Goal: Task Accomplishment & Management: Manage account settings

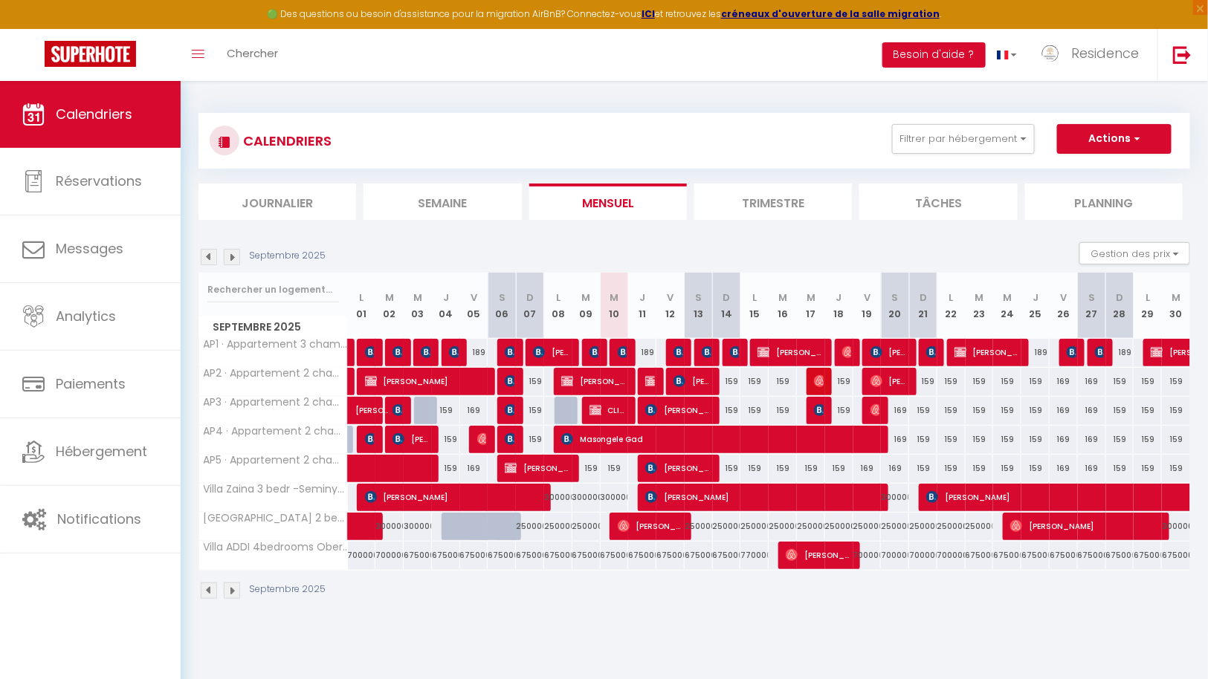
click at [231, 255] on img at bounding box center [232, 257] width 16 height 16
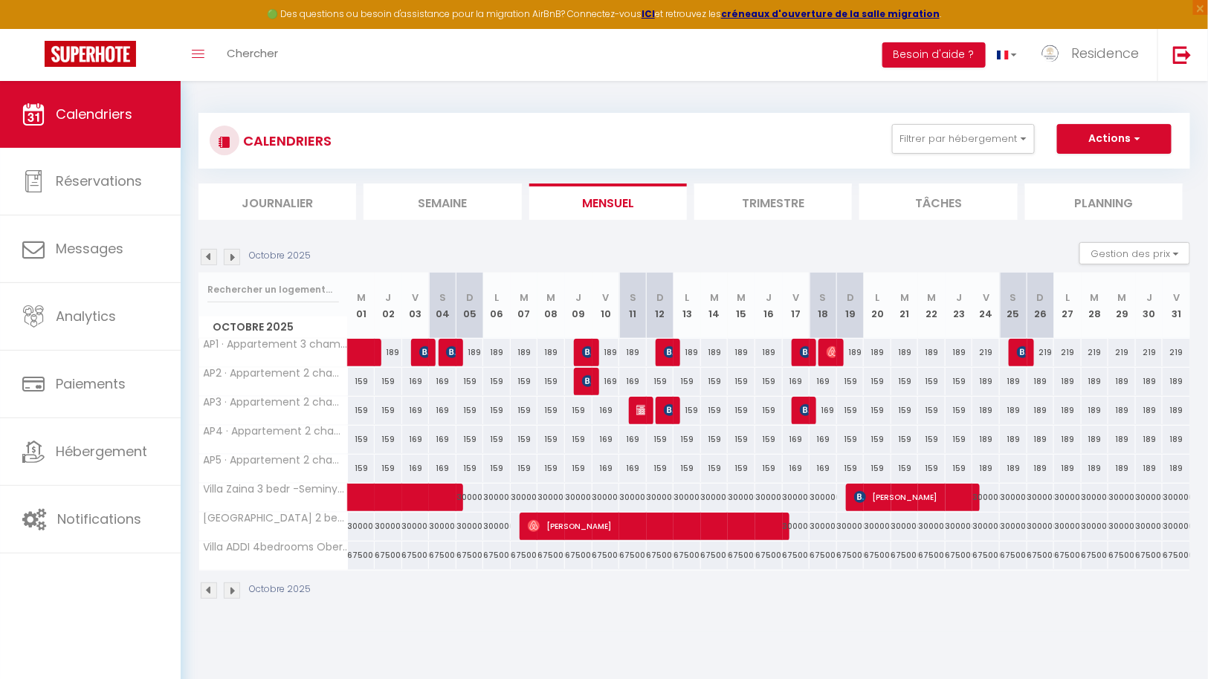
click at [211, 255] on img at bounding box center [209, 257] width 16 height 16
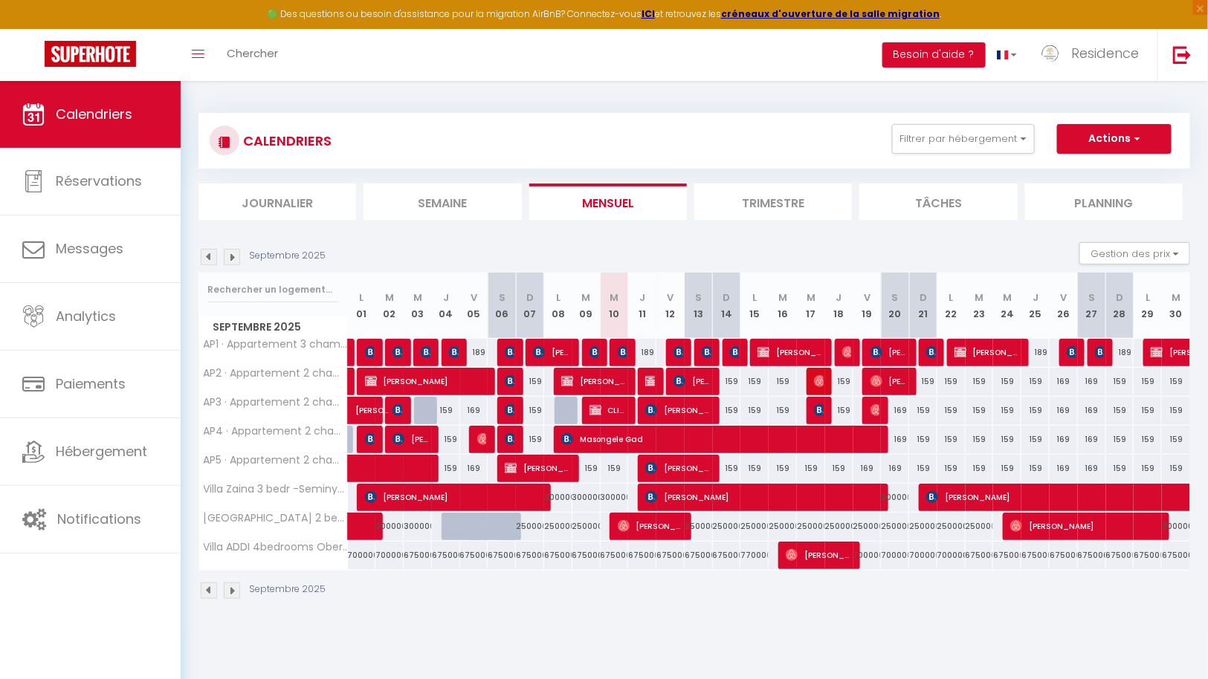
click at [942, 198] on li "Tâches" at bounding box center [938, 202] width 158 height 36
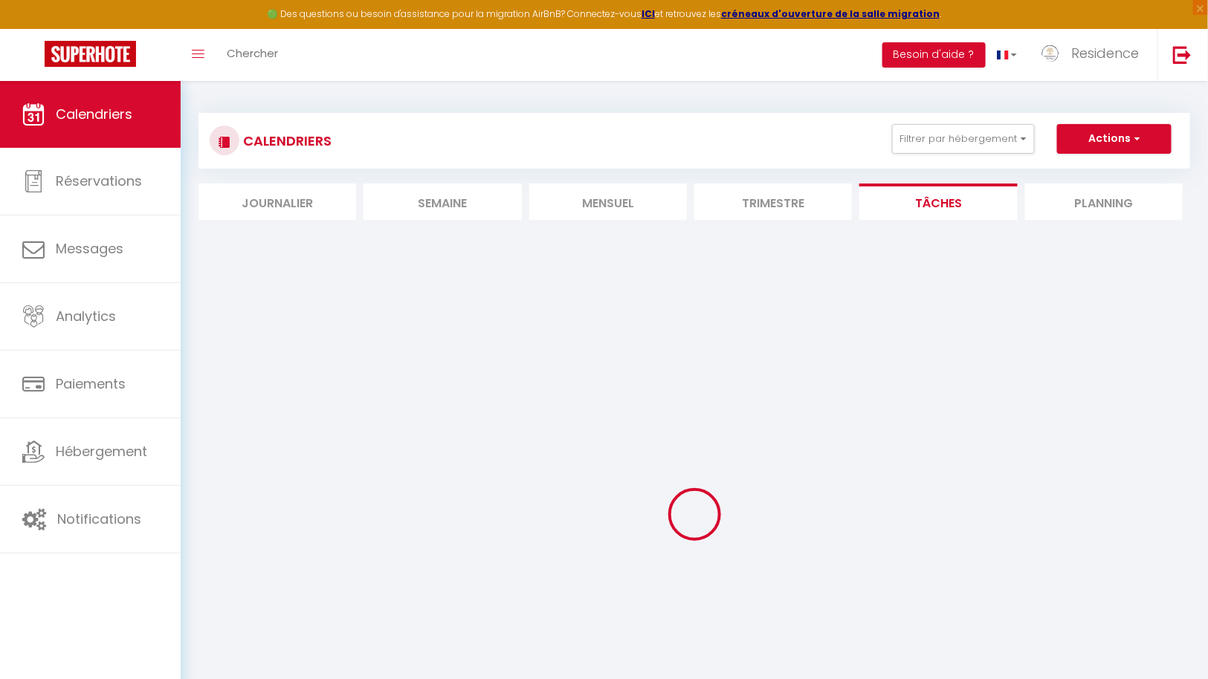
select select
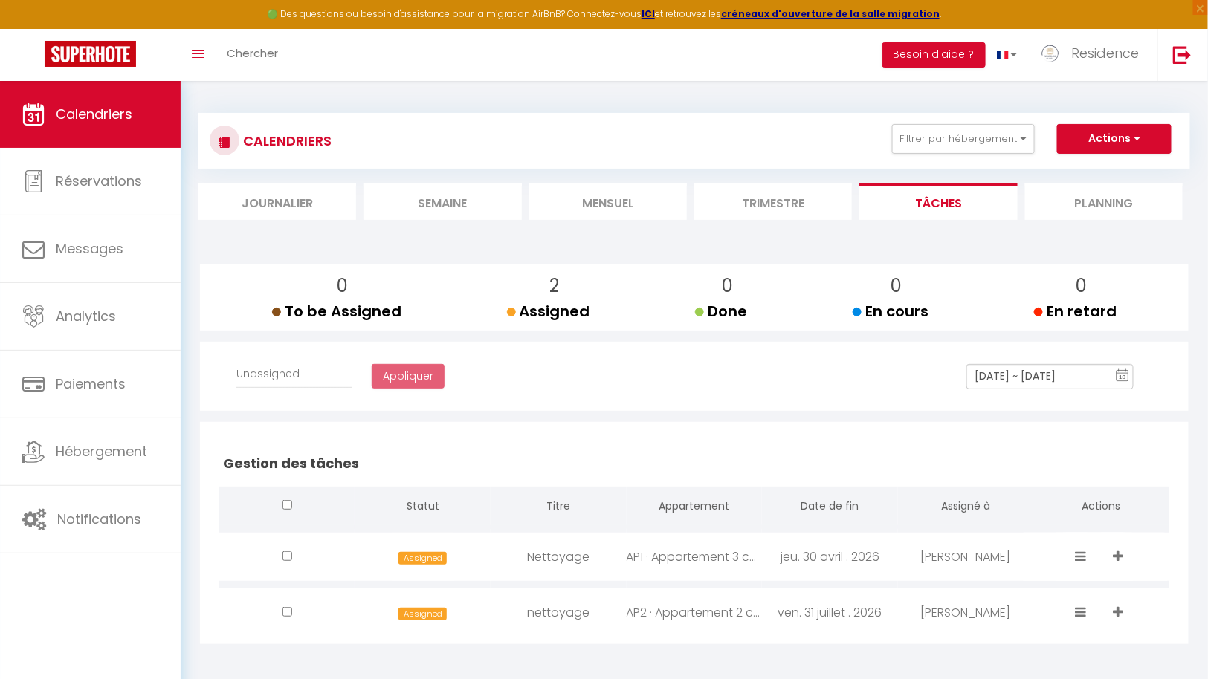
click at [289, 198] on li "Journalier" at bounding box center [277, 202] width 158 height 36
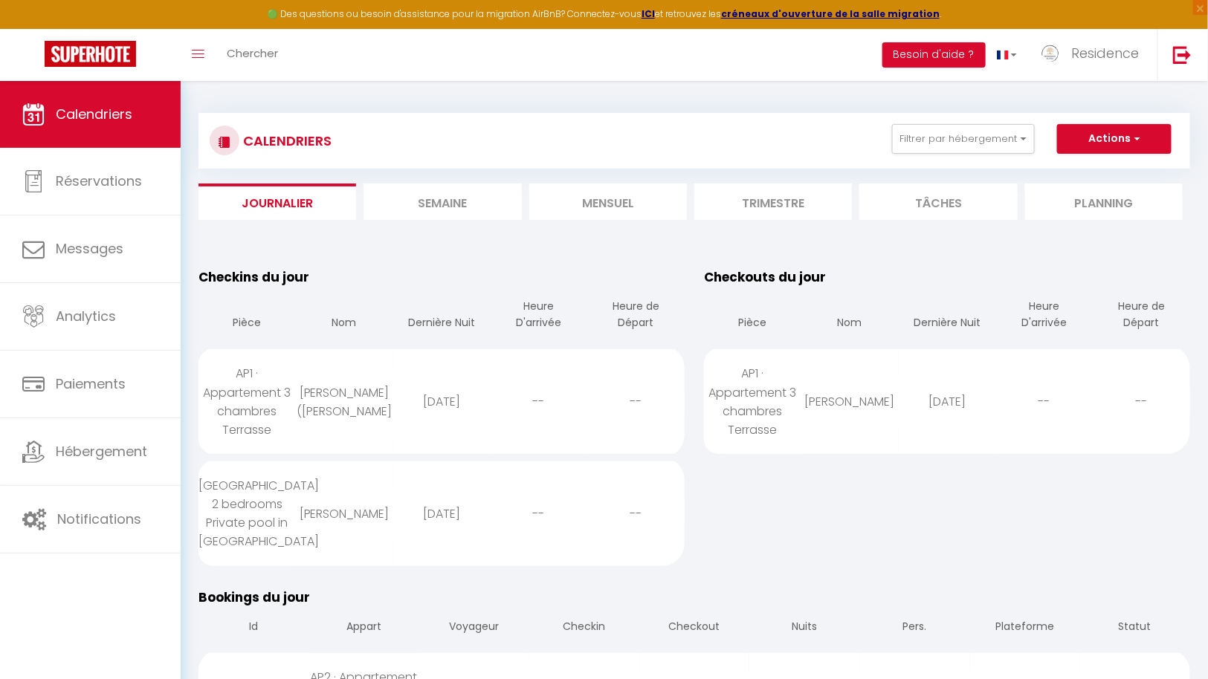
click at [453, 196] on li "Semaine" at bounding box center [442, 202] width 158 height 36
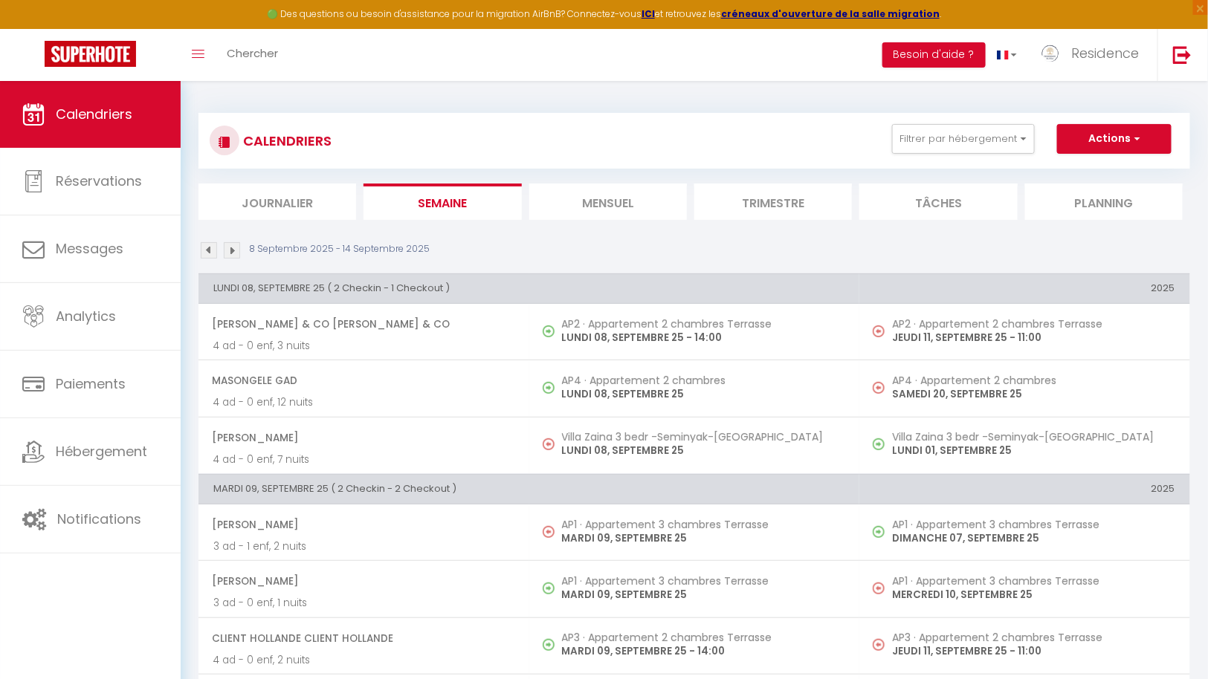
click at [624, 201] on li "Mensuel" at bounding box center [608, 202] width 158 height 36
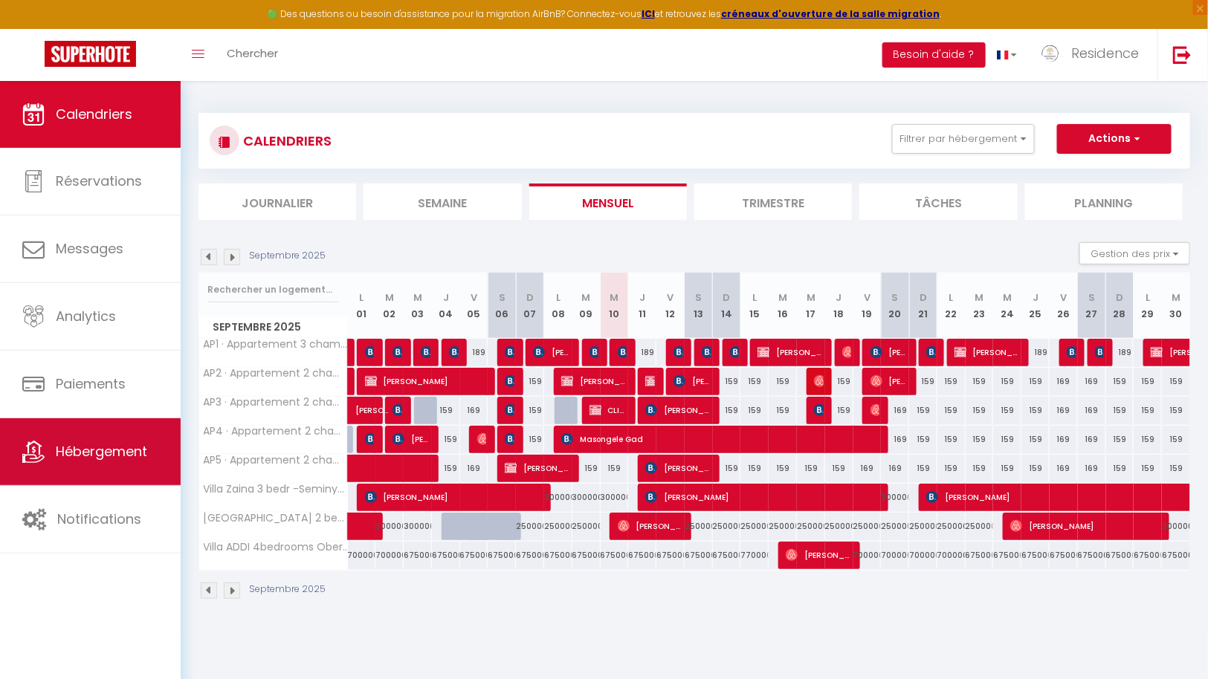
click at [132, 456] on span "Hébergement" at bounding box center [101, 451] width 91 height 19
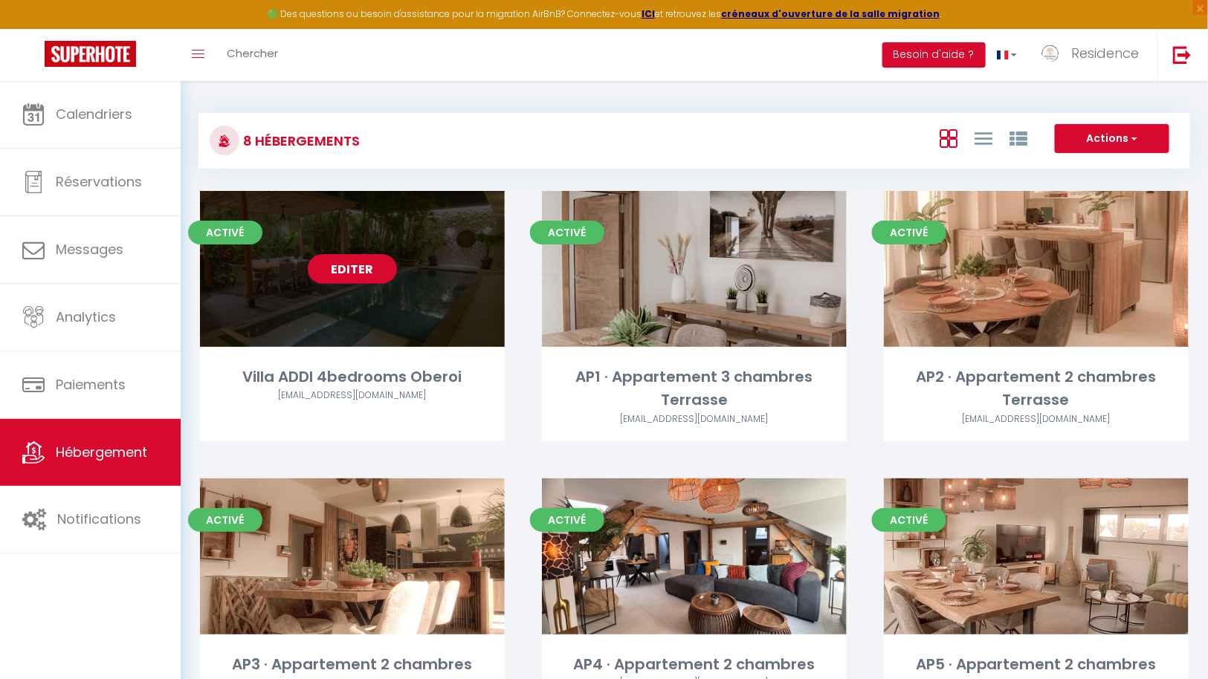
click at [362, 271] on link "Editer" at bounding box center [352, 269] width 89 height 30
select select "3"
select select "2"
select select "1"
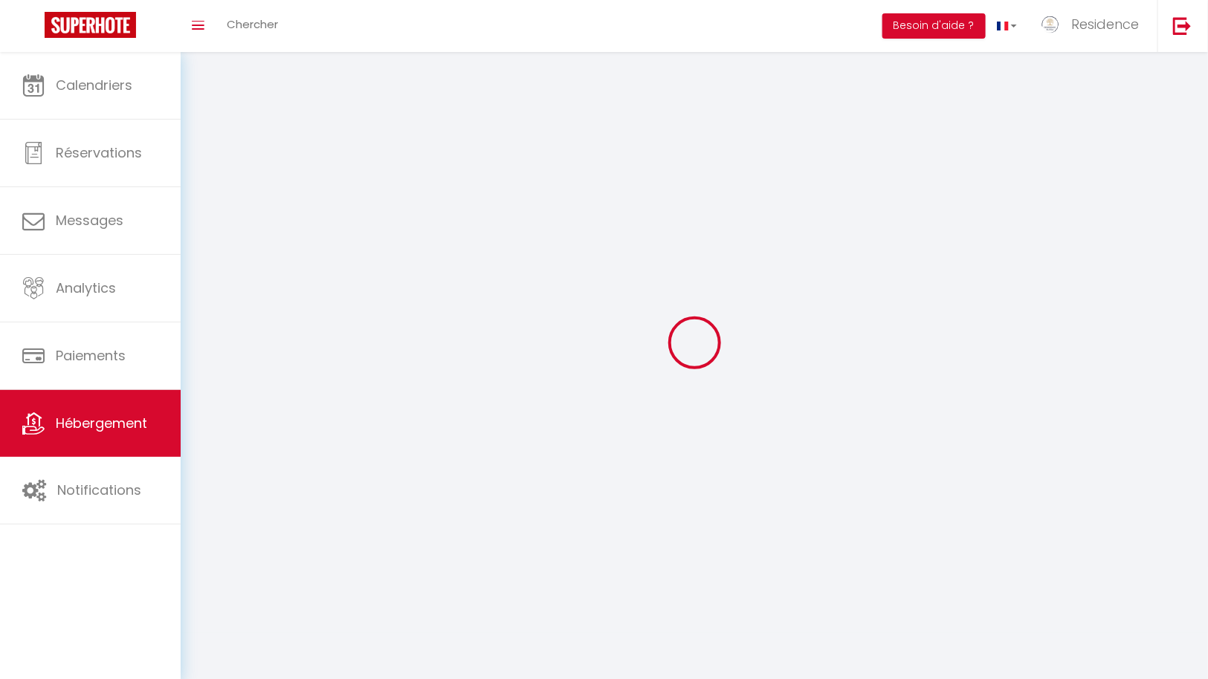
select select
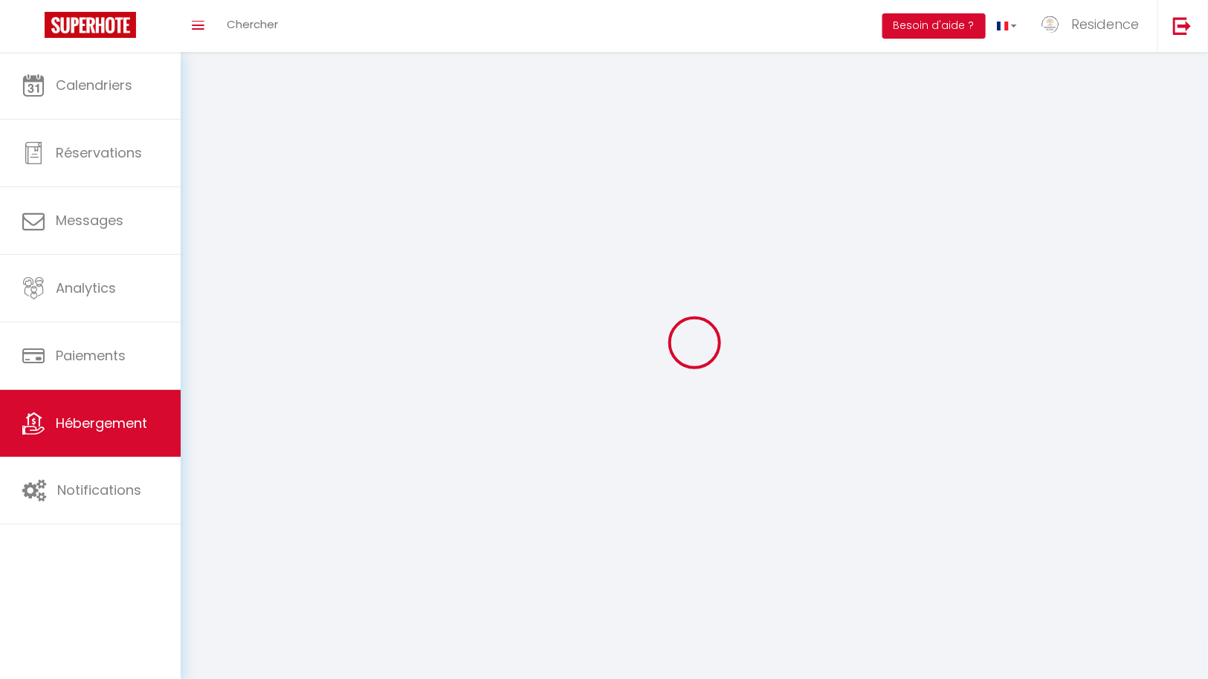
select select
checkbox input "false"
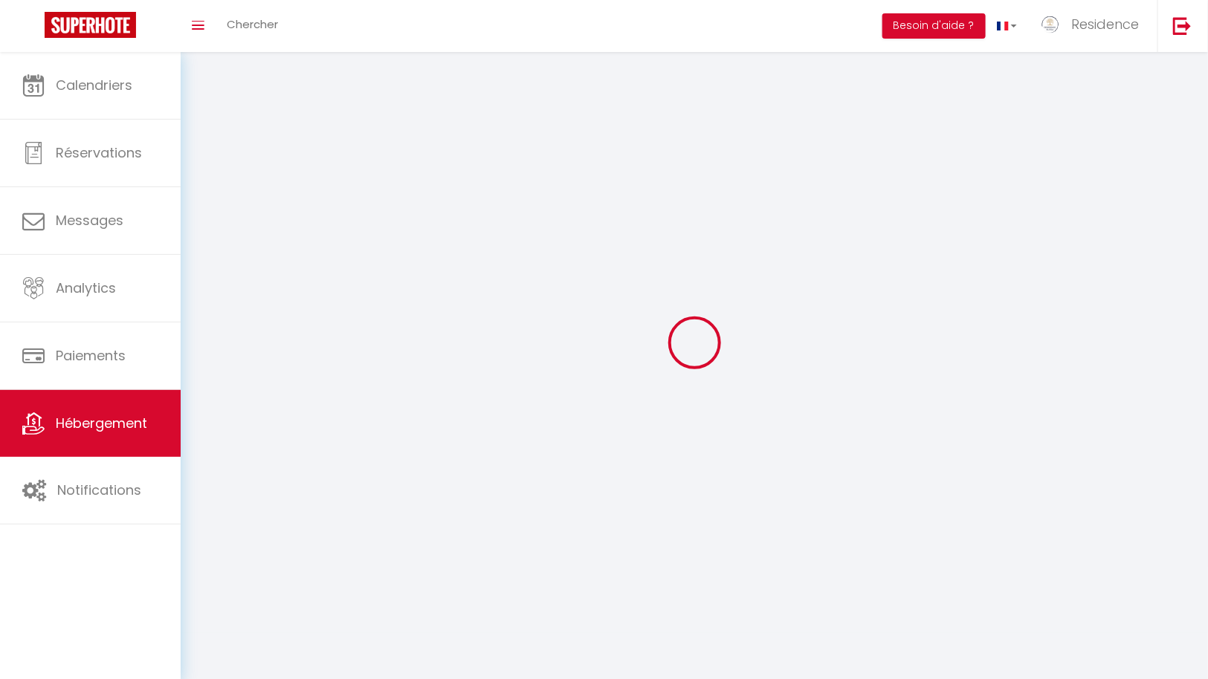
checkbox input "false"
select select
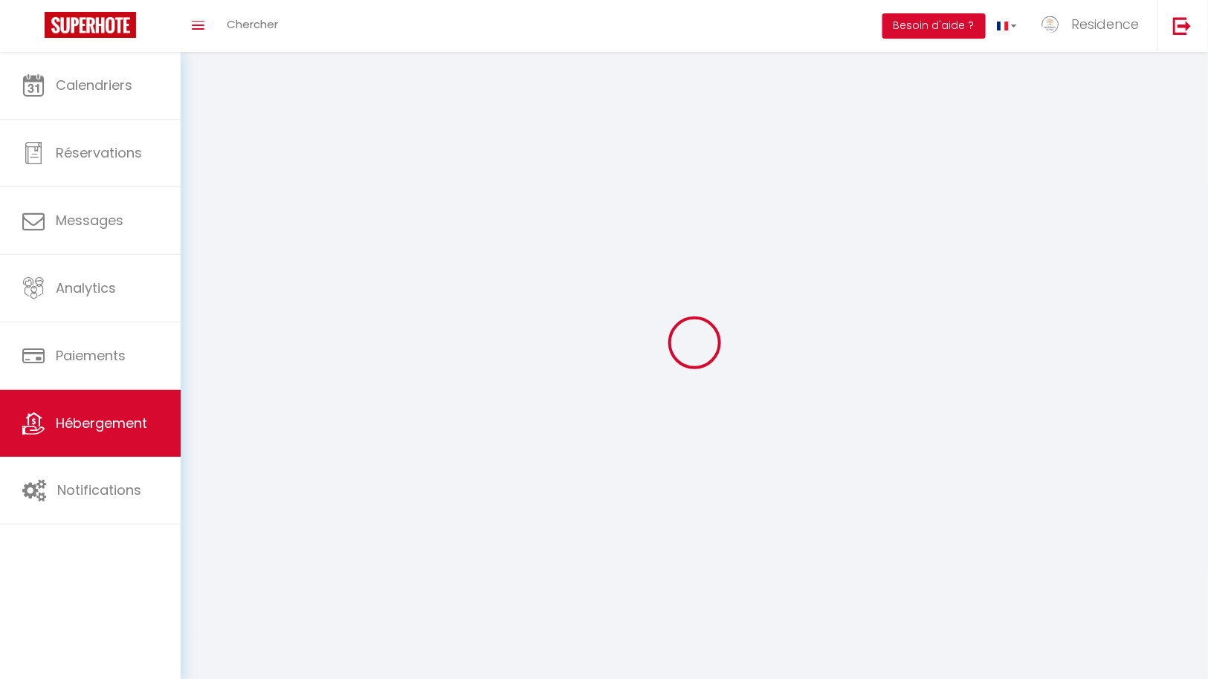
select select
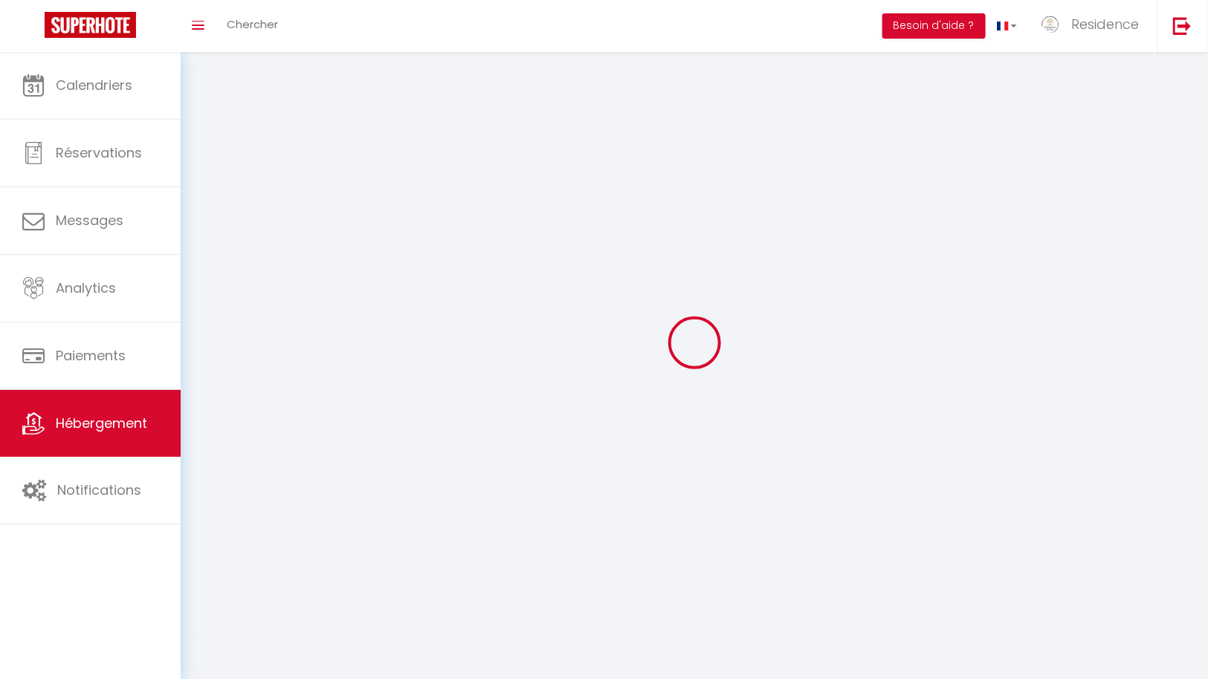
checkbox input "false"
select select
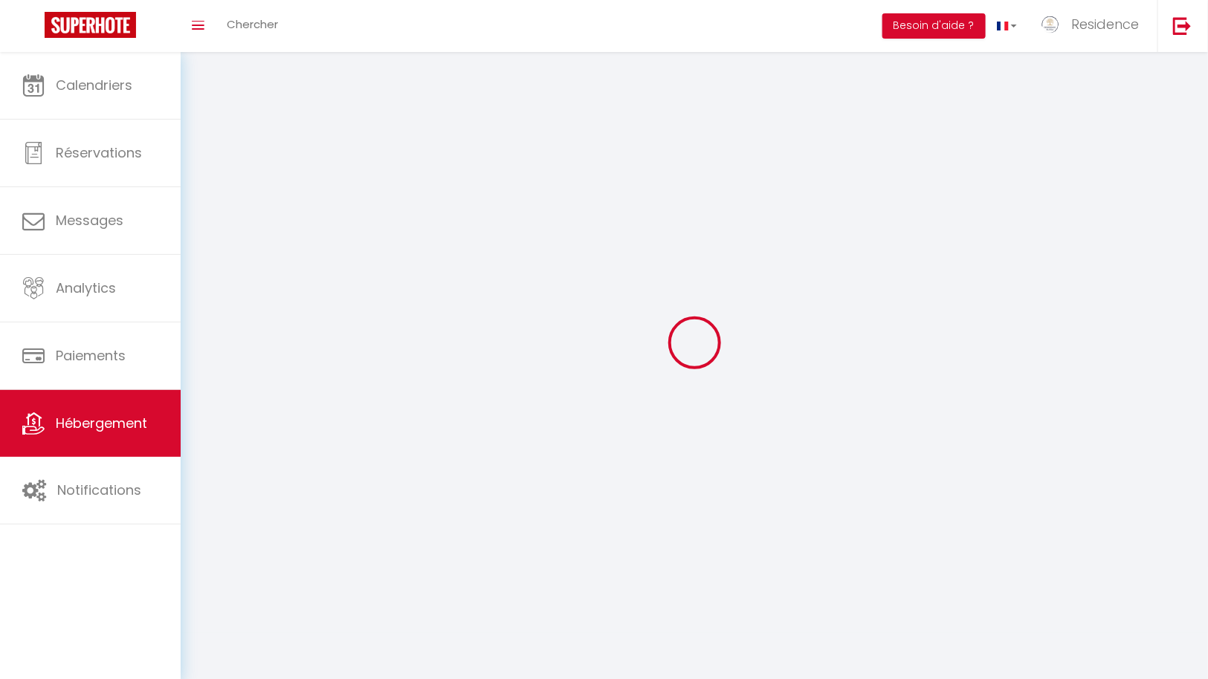
select select
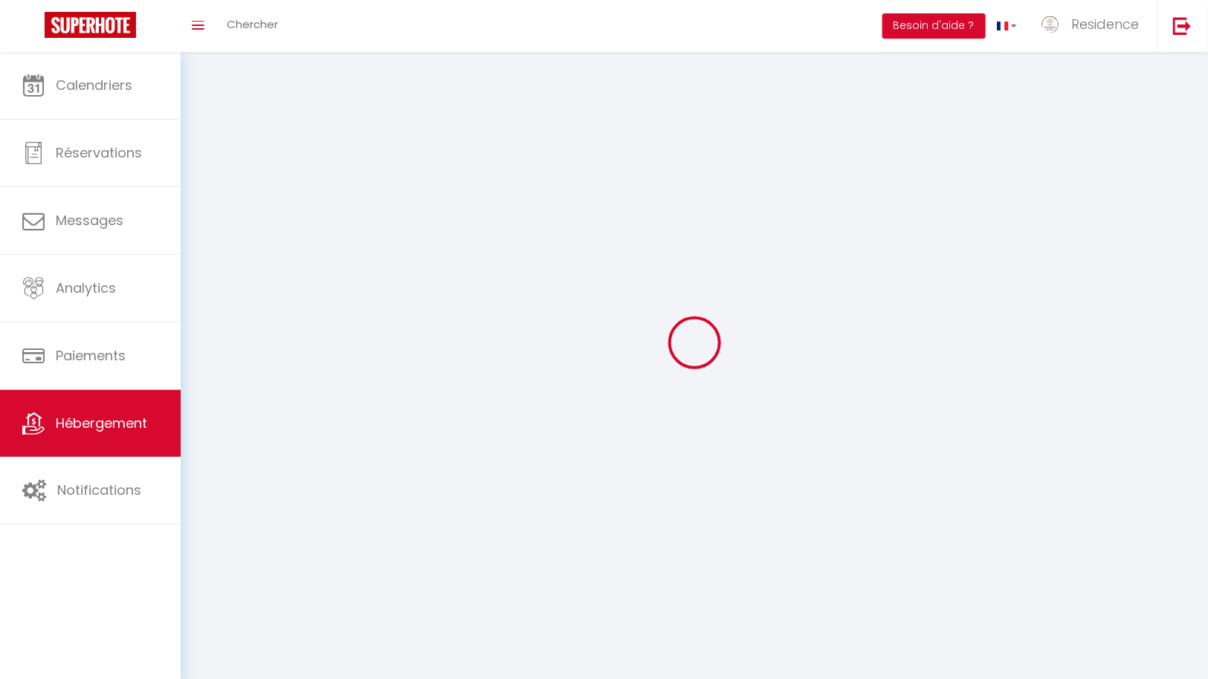
select select
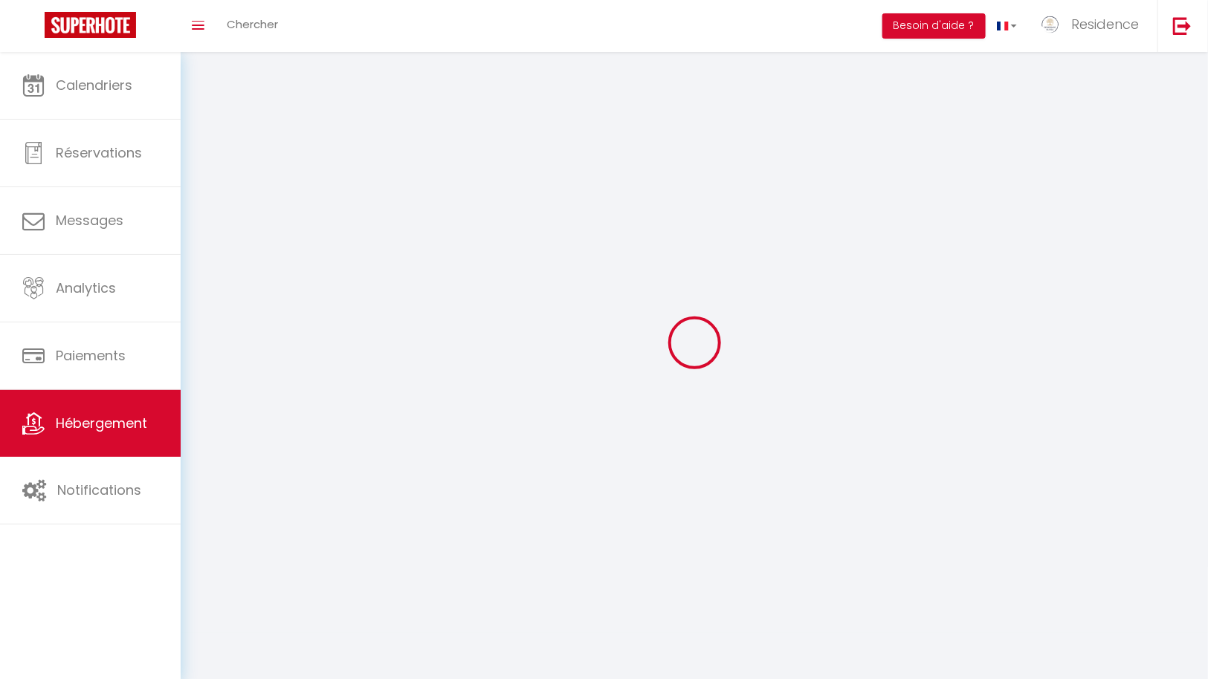
checkbox input "false"
select select
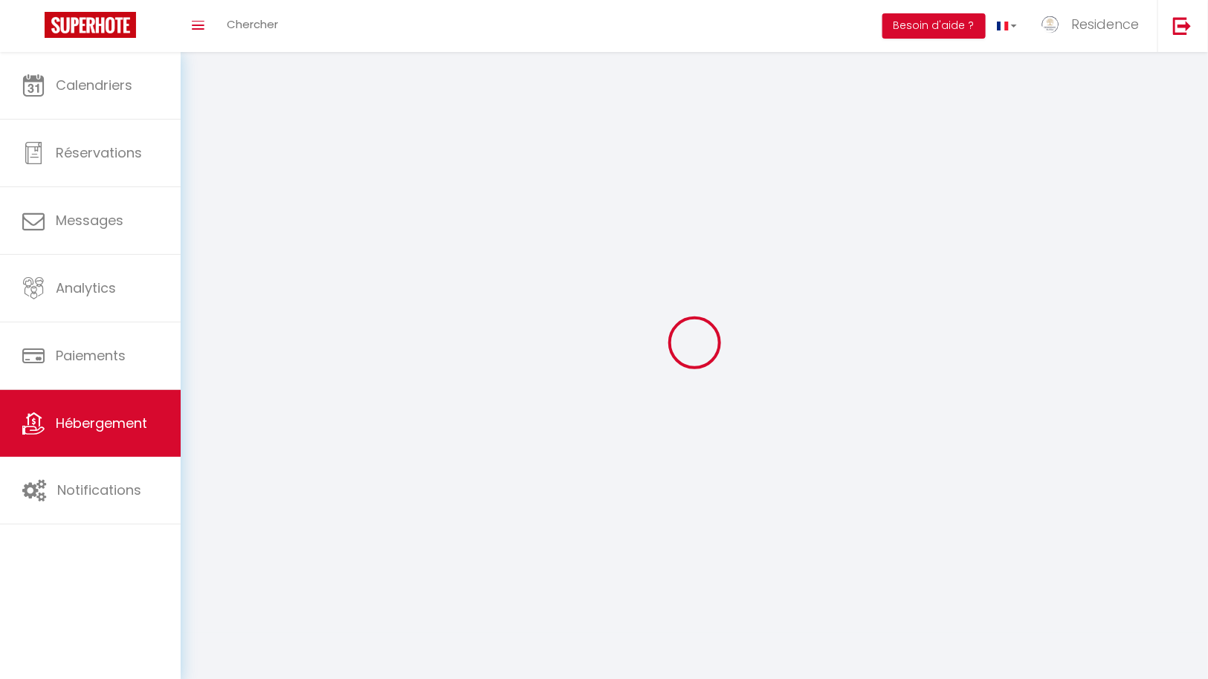
select select
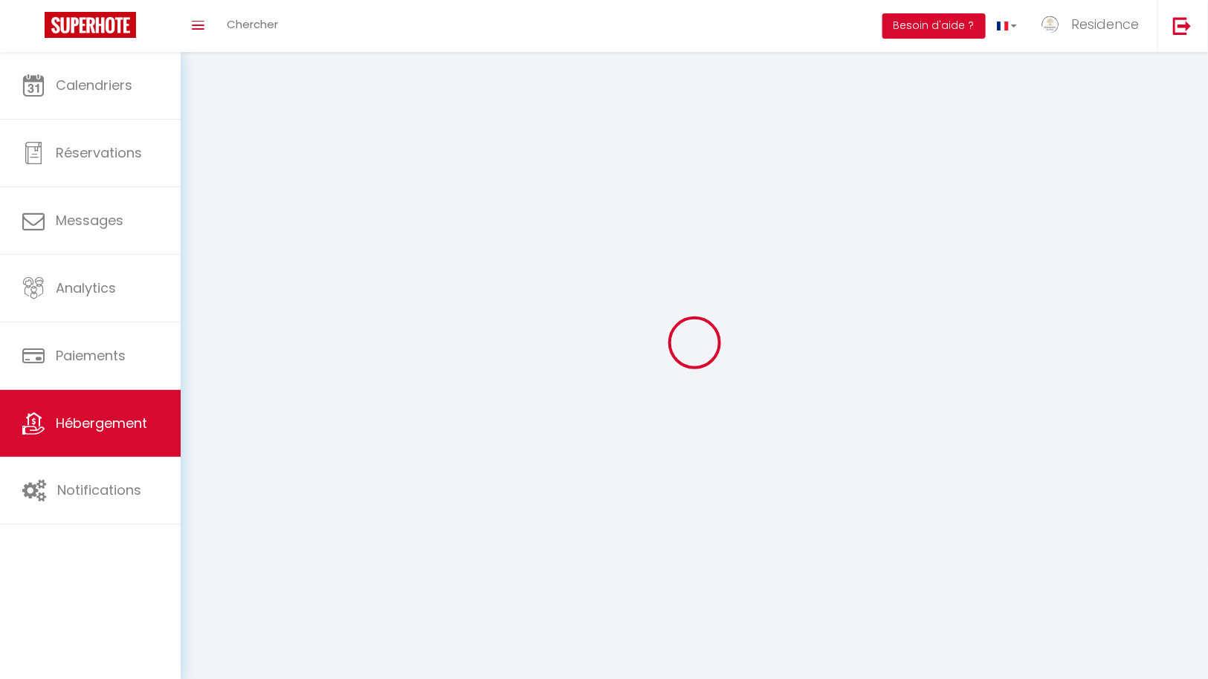
select select
checkbox input "false"
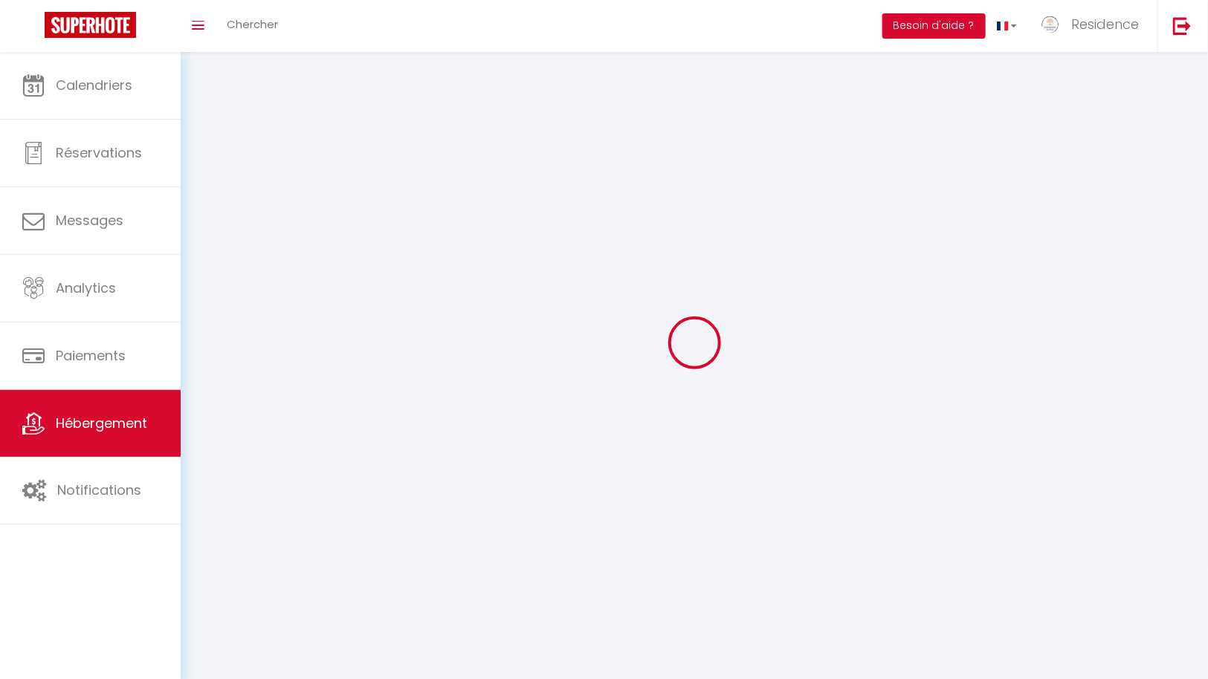
checkbox input "false"
select select
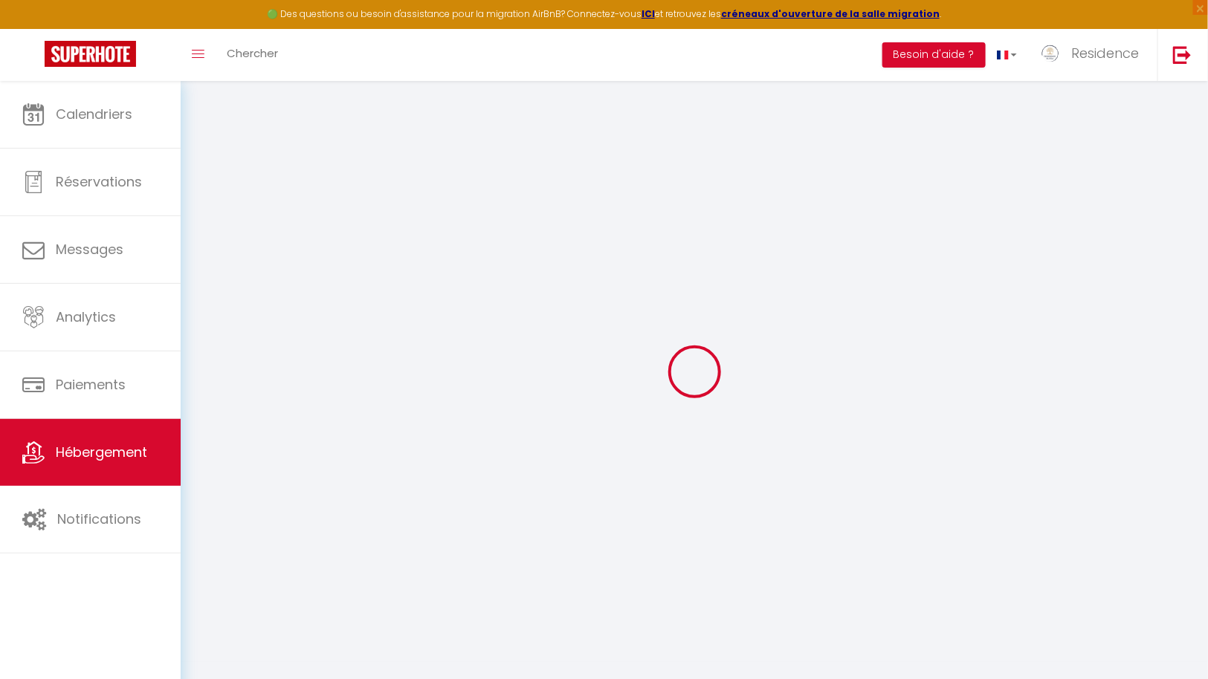
select select "+ 10 %"
select select "+ 17 %"
select select
checkbox input "false"
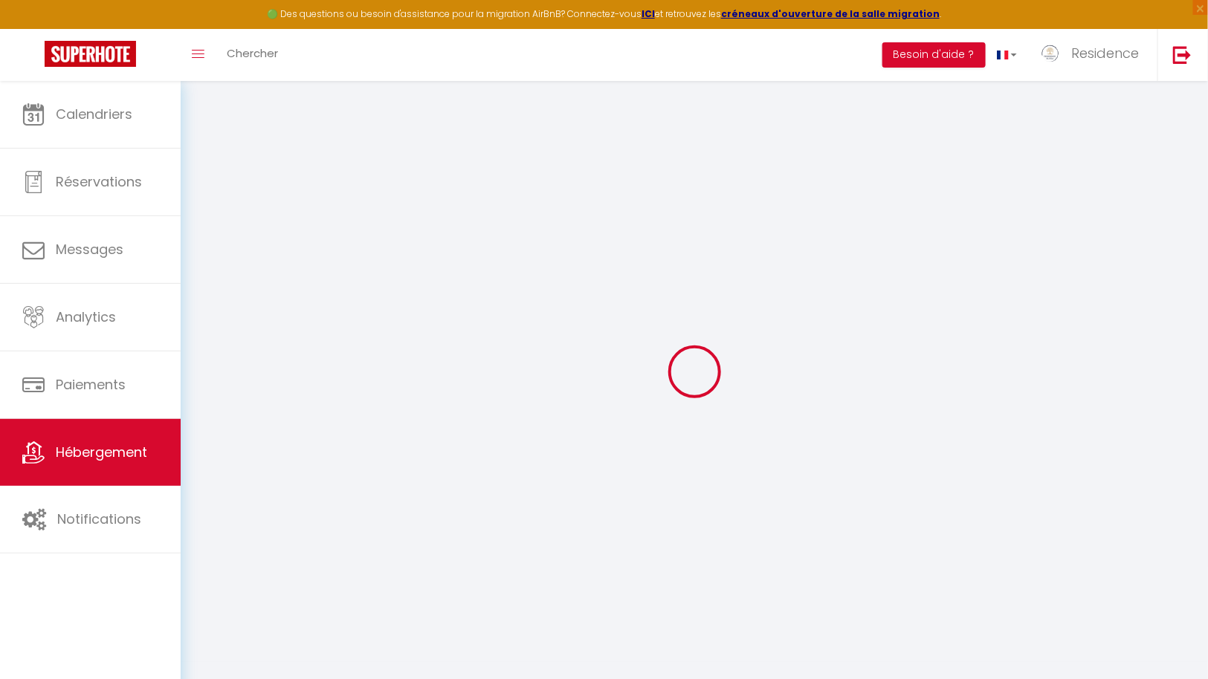
checkbox input "false"
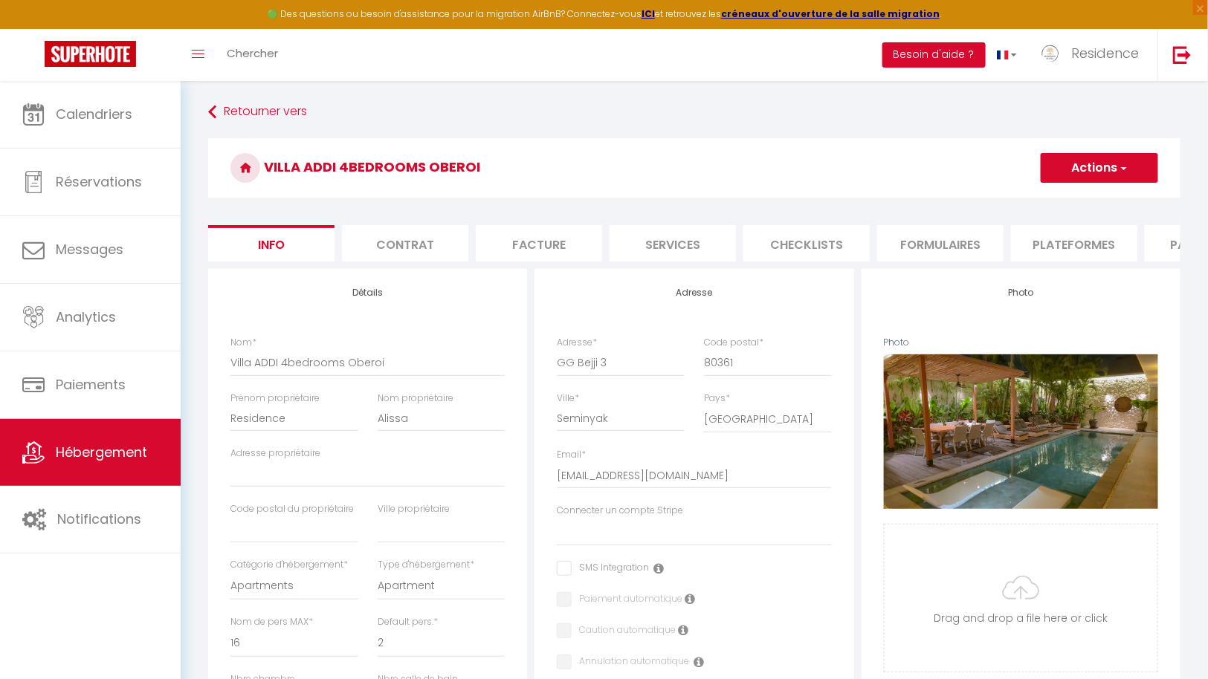
select select
checkbox input "false"
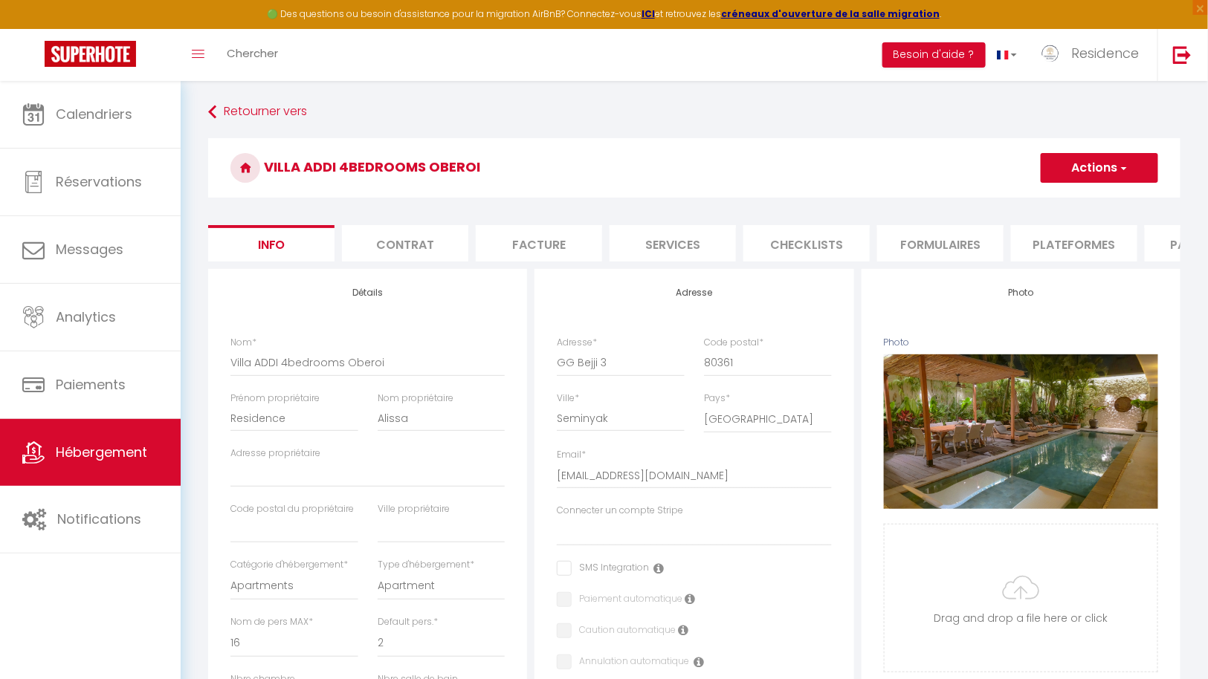
checkbox input "false"
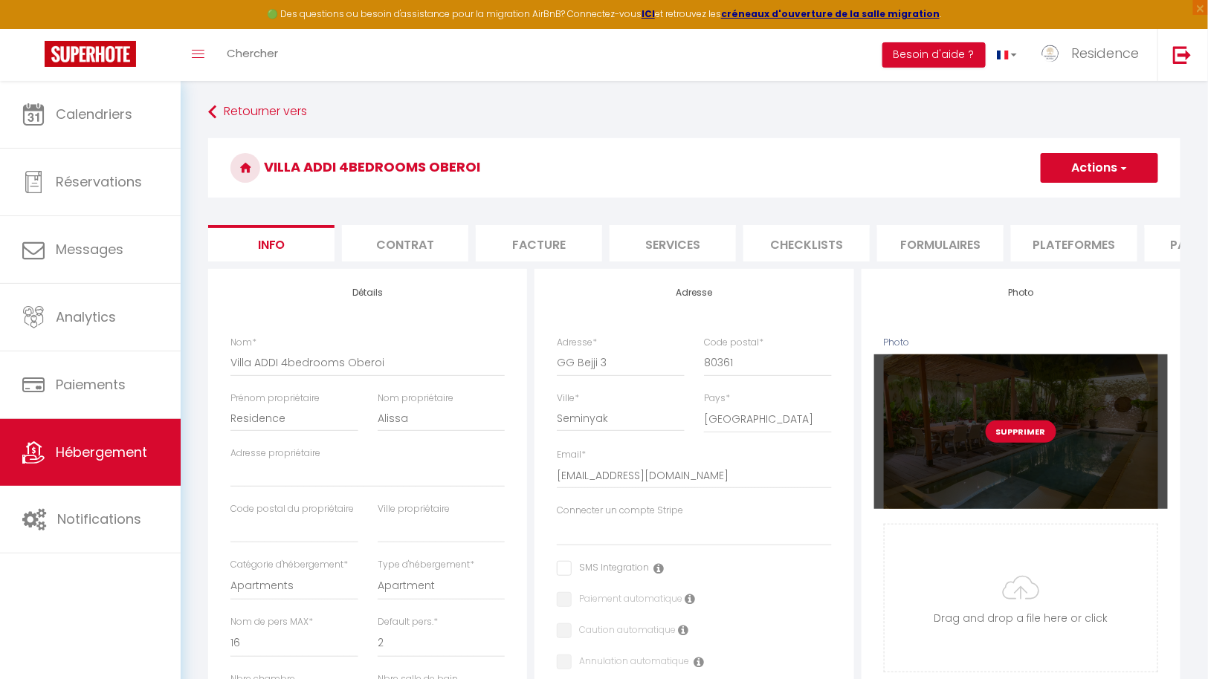
select select "365"
select select "IDR"
select select
select select "12117-1473225825893726662"
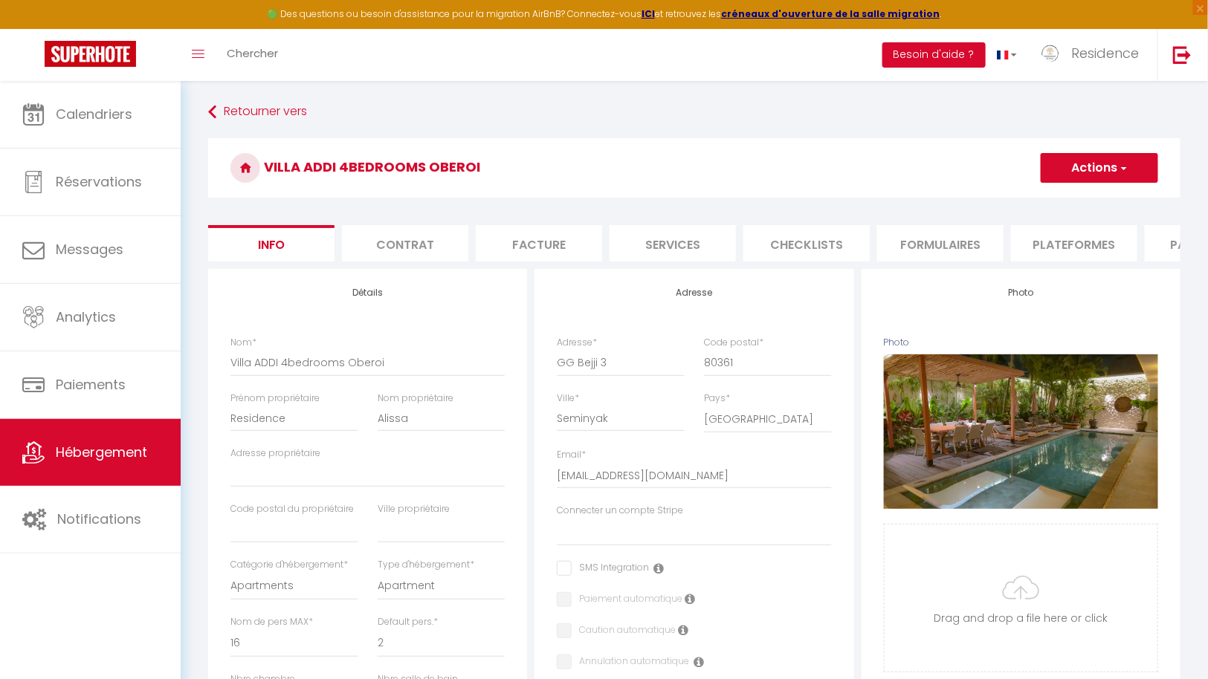
click at [1084, 252] on li "Plateformes" at bounding box center [1074, 243] width 126 height 36
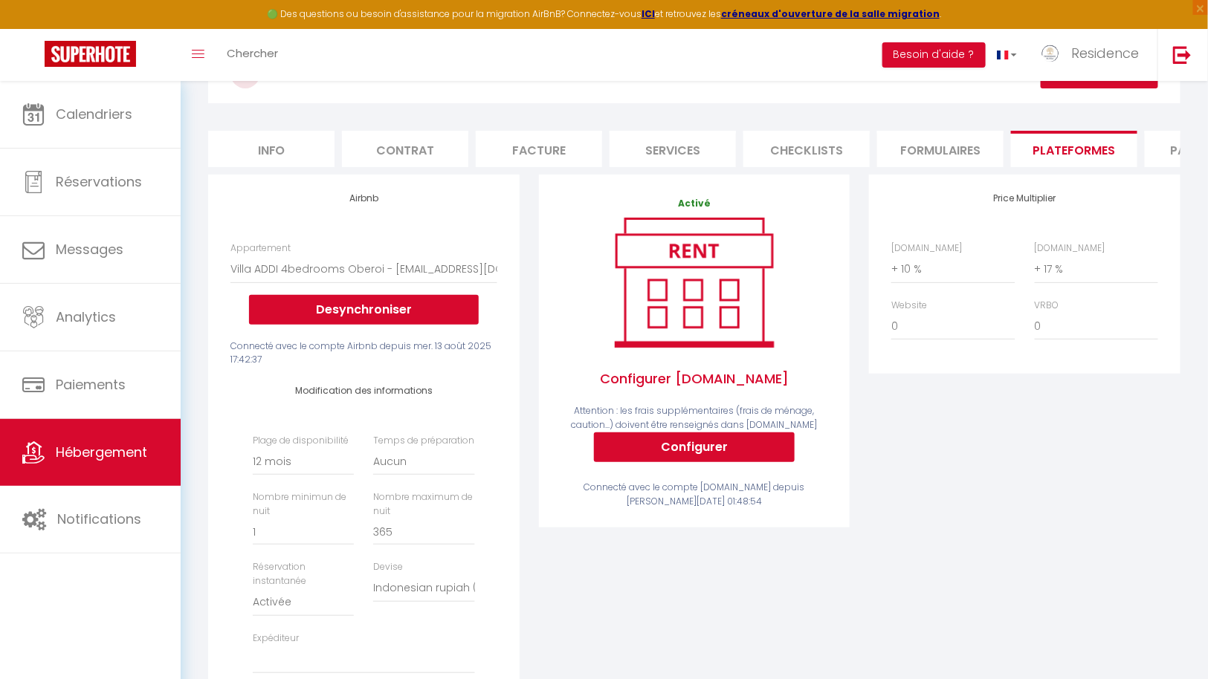
scroll to position [123, 0]
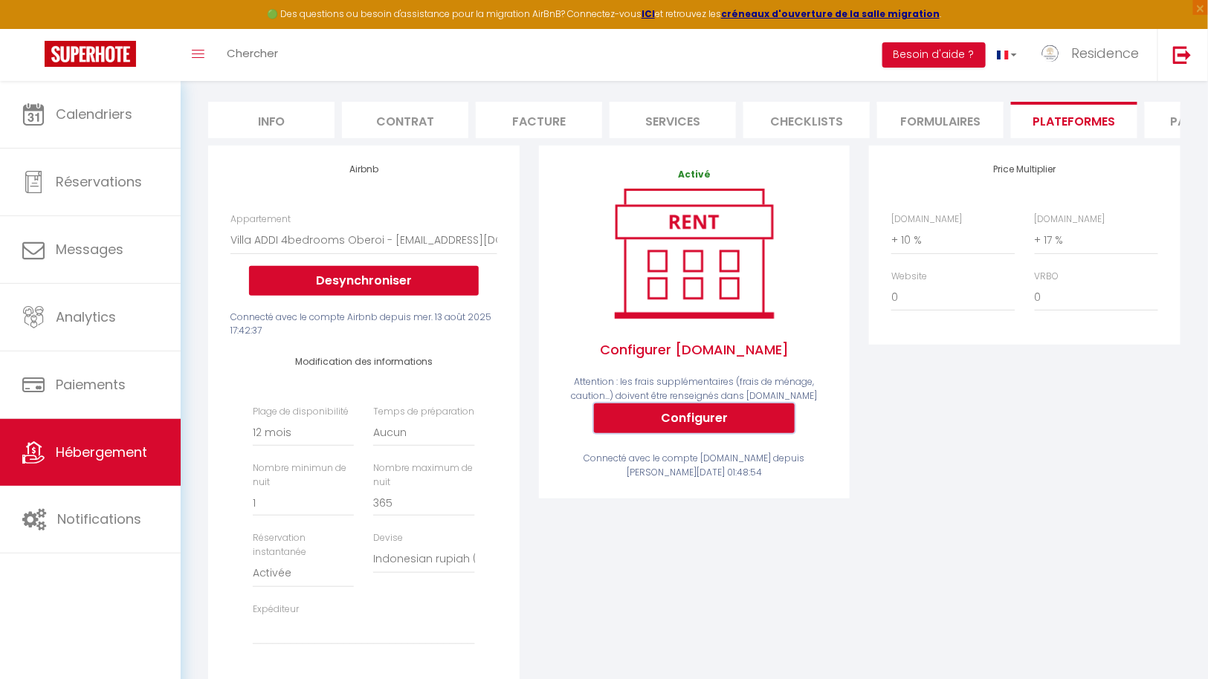
click at [696, 428] on button "Configurer" at bounding box center [694, 419] width 201 height 30
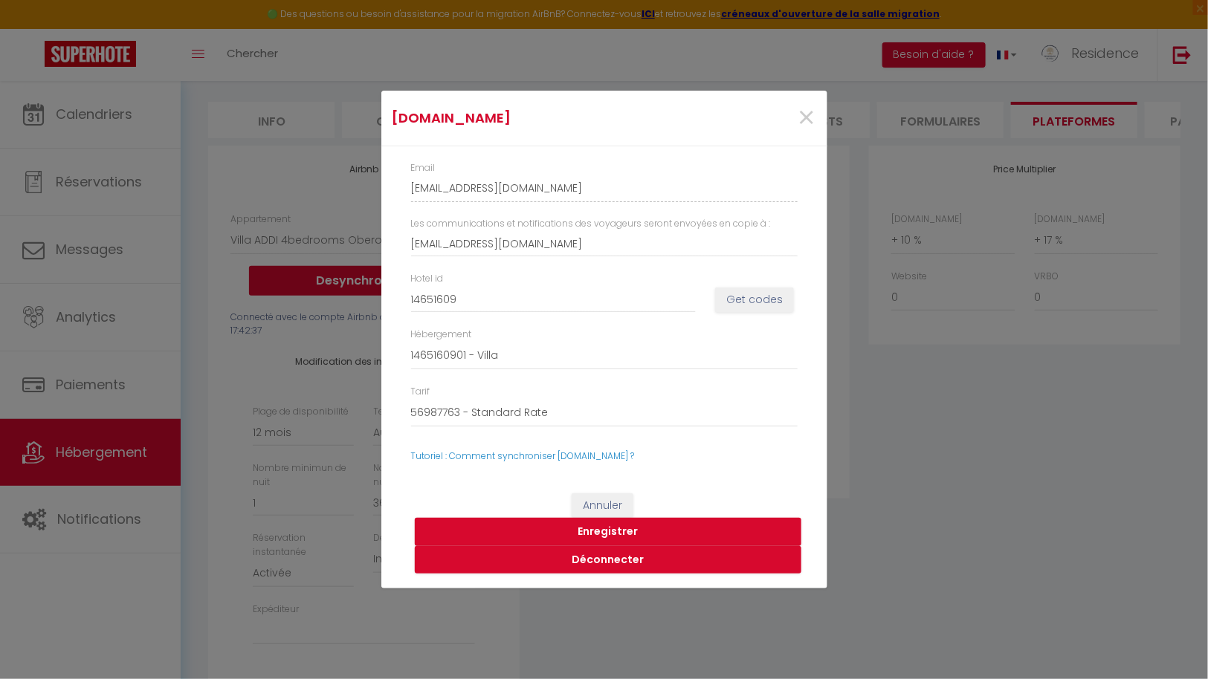
select select
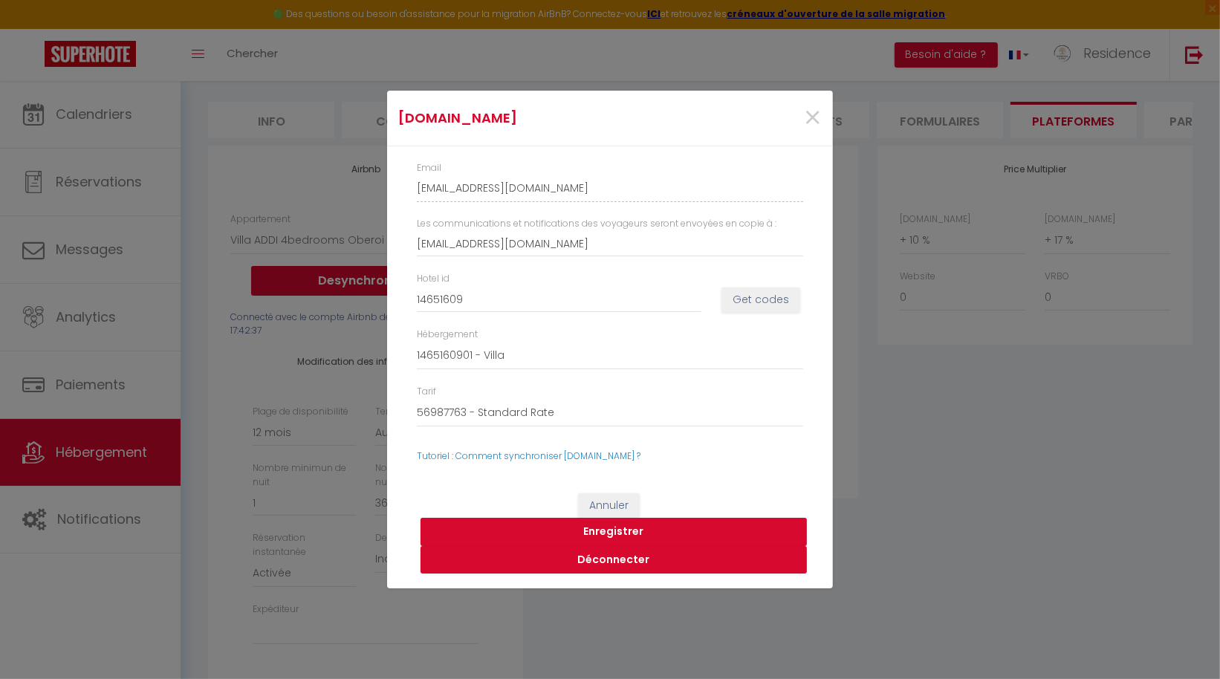
click at [924, 479] on div "[DOMAIN_NAME] × Email [EMAIL_ADDRESS][PERSON_NAME][DOMAIN_NAME] Les communicati…" at bounding box center [610, 339] width 1220 height 679
click at [815, 114] on span "×" at bounding box center [812, 118] width 19 height 45
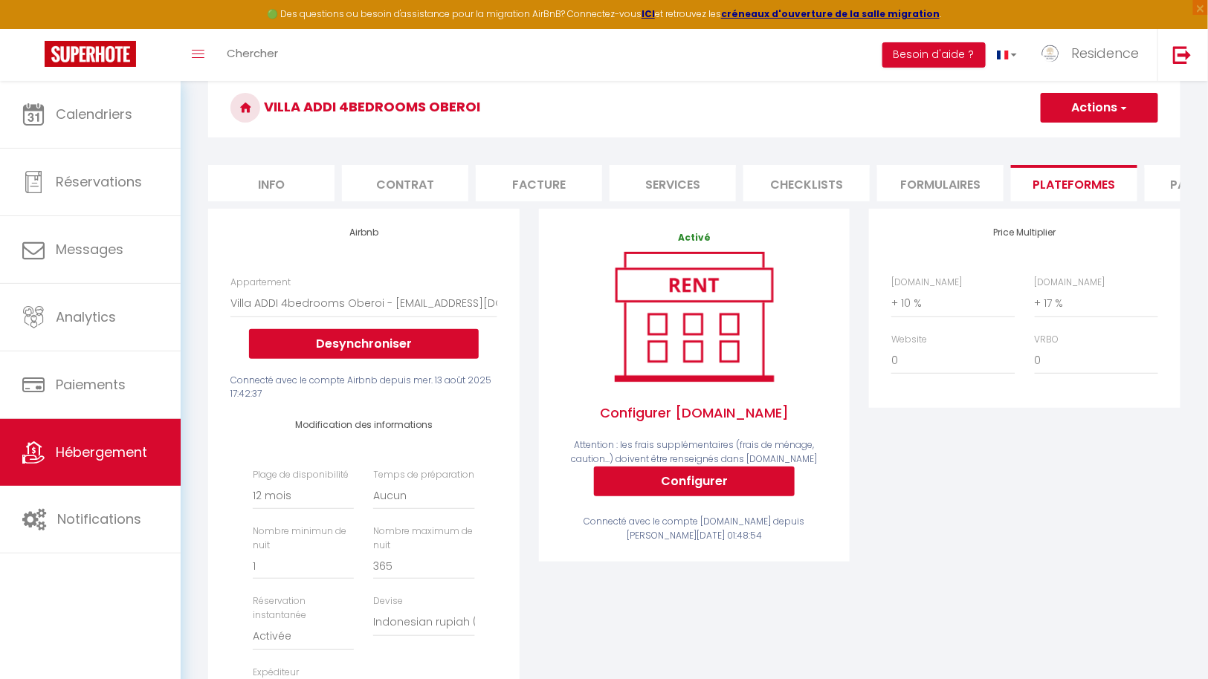
scroll to position [0, 0]
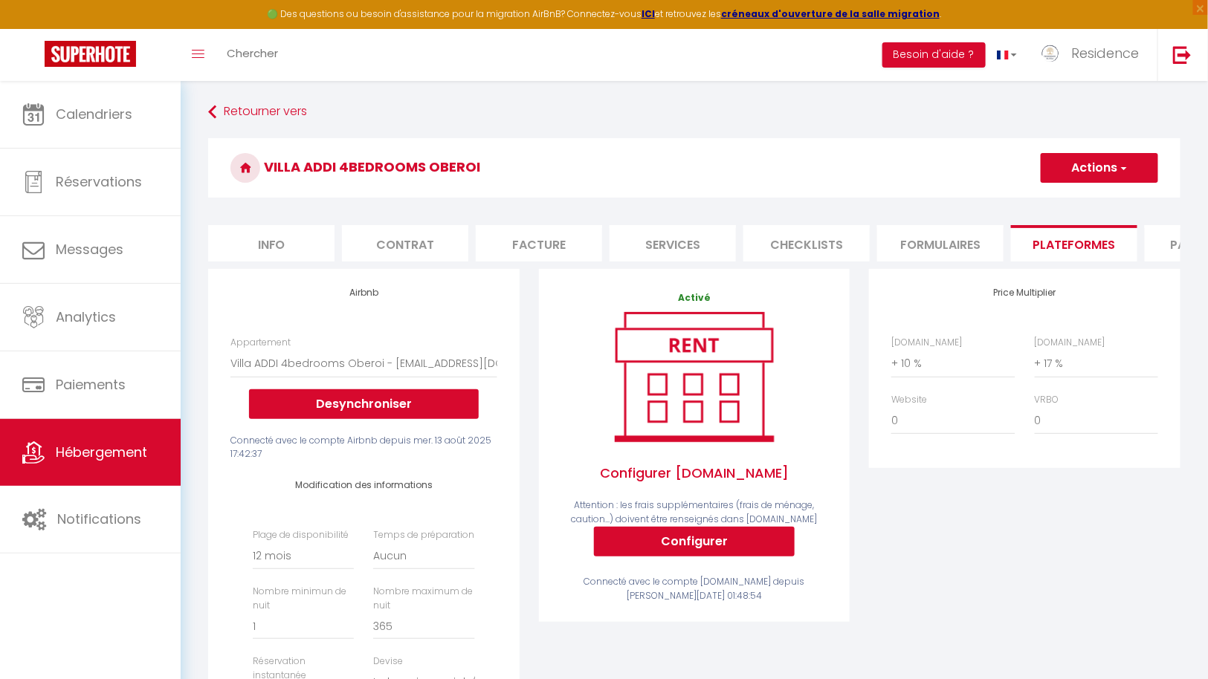
click at [1118, 161] on span "button" at bounding box center [1123, 168] width 10 height 15
click at [1095, 52] on span "Residence" at bounding box center [1105, 53] width 68 height 19
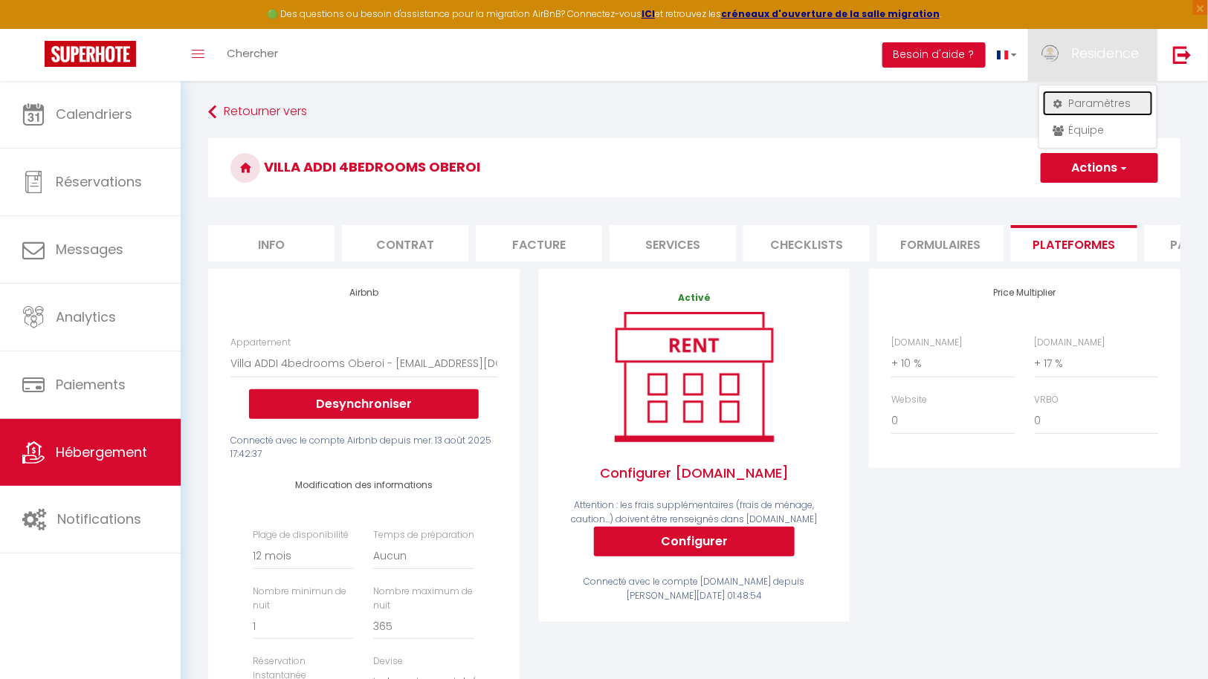
click at [1098, 96] on link "Paramètres" at bounding box center [1098, 103] width 110 height 25
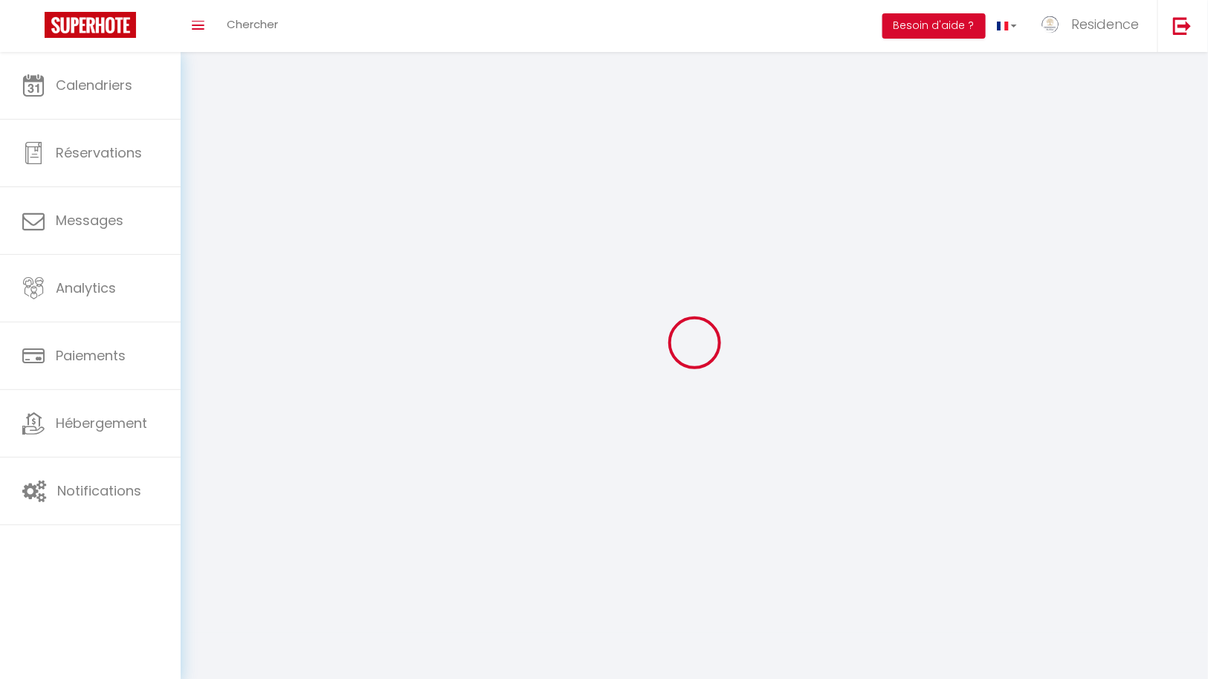
type input "Residence"
type input "Alissa"
type input "+32495935245"
type input "DU VIGNERON, 68"
type input "6043"
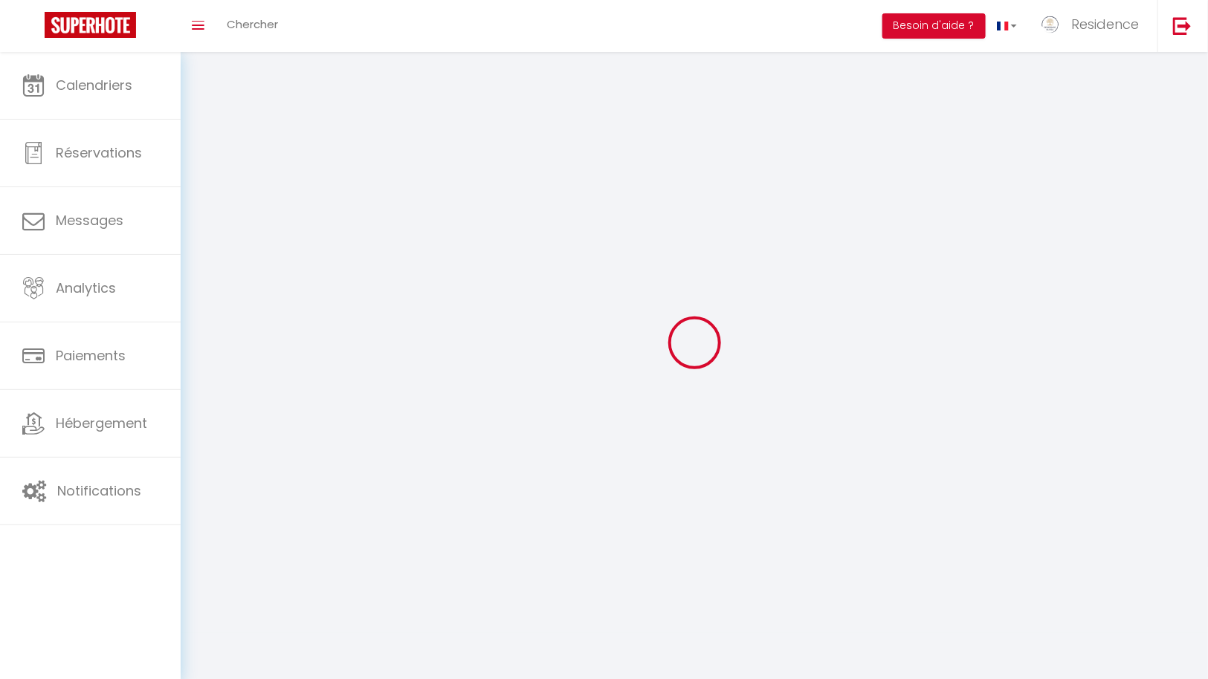
type input "Ransart"
type input "cENbDNqN7cU6ffHjHNF37kPKR"
type input "bnz810tPZ5an2tWTdgqSaGlmh"
select select "23"
select select "28"
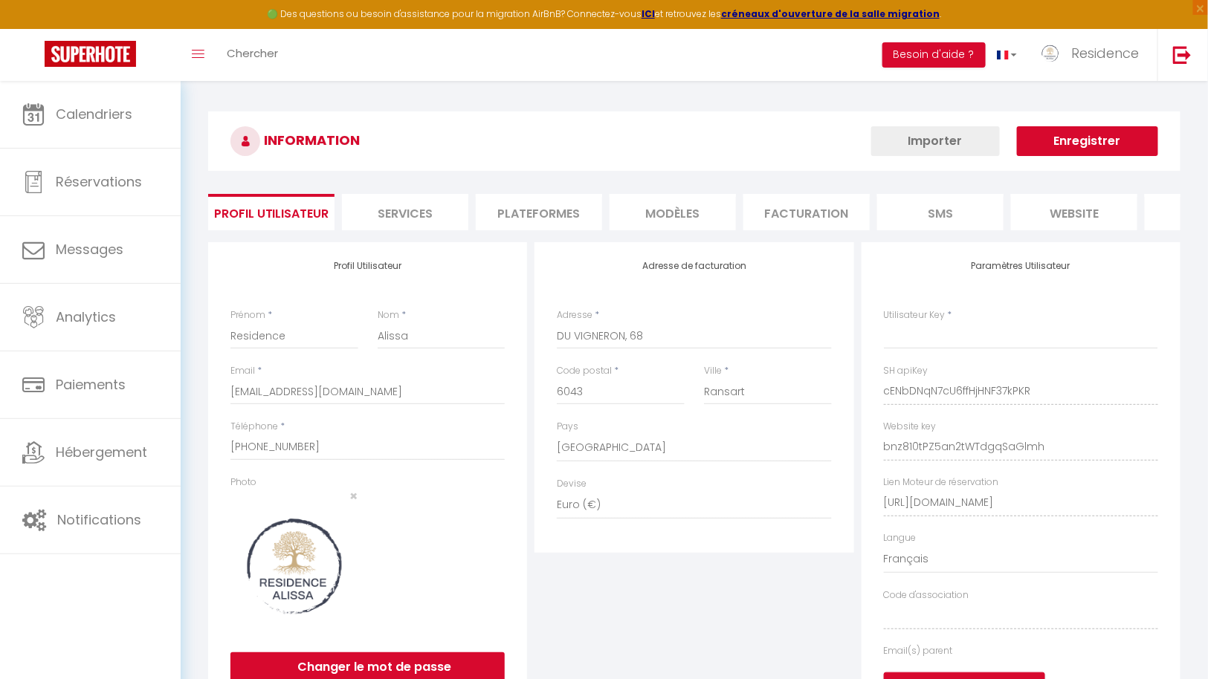
type input "cENbDNqN7cU6ffHjHNF37kPKR"
type input "bnz810tPZ5an2tWTdgqSaGlmh"
type input "https://app.superhote.com/#/get-available-rentals/bnz810tPZ5an2tWTdgqSaGlmh"
select select "fr"
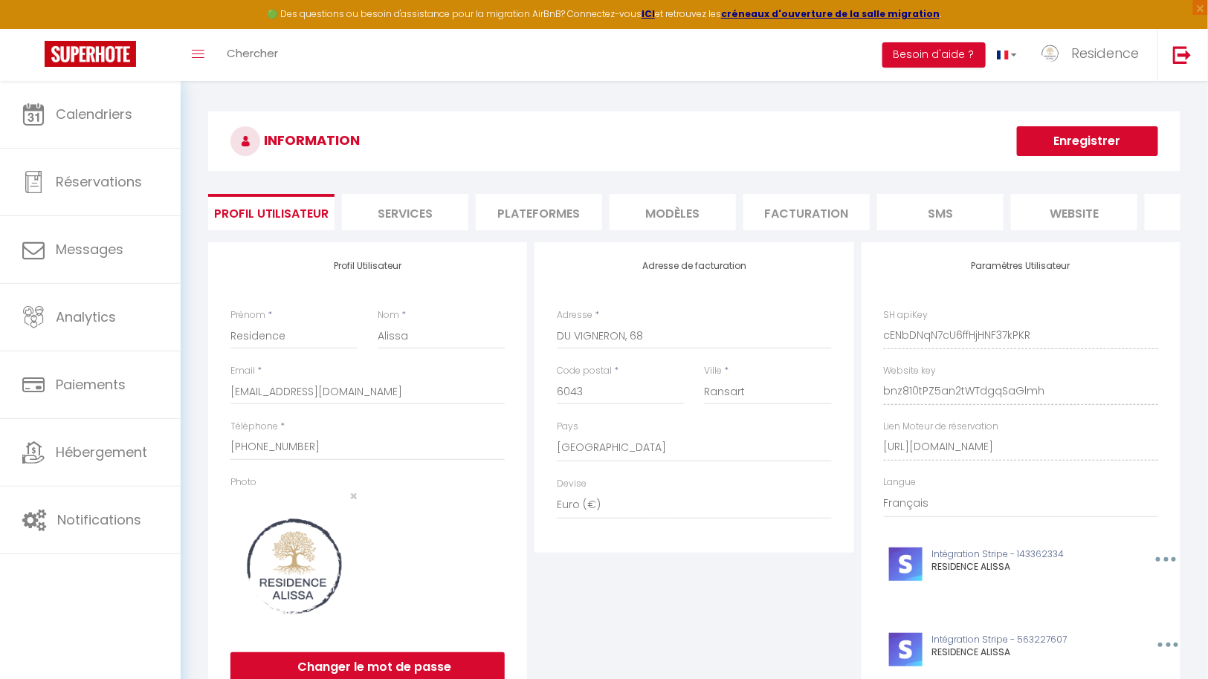
click at [417, 213] on li "Services" at bounding box center [405, 212] width 126 height 36
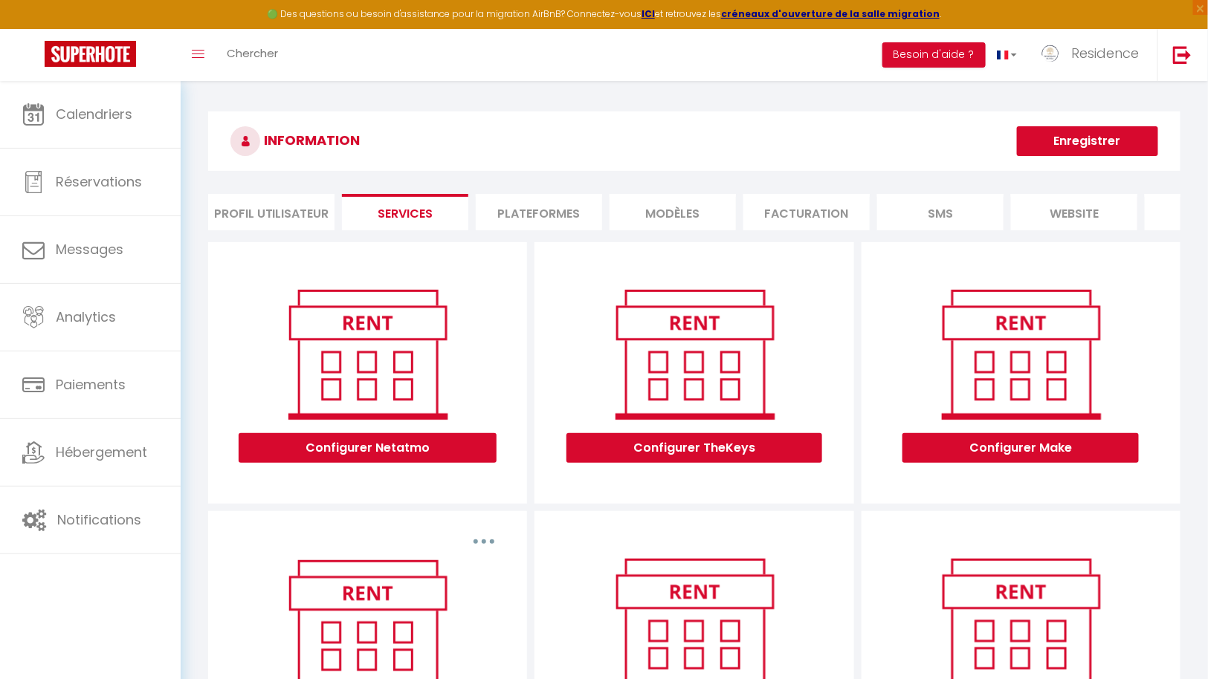
click at [581, 199] on li "Plateformes" at bounding box center [539, 212] width 126 height 36
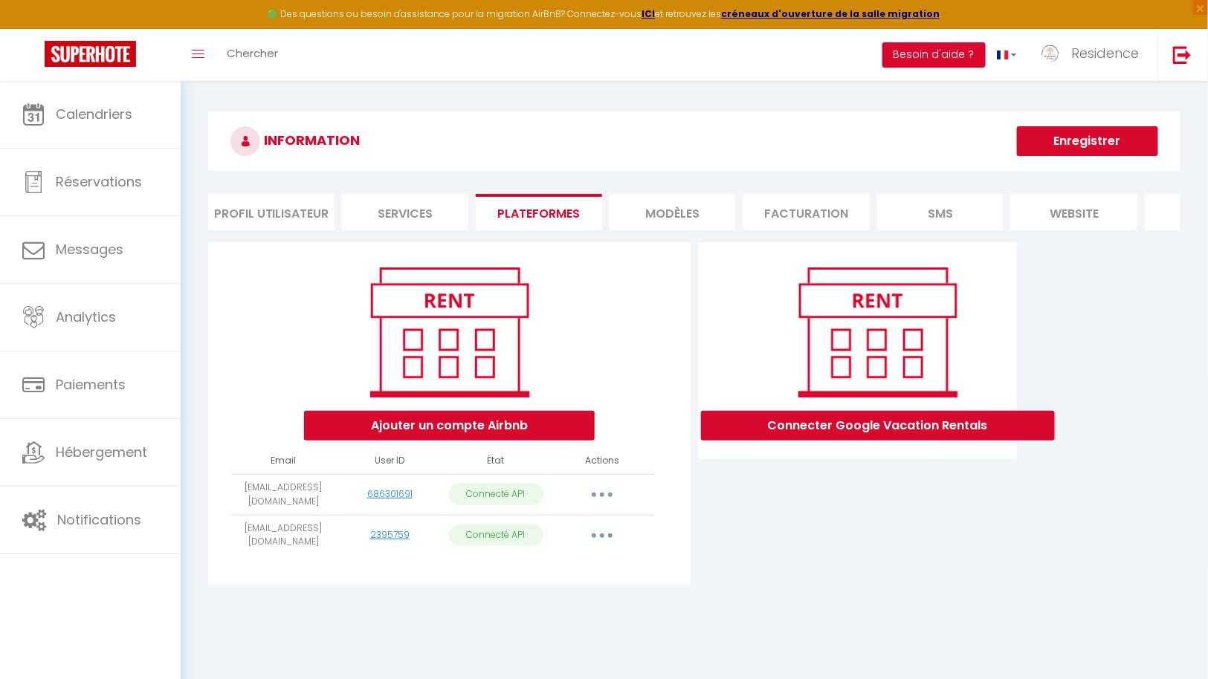
click at [676, 207] on li "MODÈLES" at bounding box center [672, 212] width 126 height 36
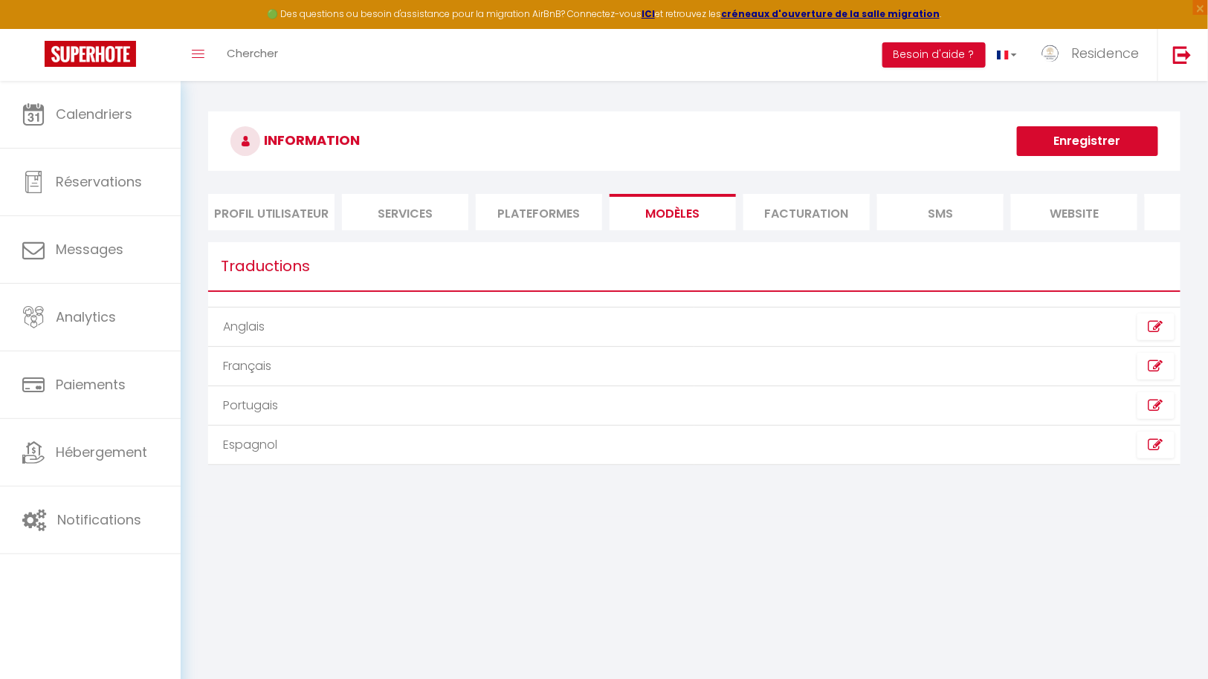
click at [826, 208] on li "Facturation" at bounding box center [806, 212] width 126 height 36
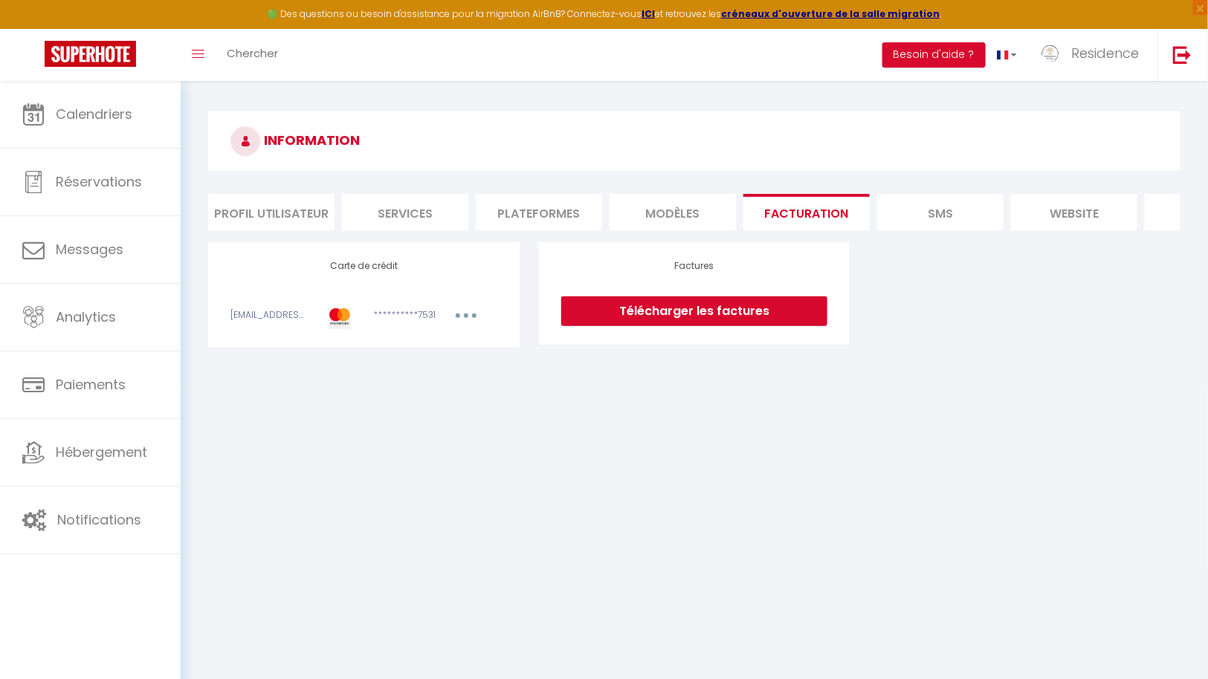
click at [913, 210] on li "SMS" at bounding box center [940, 212] width 126 height 36
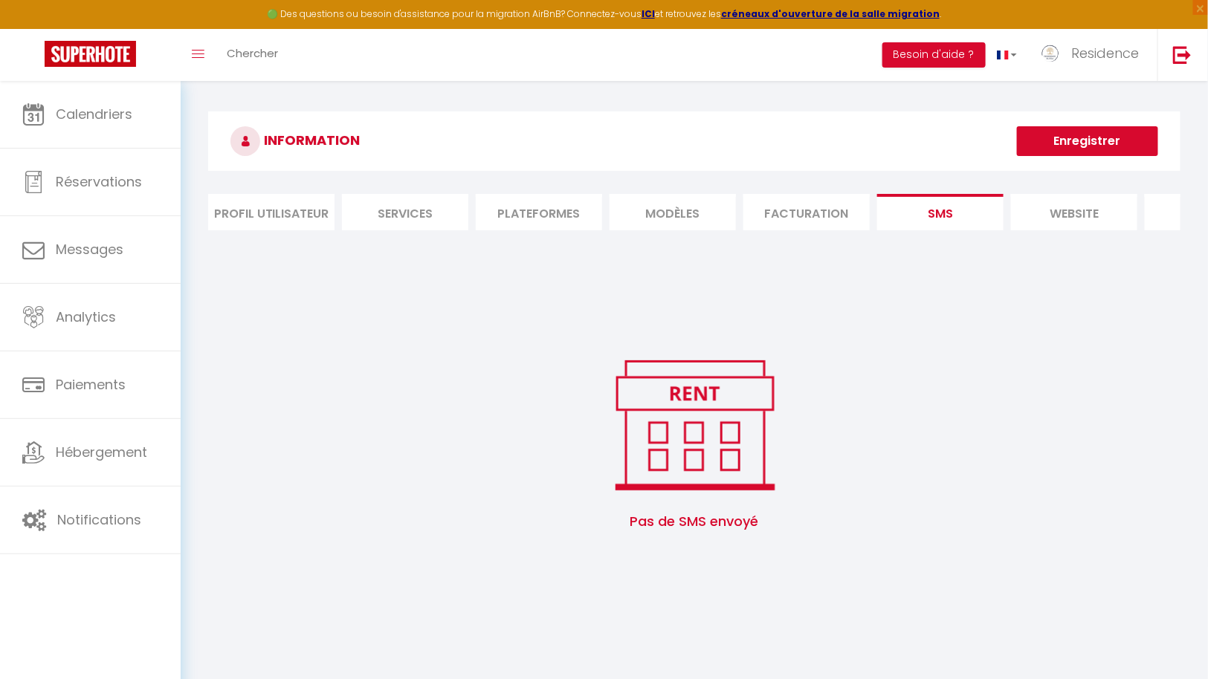
click at [1082, 208] on li "website" at bounding box center [1074, 212] width 126 height 36
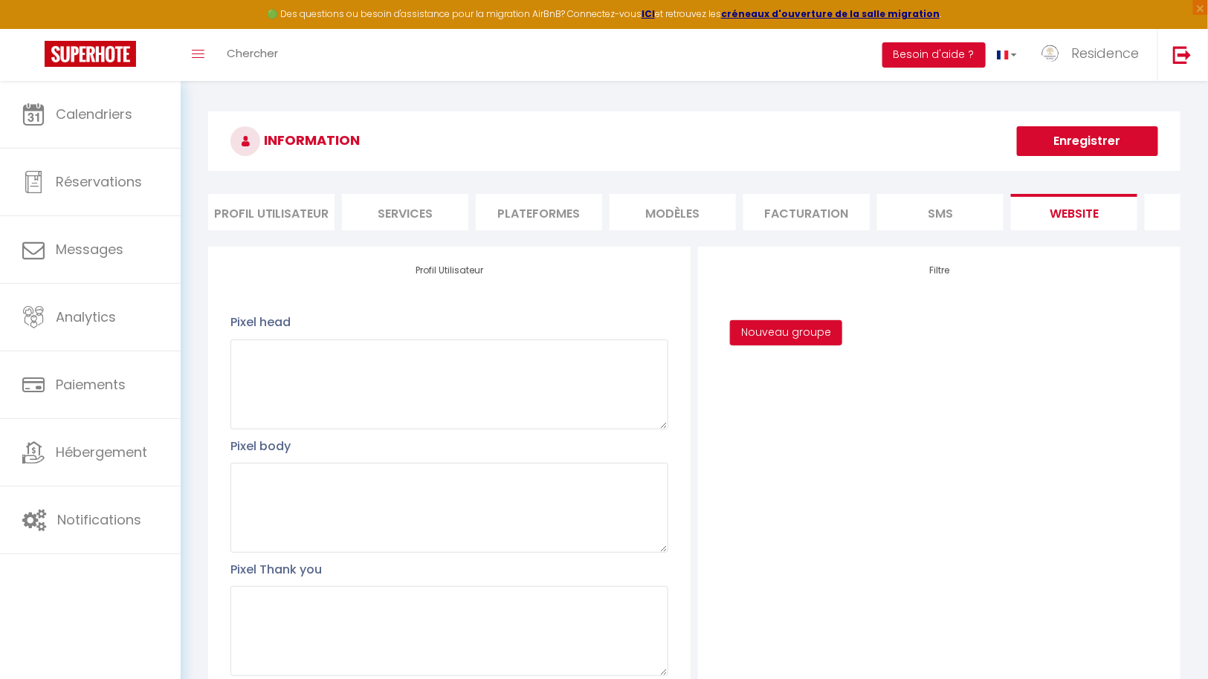
click at [1157, 209] on li "Journal" at bounding box center [1207, 212] width 126 height 36
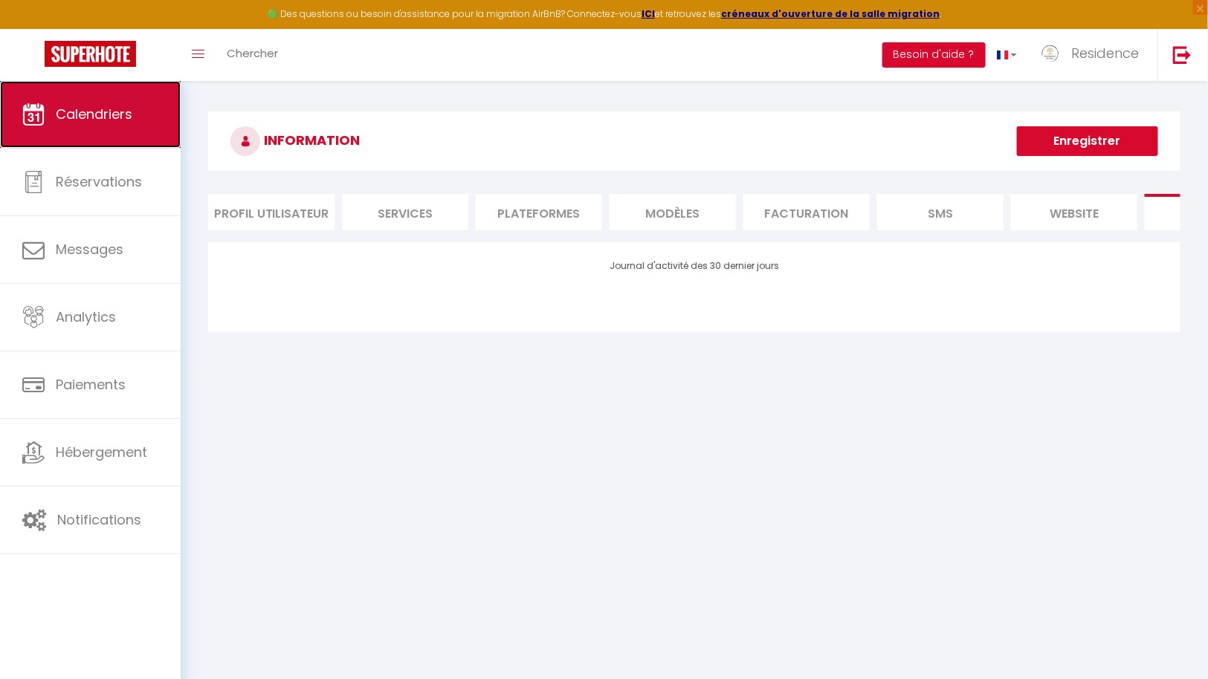
click at [114, 119] on span "Calendriers" at bounding box center [94, 114] width 77 height 19
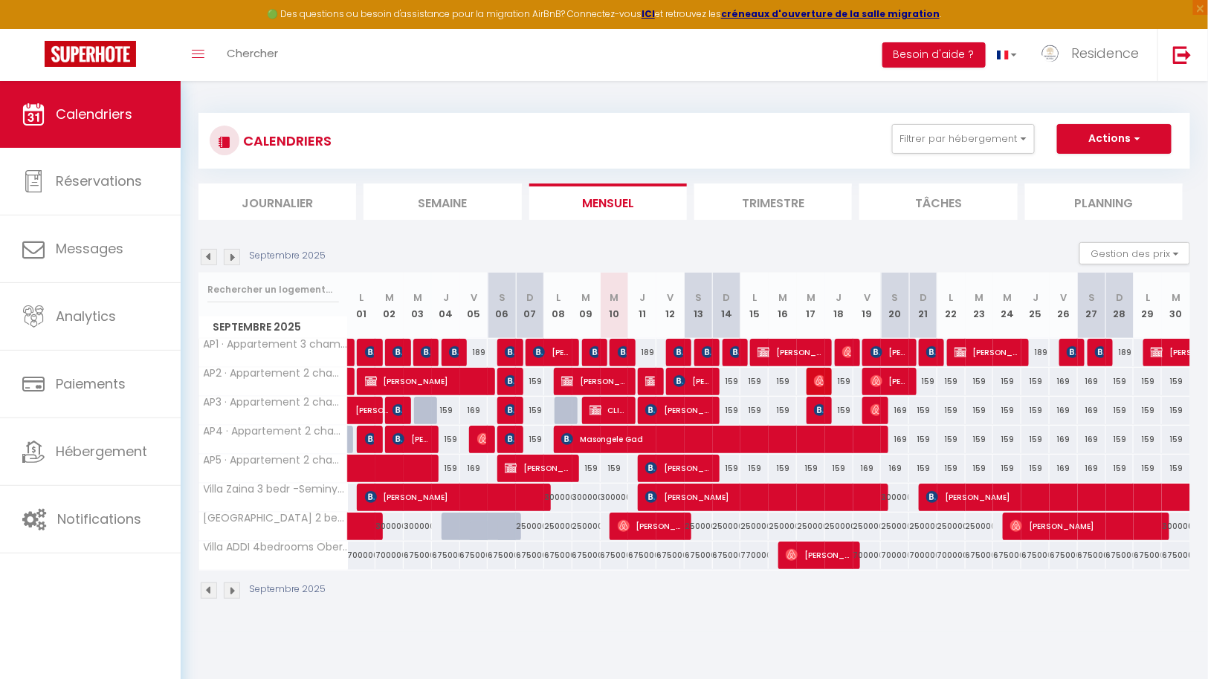
click at [233, 254] on img at bounding box center [232, 257] width 16 height 16
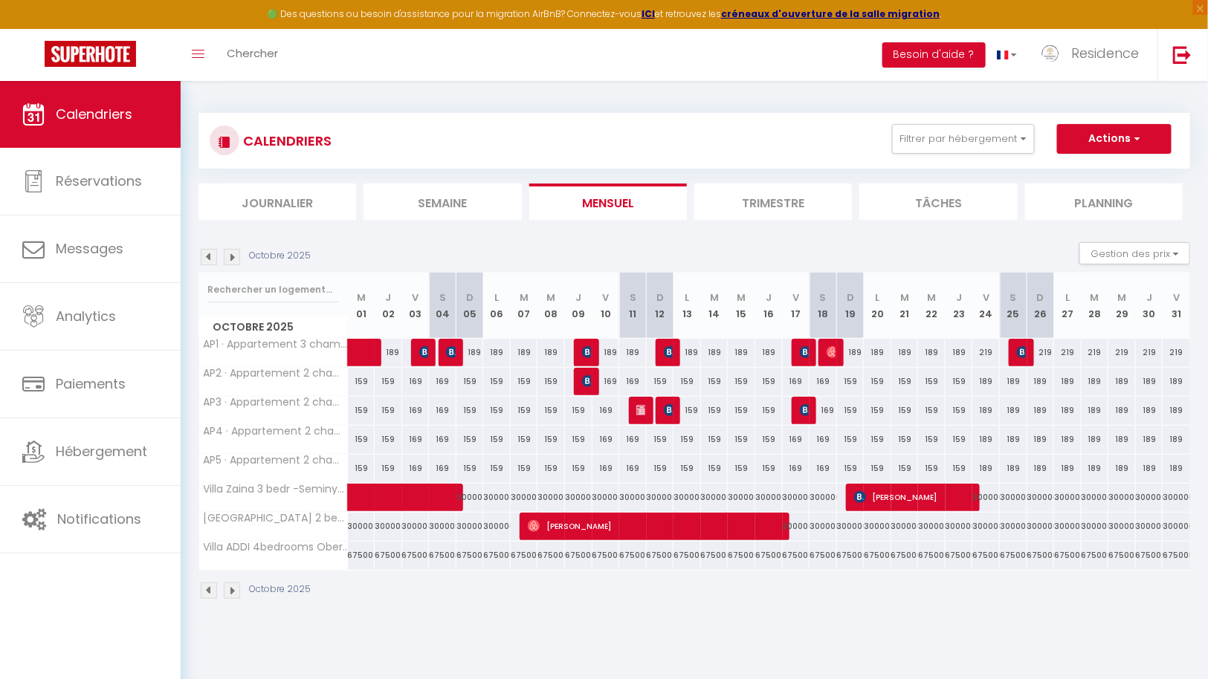
click at [210, 257] on img at bounding box center [209, 257] width 16 height 16
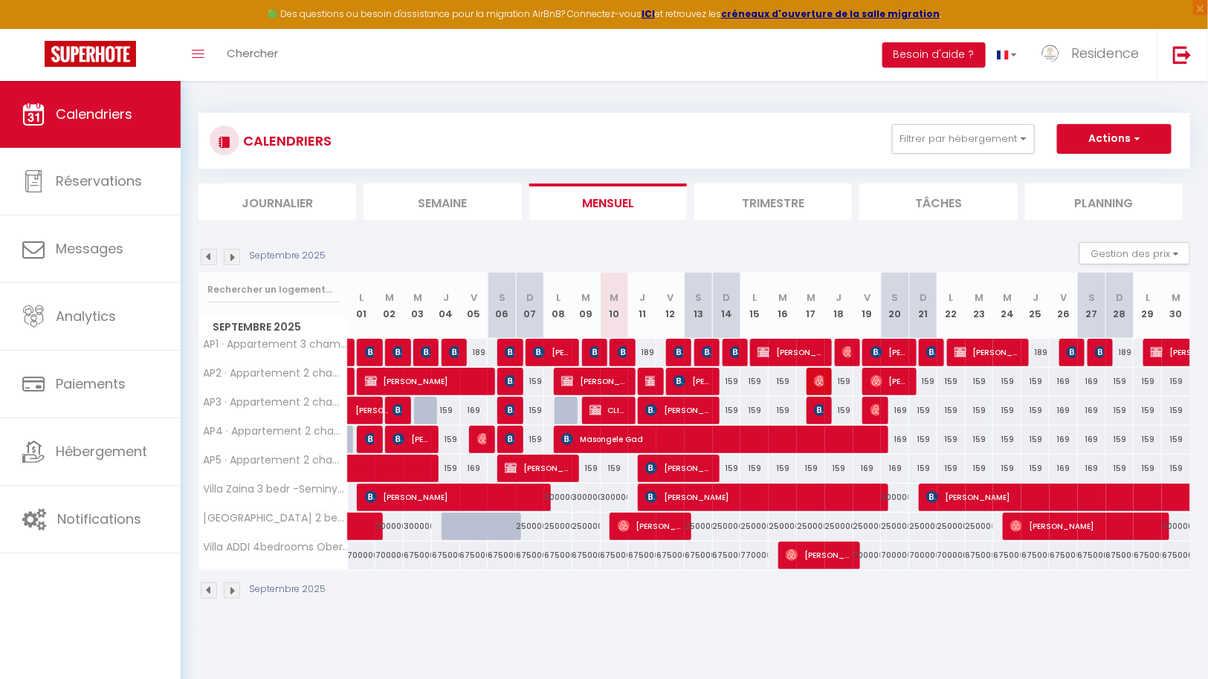
click at [296, 256] on p "Septembre 2025" at bounding box center [287, 256] width 77 height 14
click at [233, 589] on img at bounding box center [232, 591] width 16 height 16
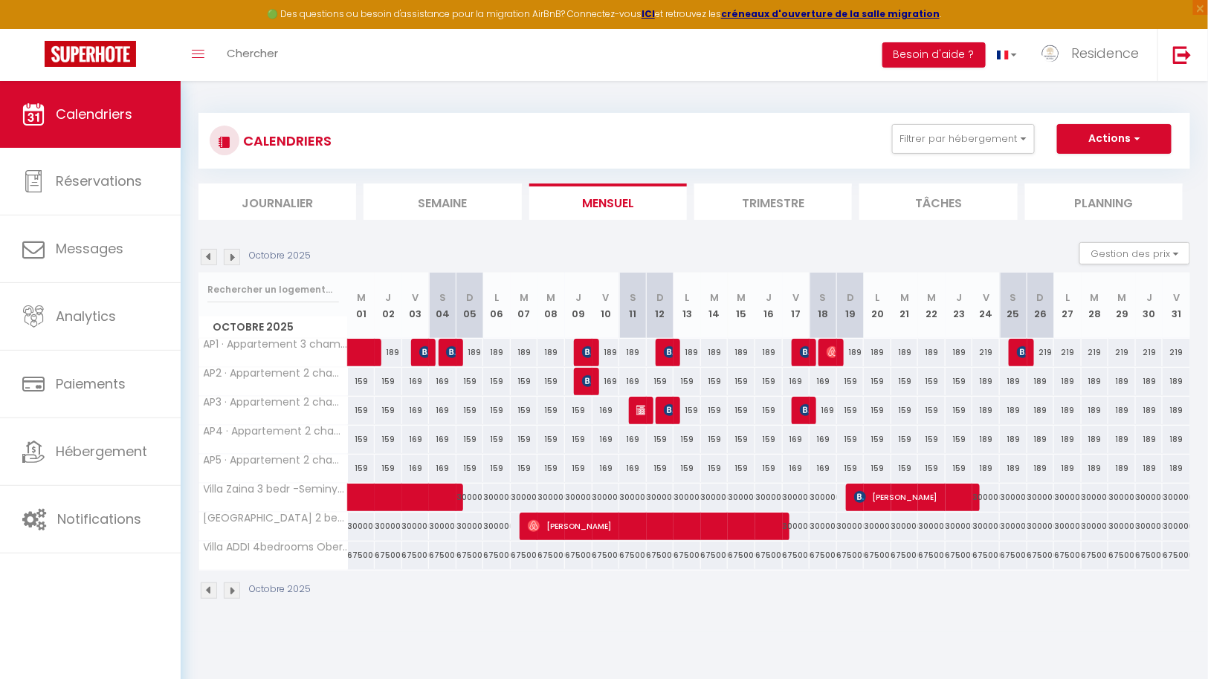
click at [234, 586] on img at bounding box center [232, 591] width 16 height 16
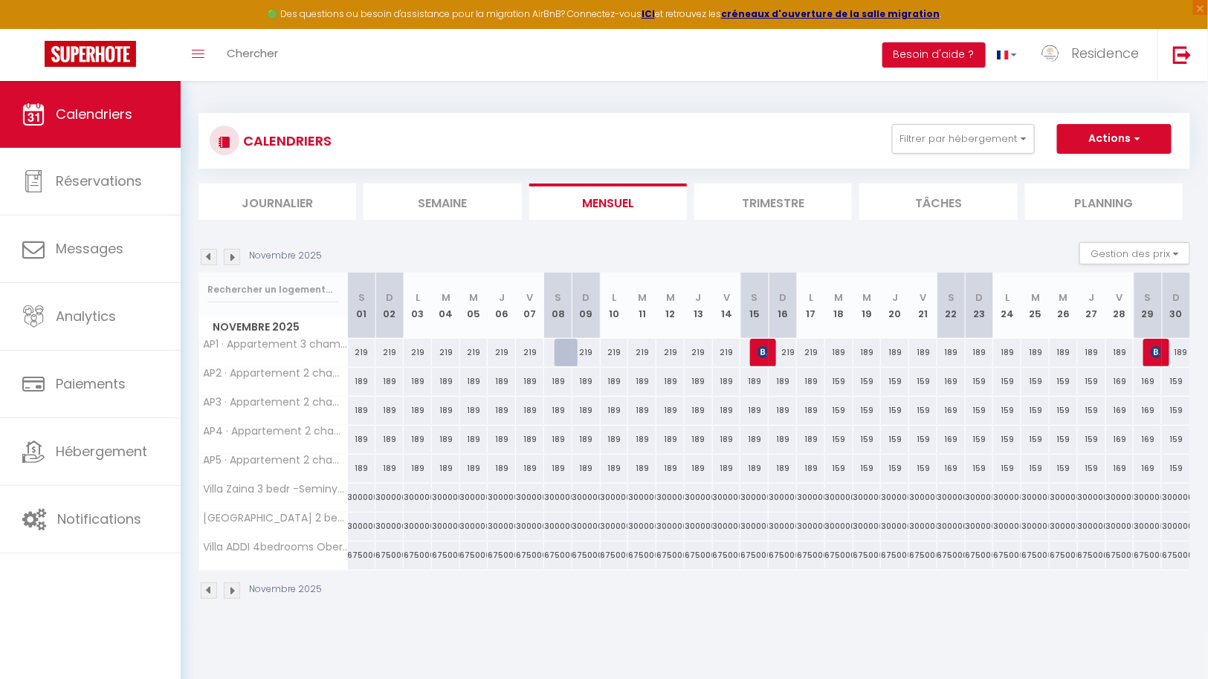
click at [233, 586] on img at bounding box center [232, 591] width 16 height 16
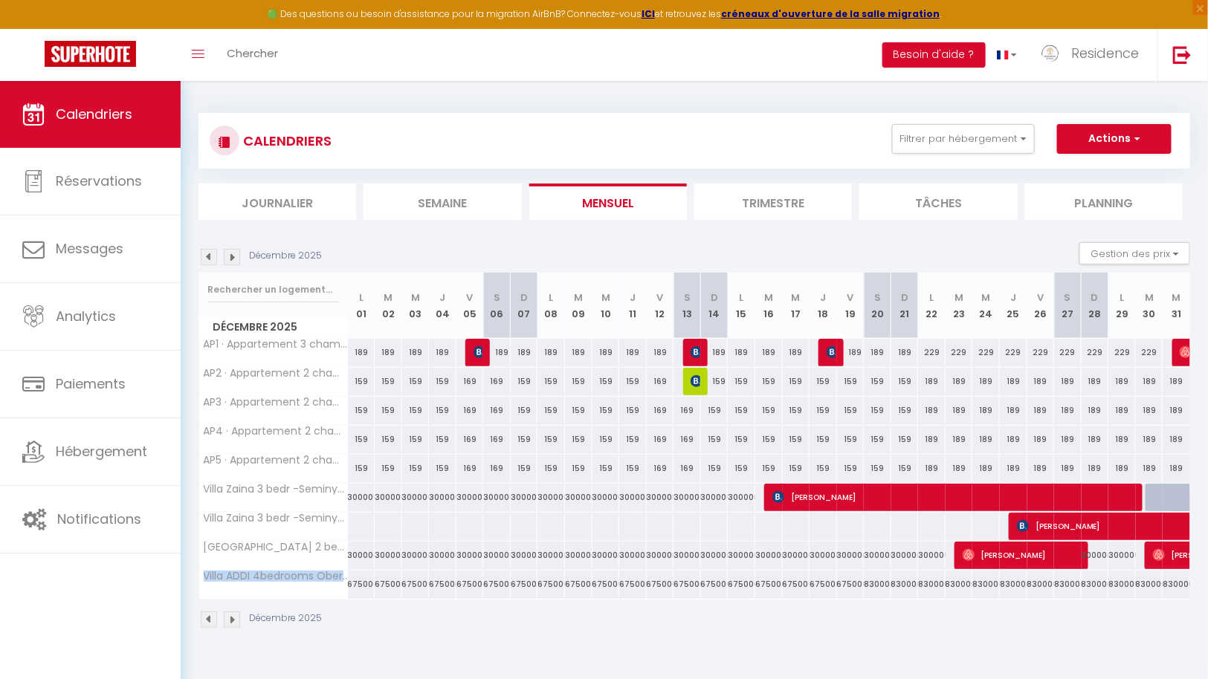
click at [233, 586] on th "Villa ADDI 4bedrooms Oberoi" at bounding box center [273, 585] width 149 height 28
click at [235, 619] on img at bounding box center [232, 620] width 16 height 16
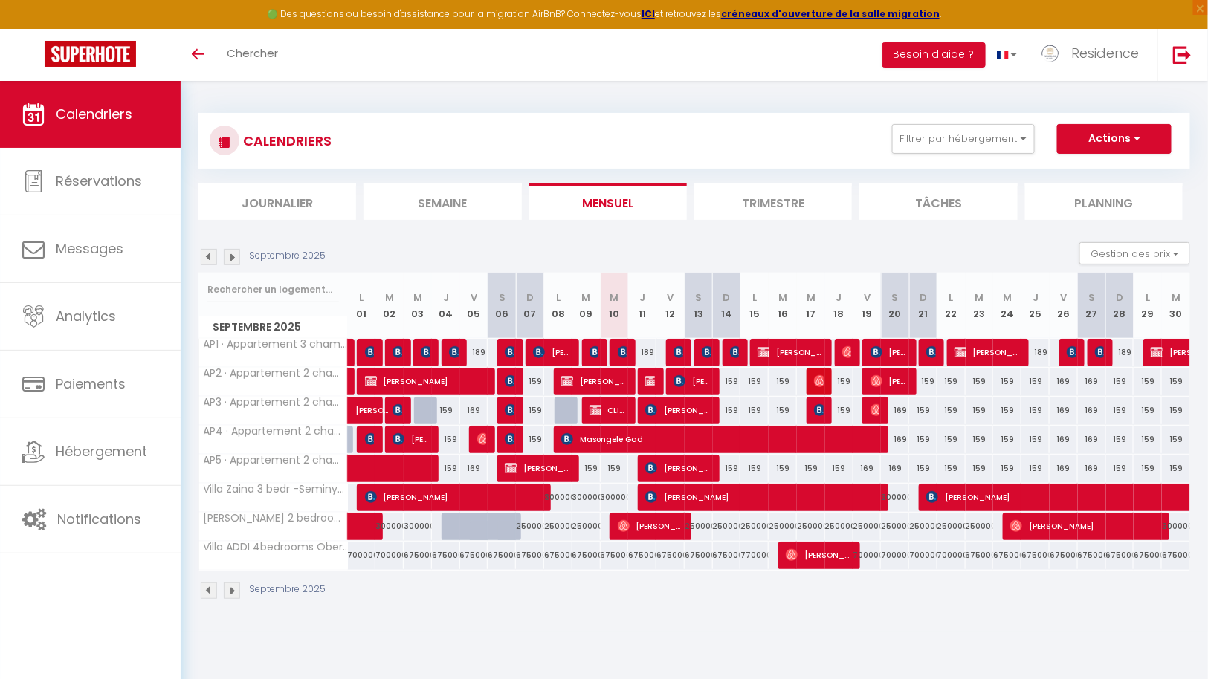
click at [235, 258] on img at bounding box center [232, 257] width 16 height 16
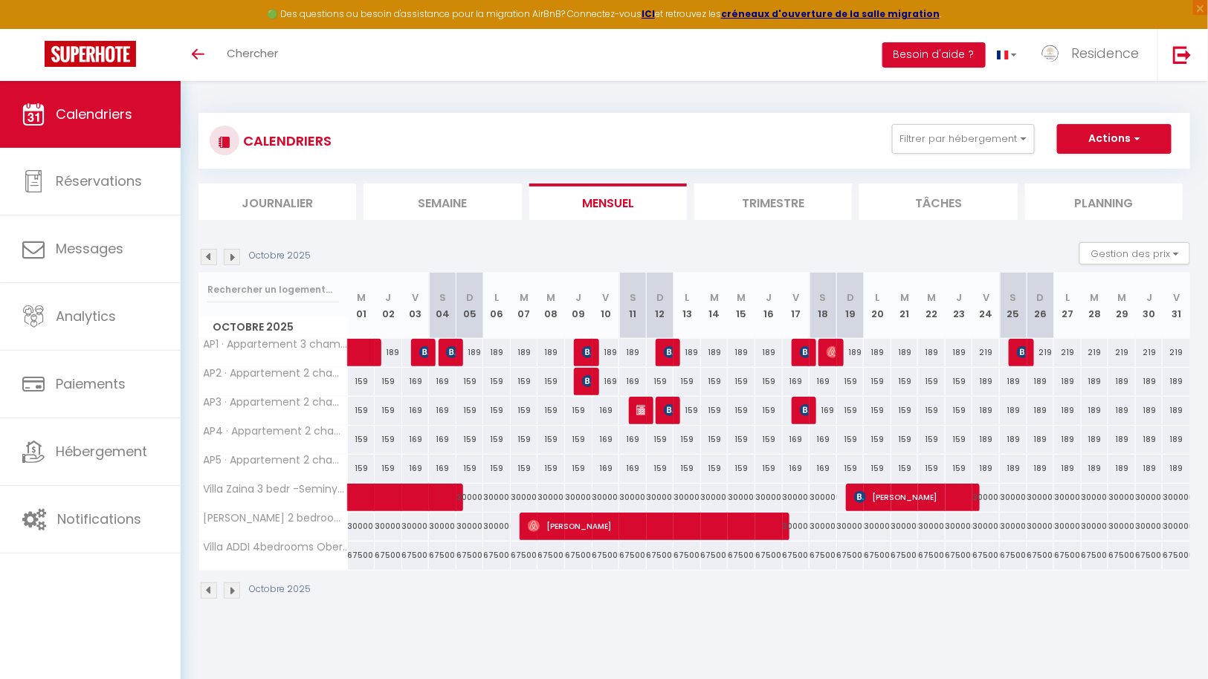
click at [235, 258] on img at bounding box center [232, 257] width 16 height 16
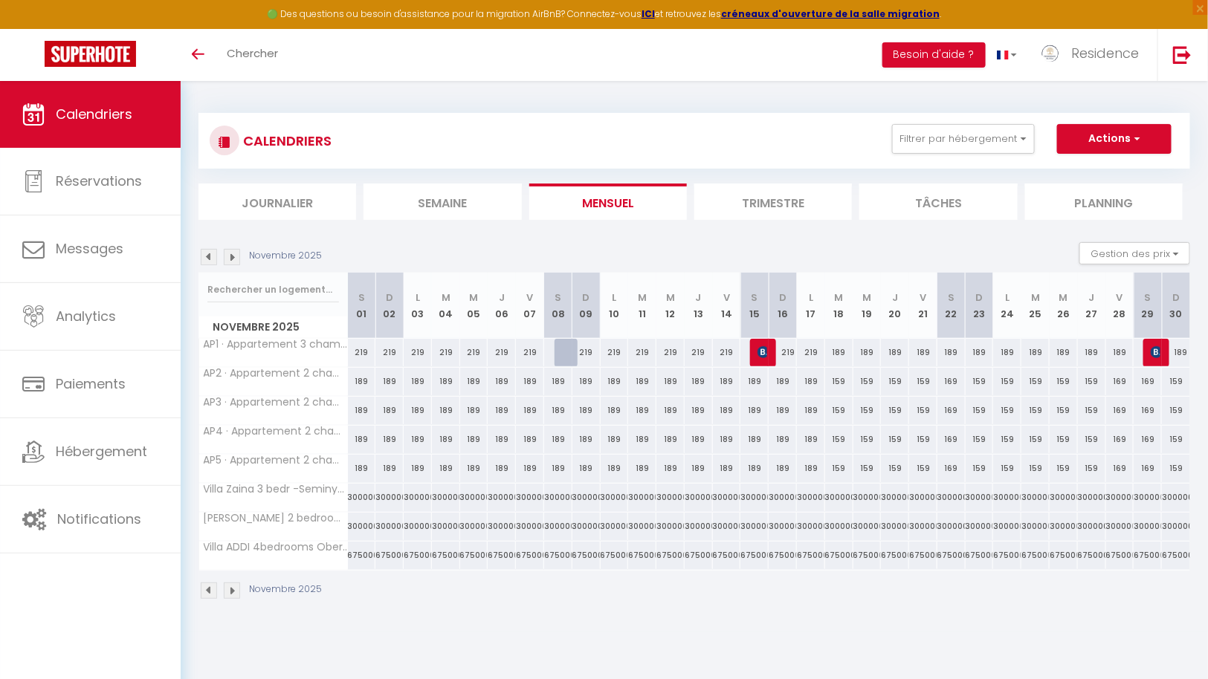
click at [235, 258] on img at bounding box center [232, 257] width 16 height 16
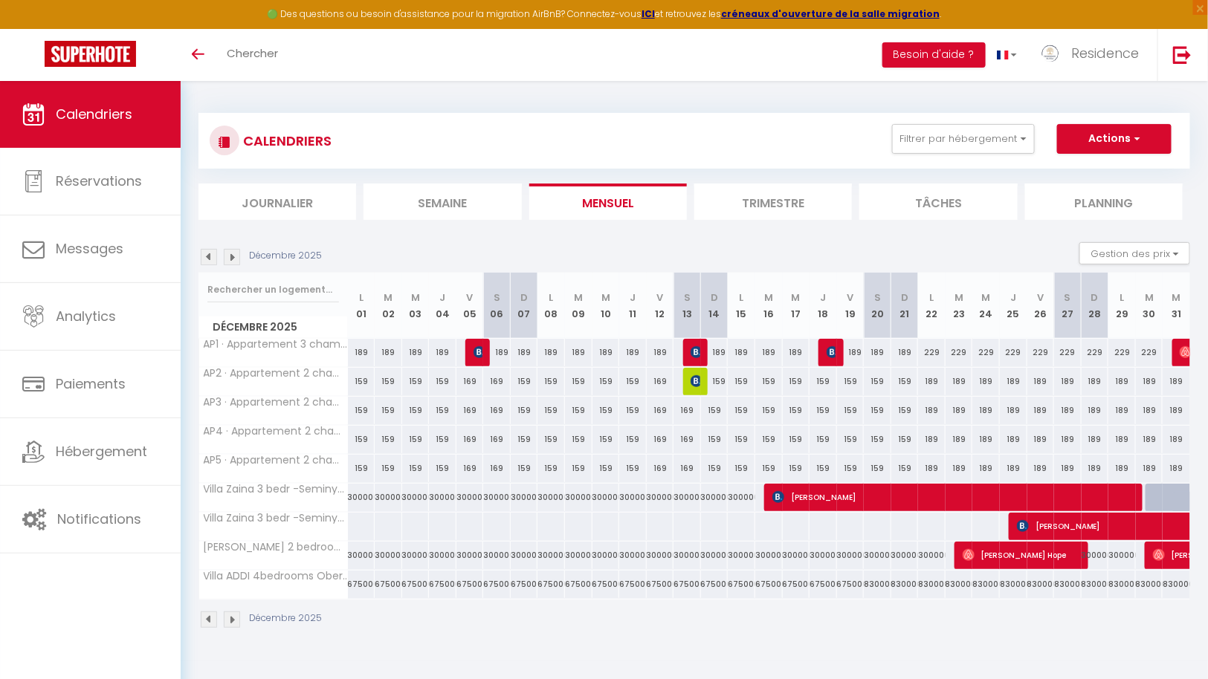
click at [235, 258] on img at bounding box center [232, 257] width 16 height 16
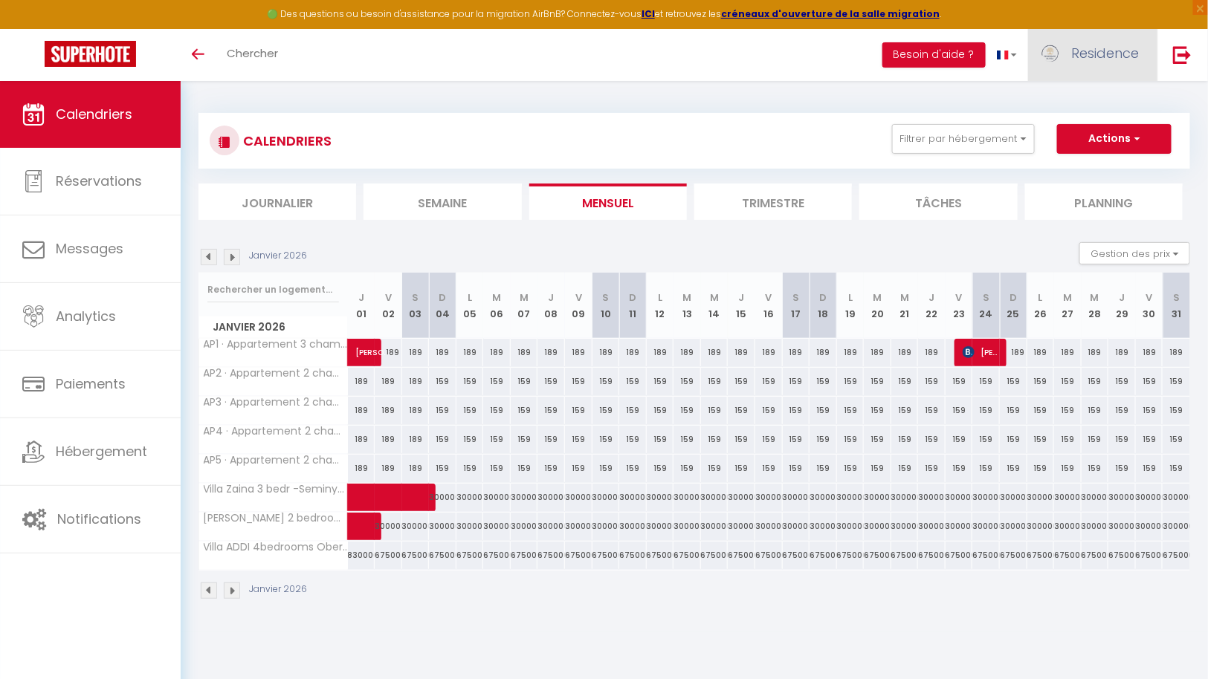
click at [1086, 56] on span "Residence" at bounding box center [1105, 53] width 68 height 19
click at [1090, 102] on link "Paramètres" at bounding box center [1098, 103] width 110 height 25
select select "fr"
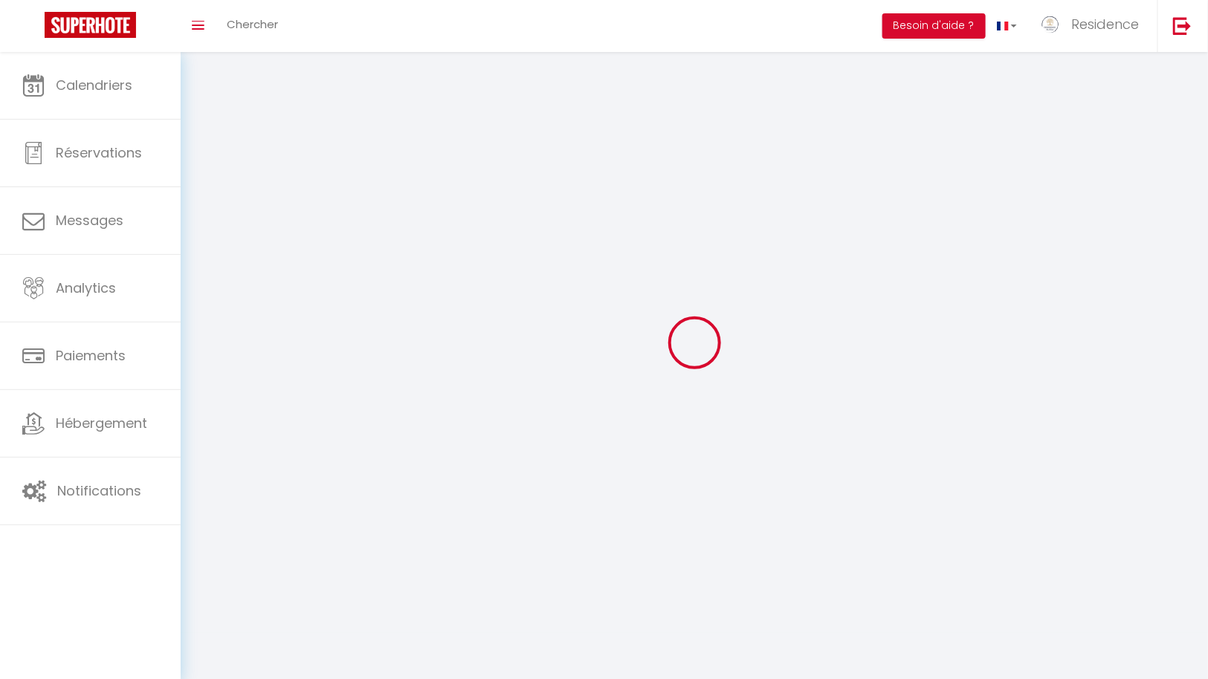
type input "Residence"
type input "Alissa"
type input "+32495935245"
type input "DU VIGNERON, 68"
type input "6043"
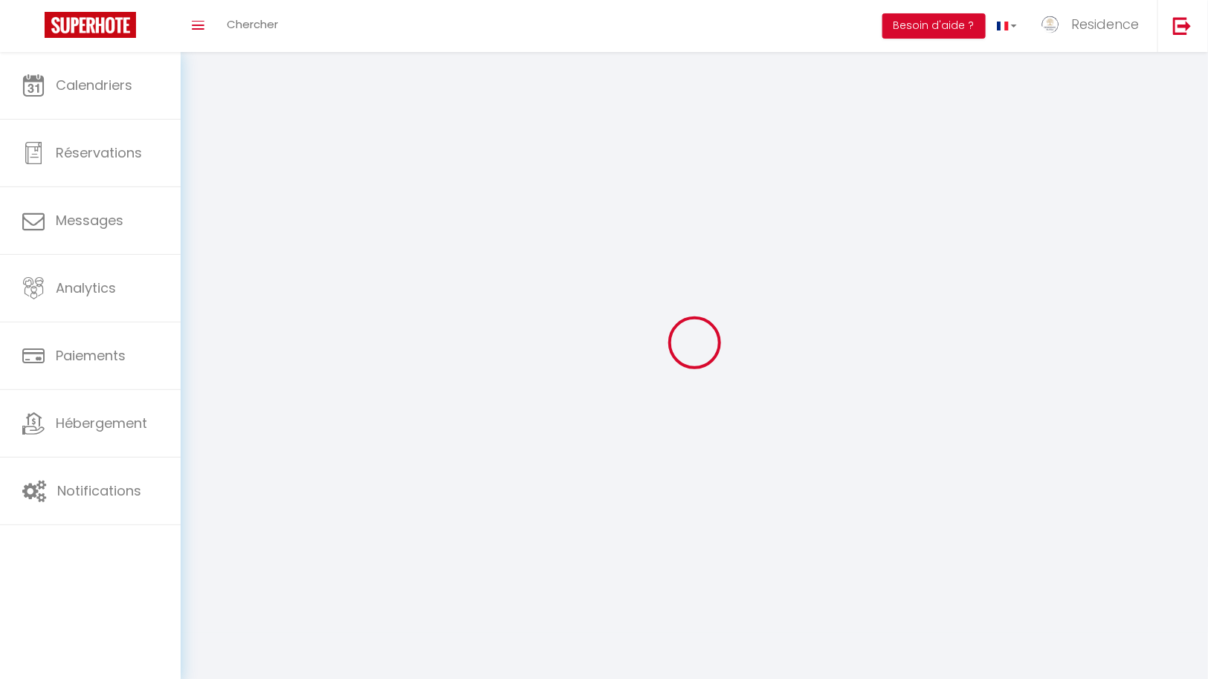
type input "Ransart"
type input "cENbDNqN7cU6ffHjHNF37kPKR"
type input "bnz810tPZ5an2tWTdgqSaGlmh"
type input "https://app.superhote.com/#/get-available-rentals/bnz810tPZ5an2tWTdgqSaGlmh"
select select "23"
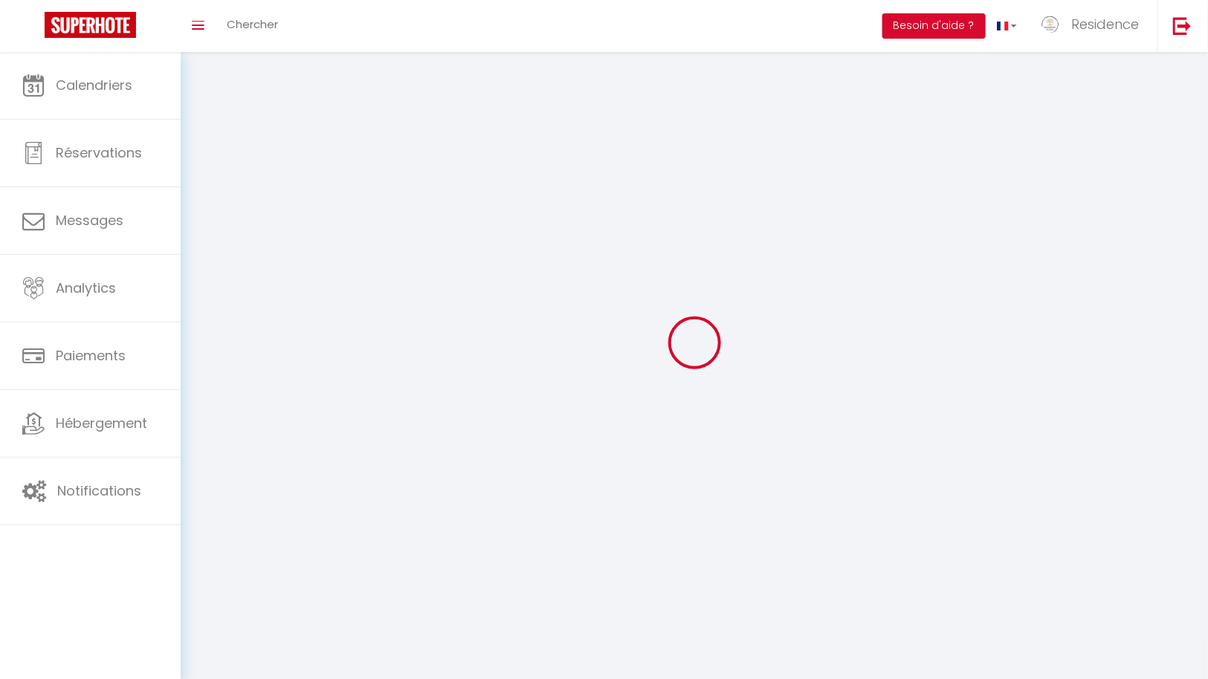
select select "28"
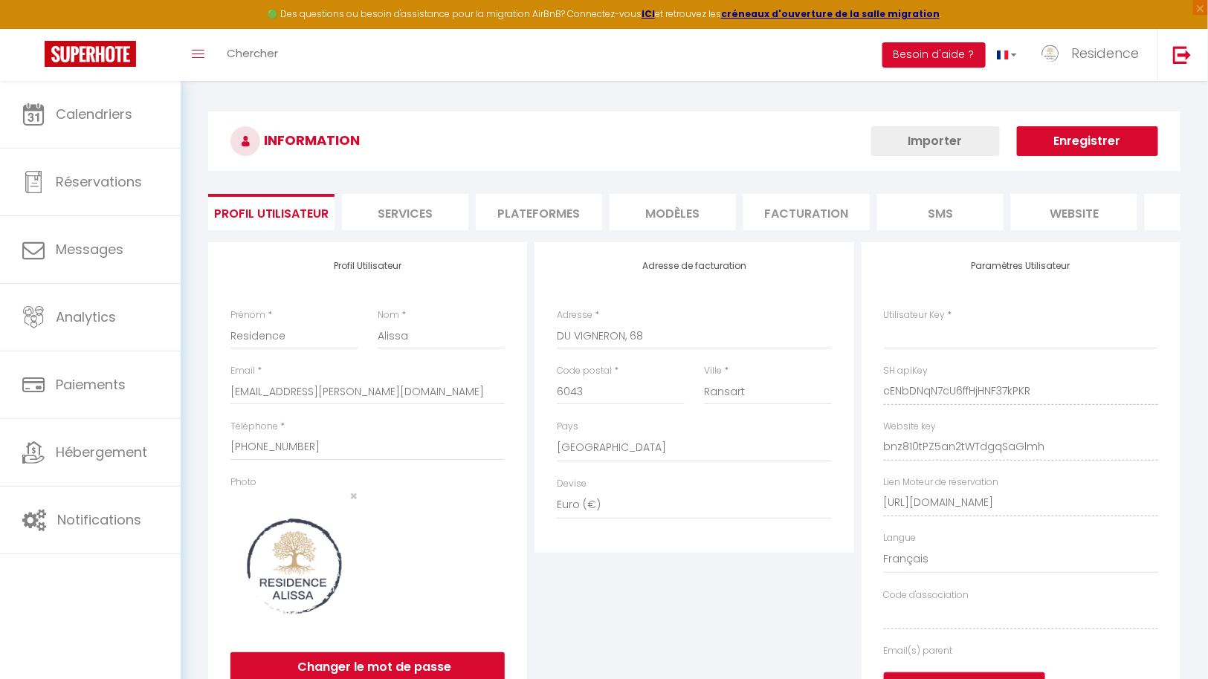
type input "cENbDNqN7cU6ffHjHNF37kPKR"
type input "bnz810tPZ5an2tWTdgqSaGlmh"
type input "https://app.superhote.com/#/get-available-rentals/bnz810tPZ5an2tWTdgqSaGlmh"
select select "fr"
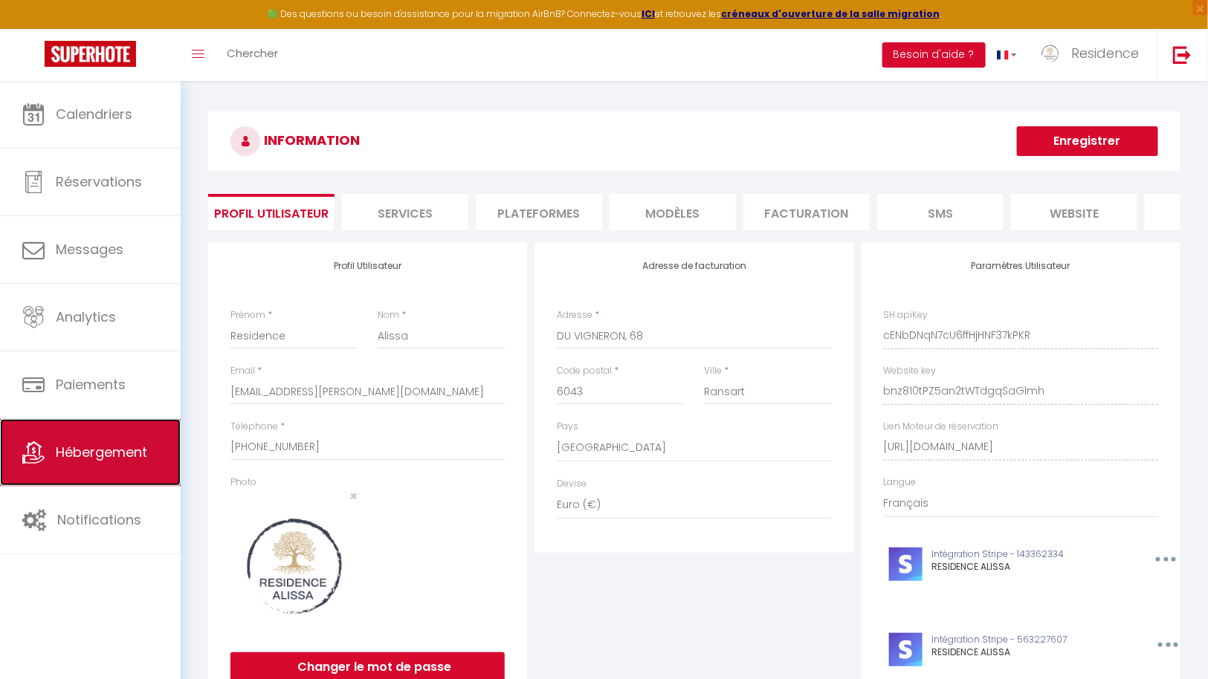
click at [107, 450] on span "Hébergement" at bounding box center [101, 452] width 91 height 19
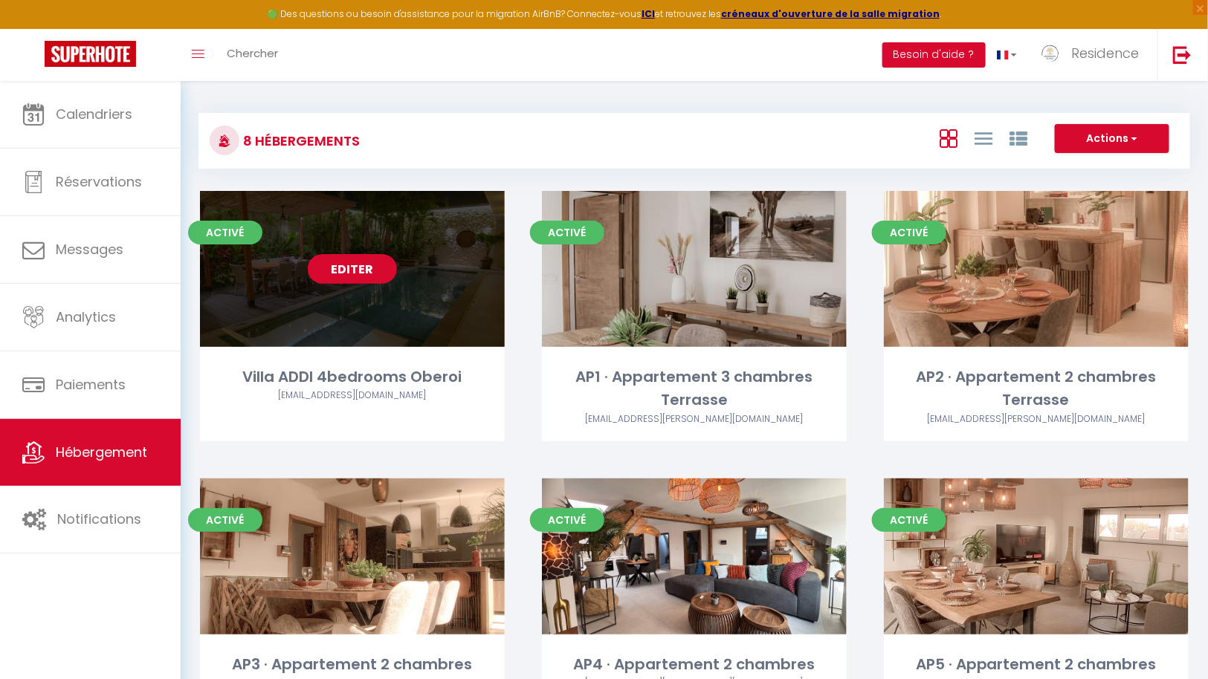
click at [349, 280] on link "Editer" at bounding box center [352, 269] width 89 height 30
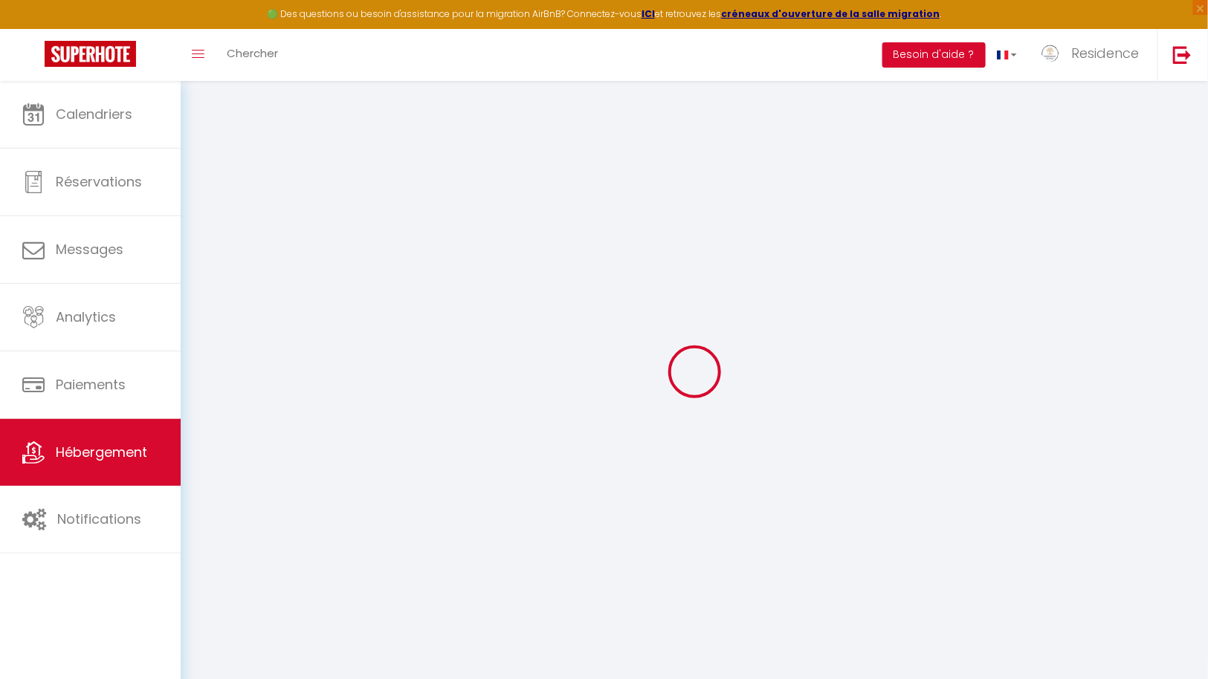
select select "12117-1473225825893726662"
select select "+ 10 %"
select select "+ 17 %"
select select
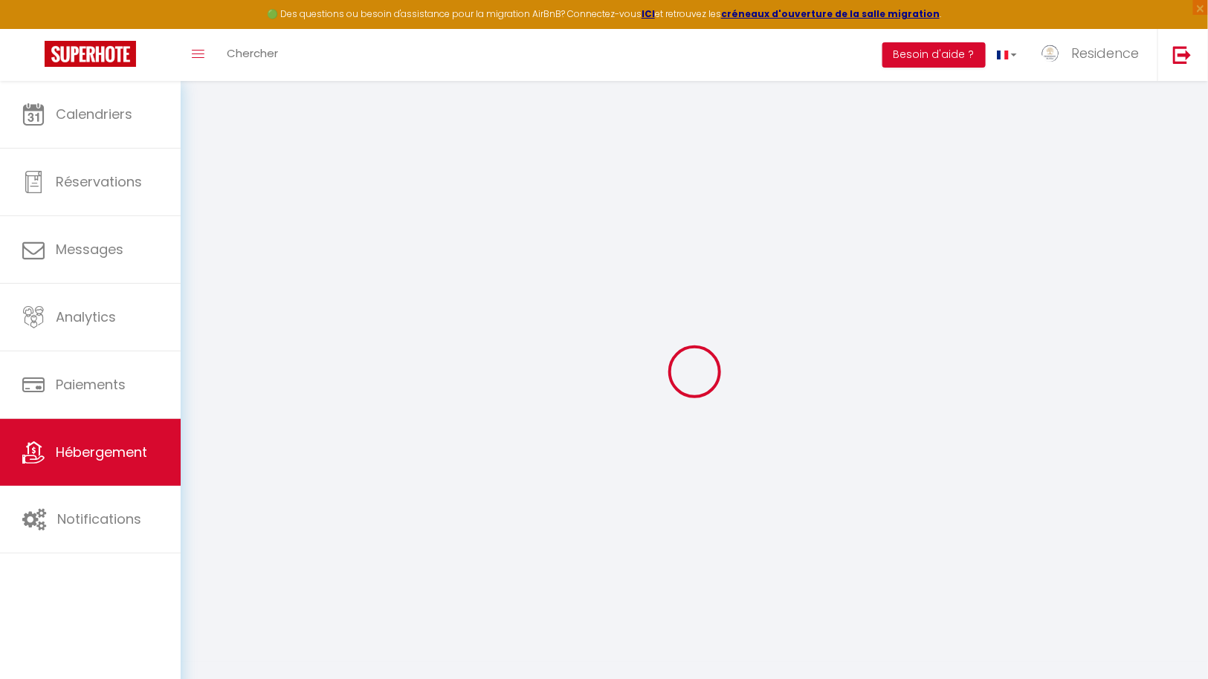
checkbox input "false"
select select "365"
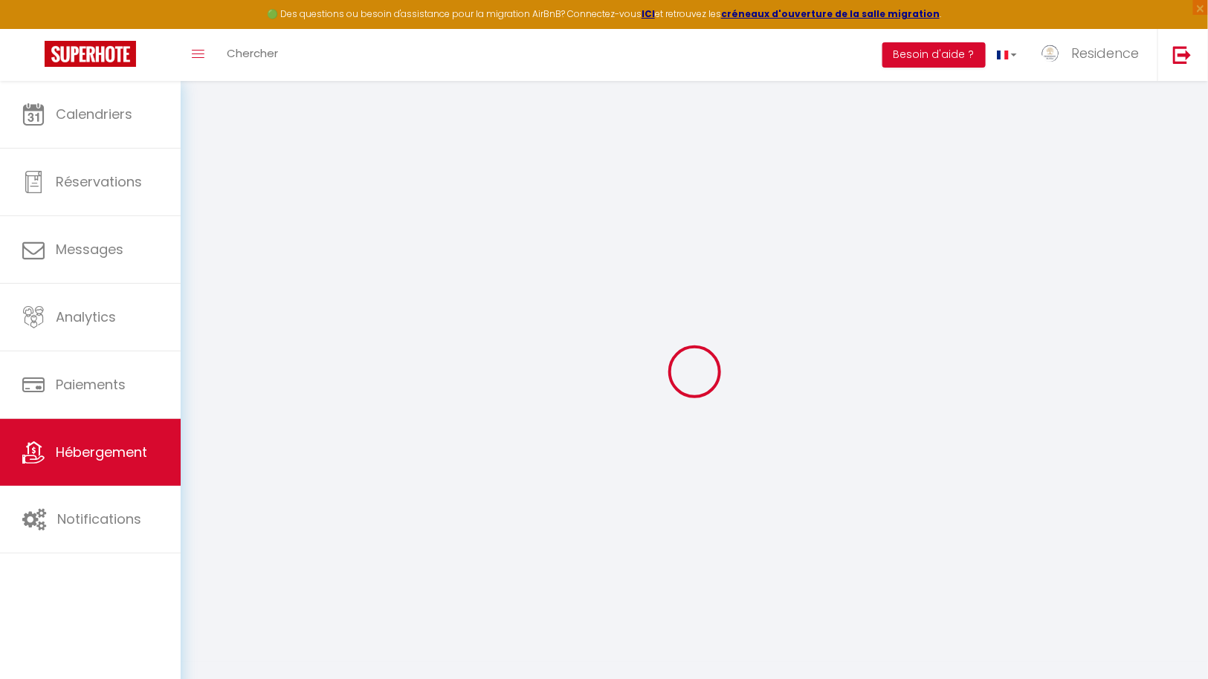
select select "IDR"
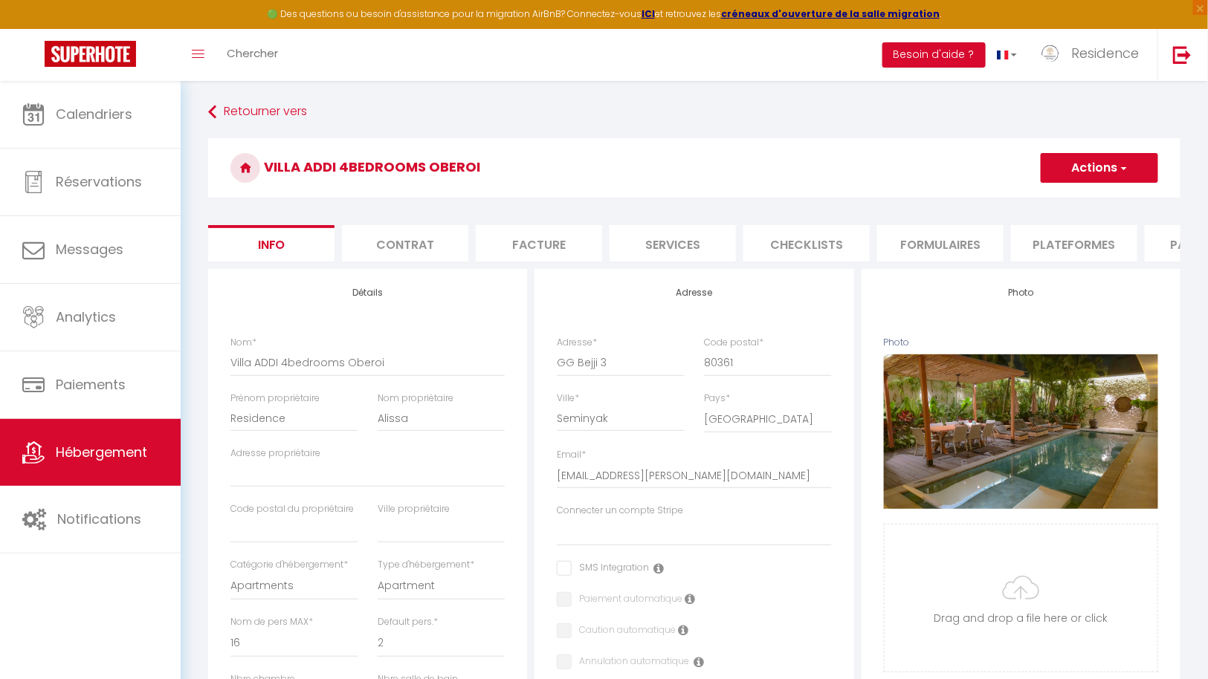
click at [1110, 237] on li "Plateformes" at bounding box center [1074, 243] width 126 height 36
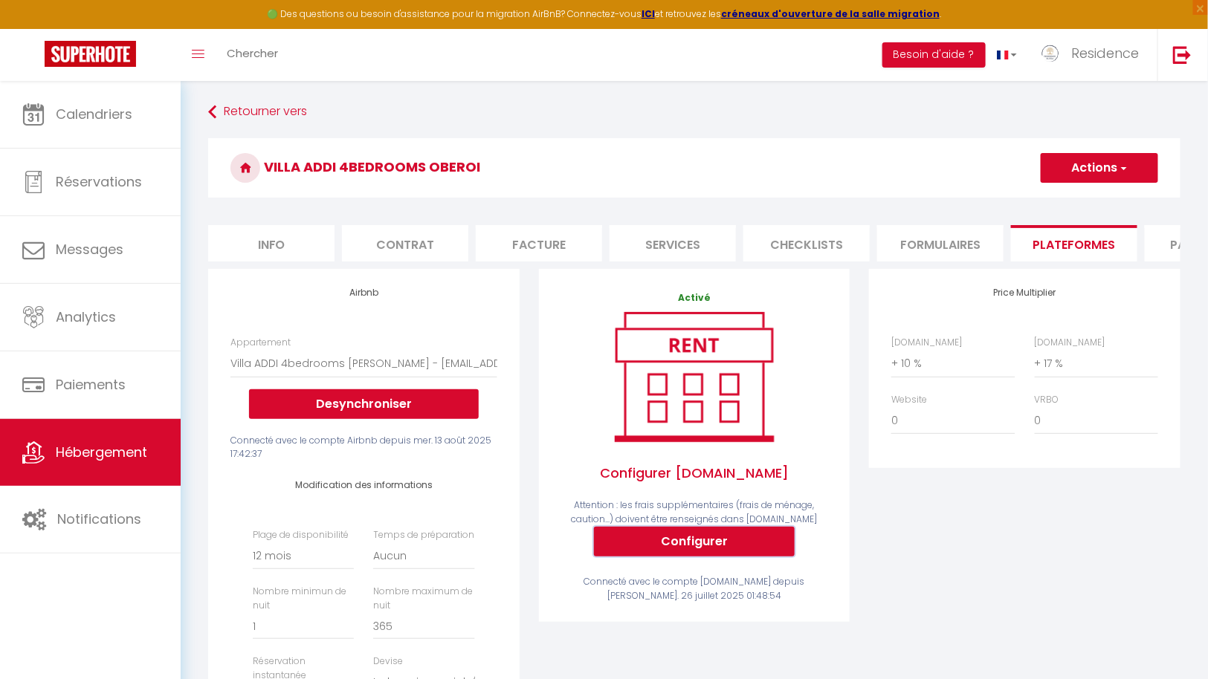
click at [721, 554] on button "Configurer" at bounding box center [694, 542] width 201 height 30
select select
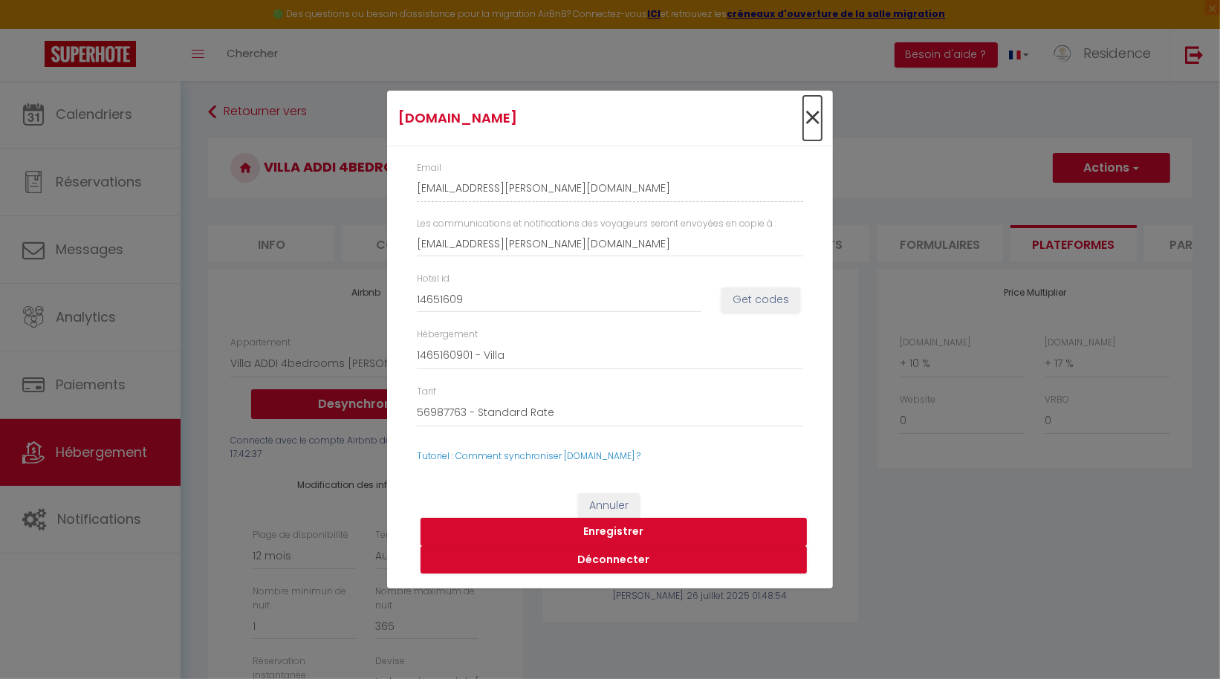
click at [812, 114] on span "×" at bounding box center [812, 118] width 19 height 45
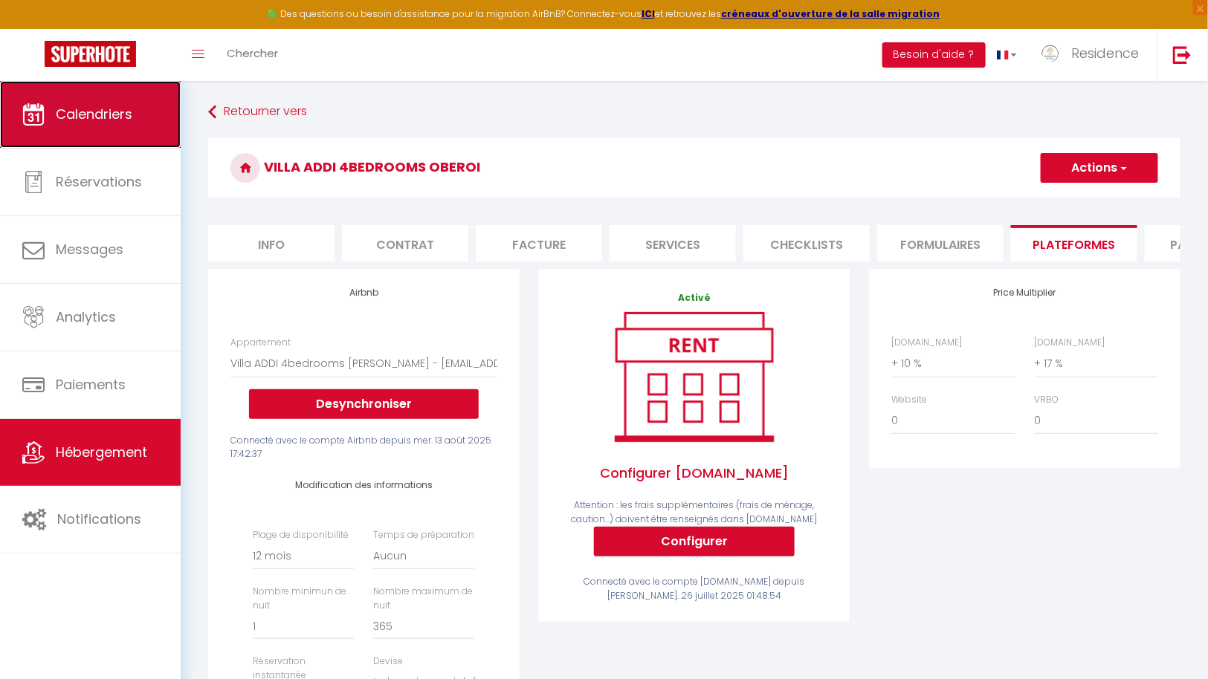
click at [104, 112] on span "Calendriers" at bounding box center [94, 114] width 77 height 19
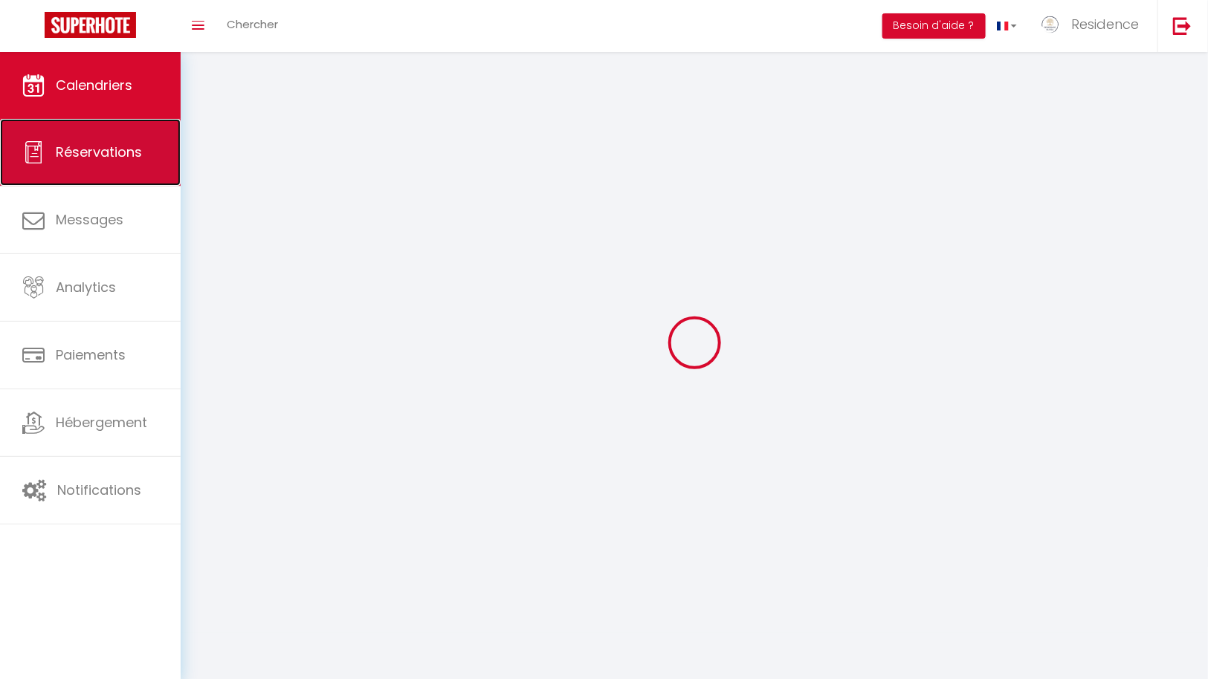
click at [105, 149] on span "Réservations" at bounding box center [99, 152] width 86 height 19
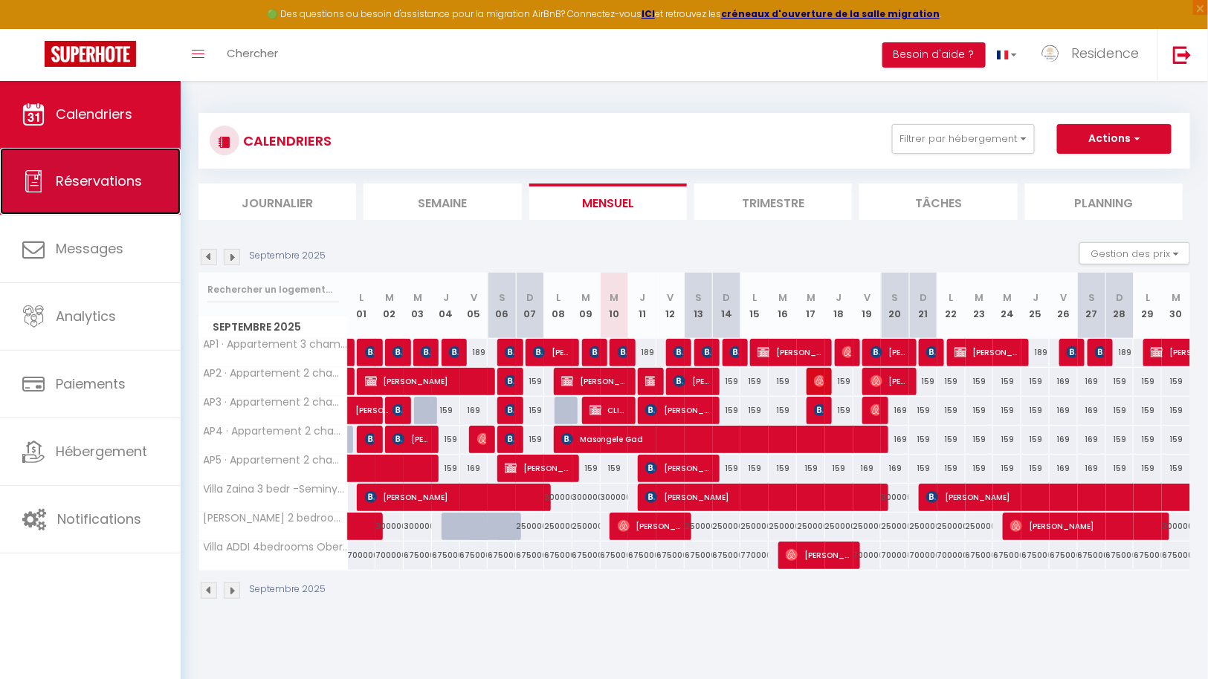
click at [88, 178] on span "Réservations" at bounding box center [99, 181] width 86 height 19
select select "not_cancelled"
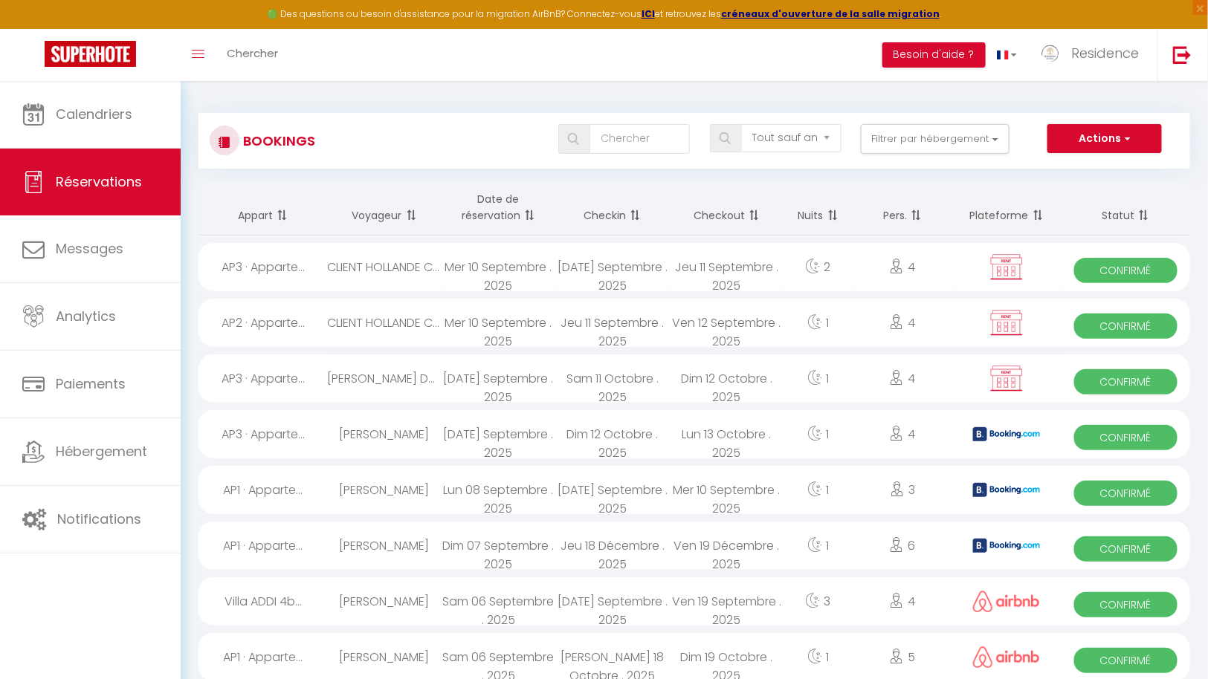
click at [534, 212] on span at bounding box center [527, 216] width 15 height 30
click at [661, 137] on input "text" at bounding box center [639, 139] width 100 height 30
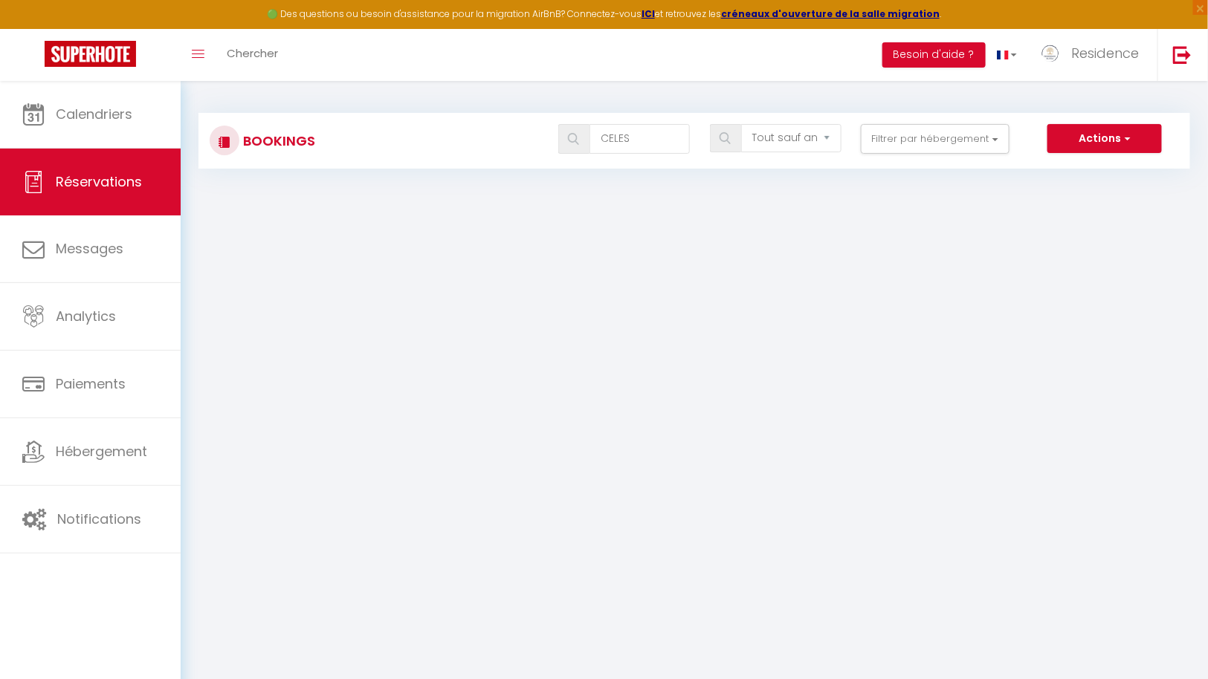
click at [731, 139] on img at bounding box center [724, 138] width 11 height 12
click at [652, 140] on input "CELES" at bounding box center [639, 139] width 100 height 30
type input "CELESTE"
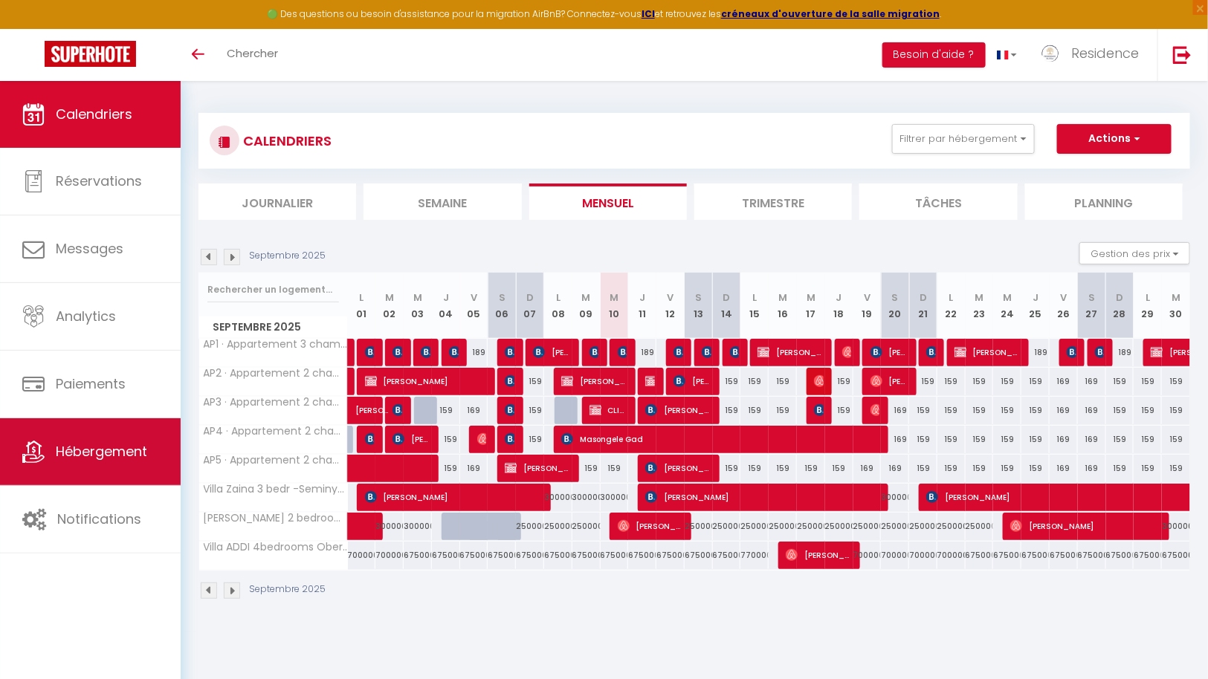
click at [114, 466] on link "Hébergement" at bounding box center [90, 451] width 181 height 67
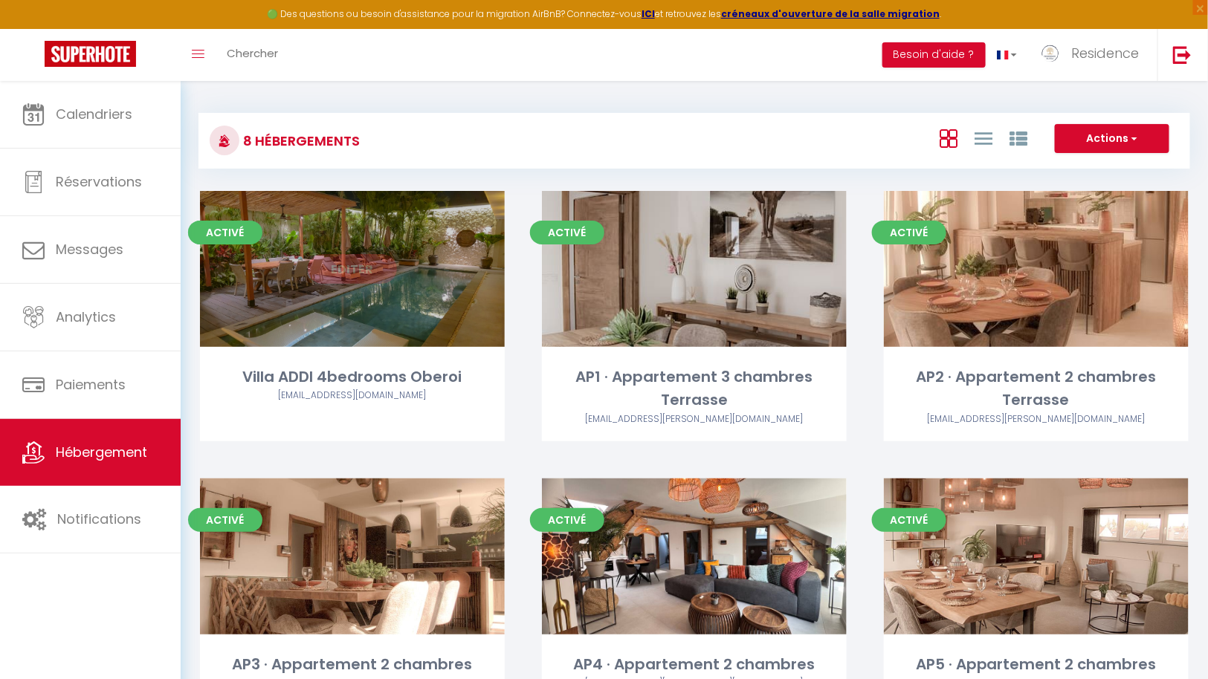
click at [362, 272] on link "Editer" at bounding box center [352, 269] width 89 height 30
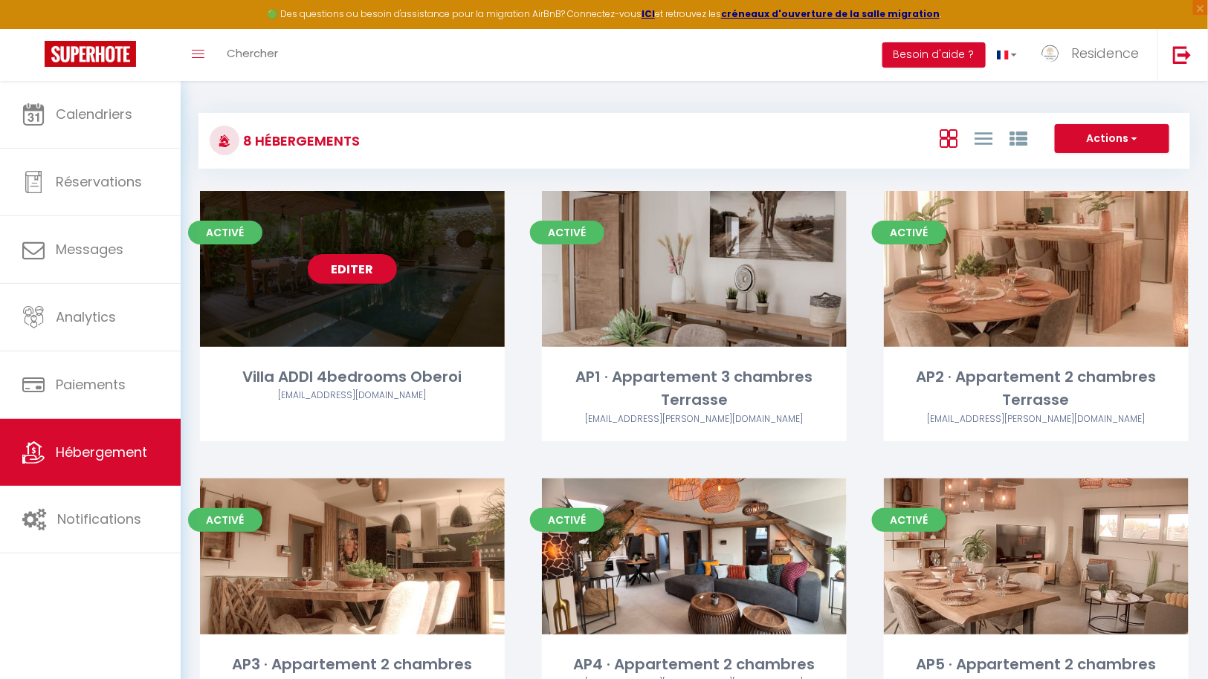
click at [361, 267] on link "Editer" at bounding box center [352, 269] width 89 height 30
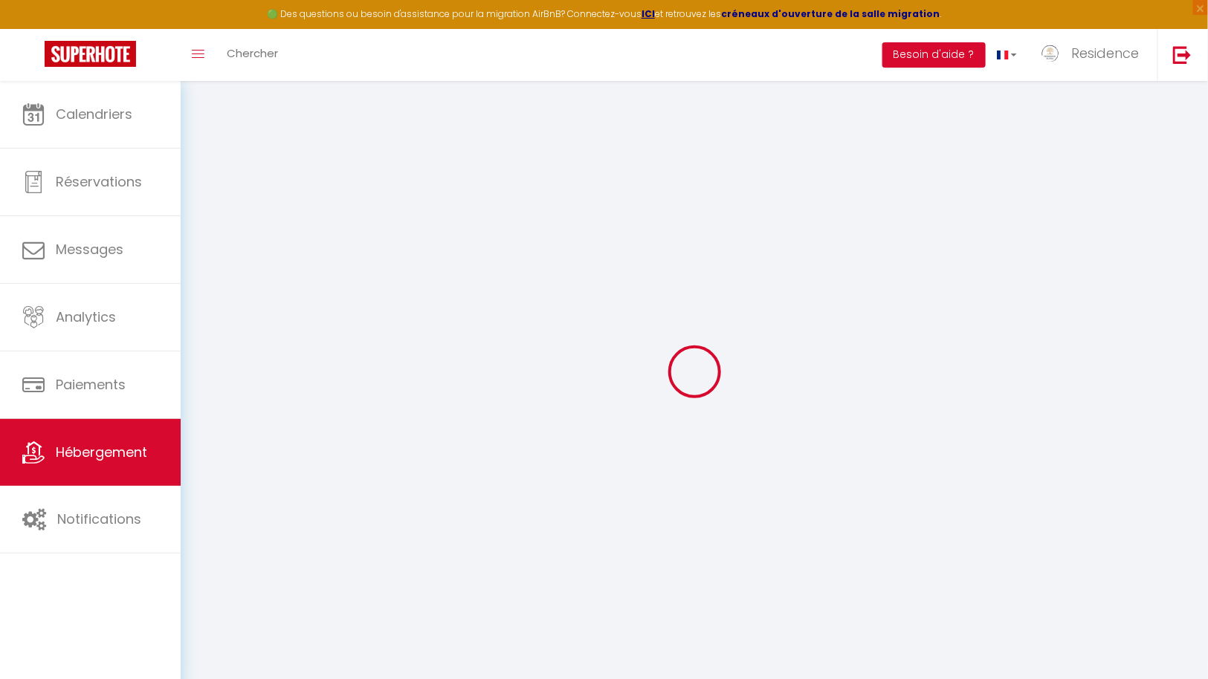
type input "Villa ADDI 4bedrooms Oberoi"
type input "Residence"
type input "Alissa"
select select "16"
select select "4"
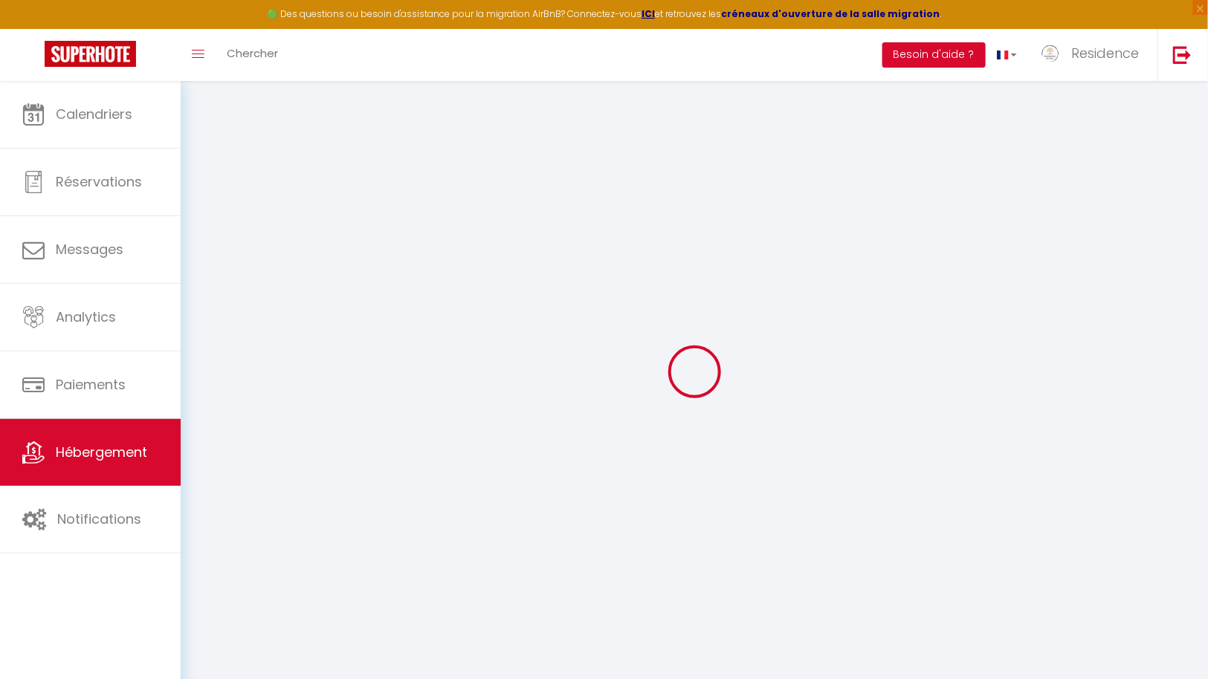
select select "4"
select select
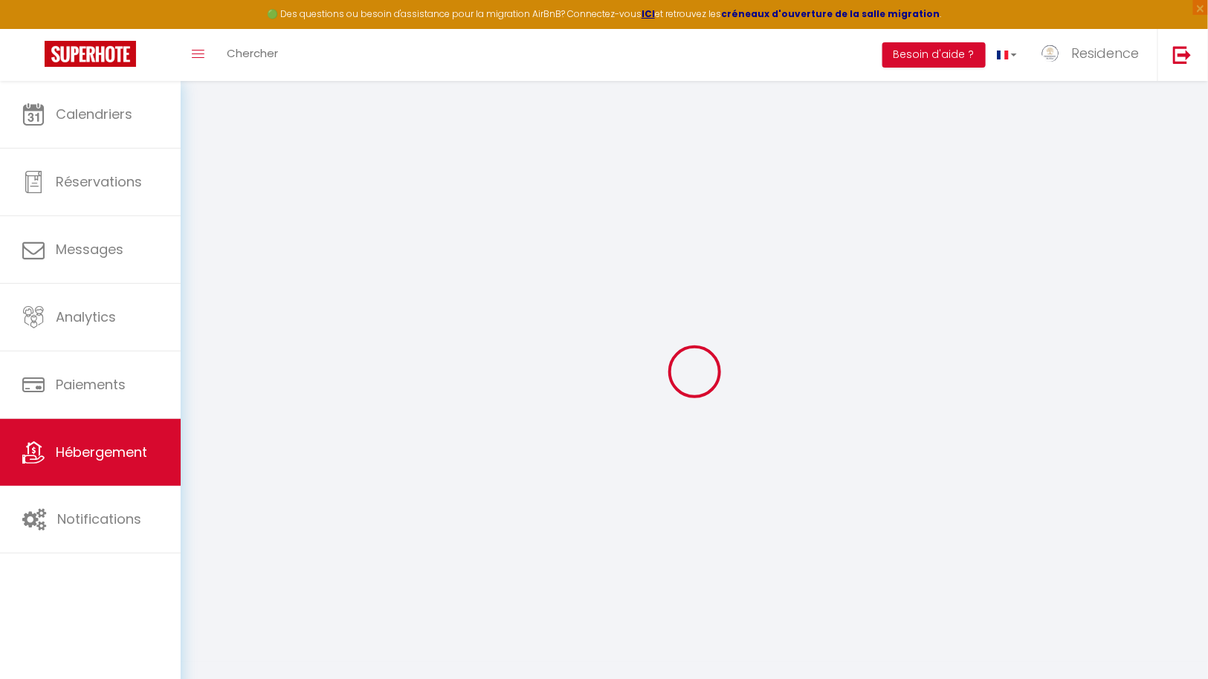
select select
type input "GG Bejji 3"
type input "80361"
type input "Seminyak"
select select "102"
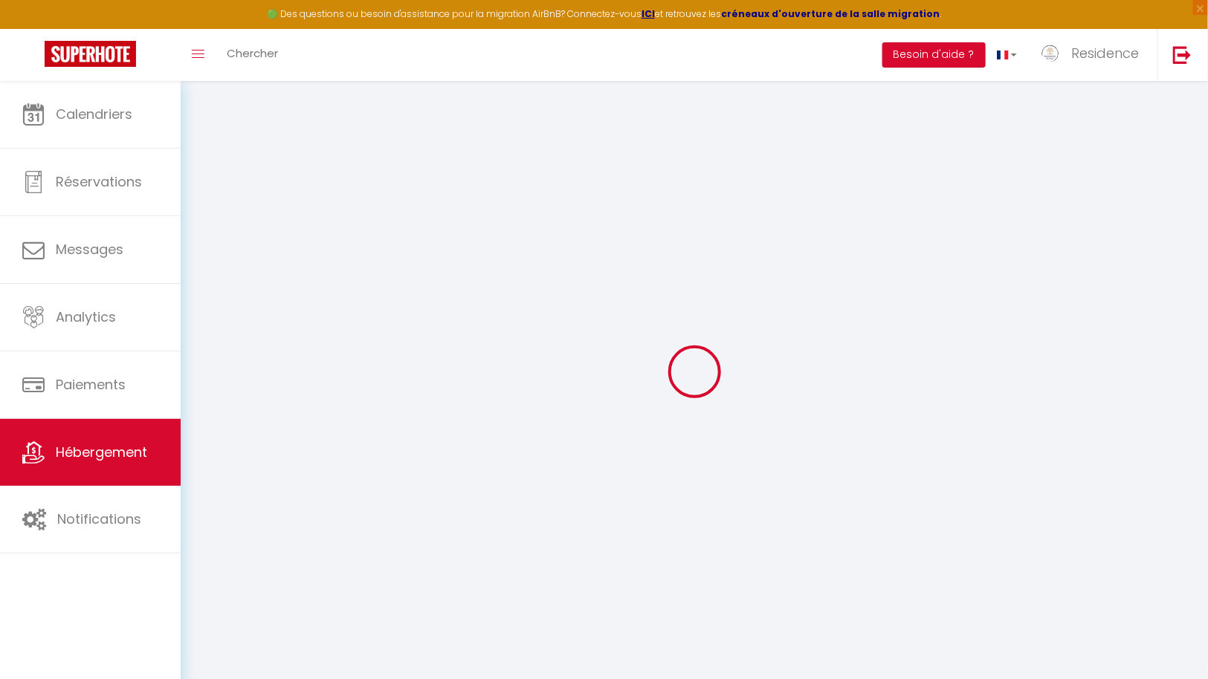
type input "[EMAIL_ADDRESS][PERSON_NAME][DOMAIN_NAME]"
select select
checkbox input "false"
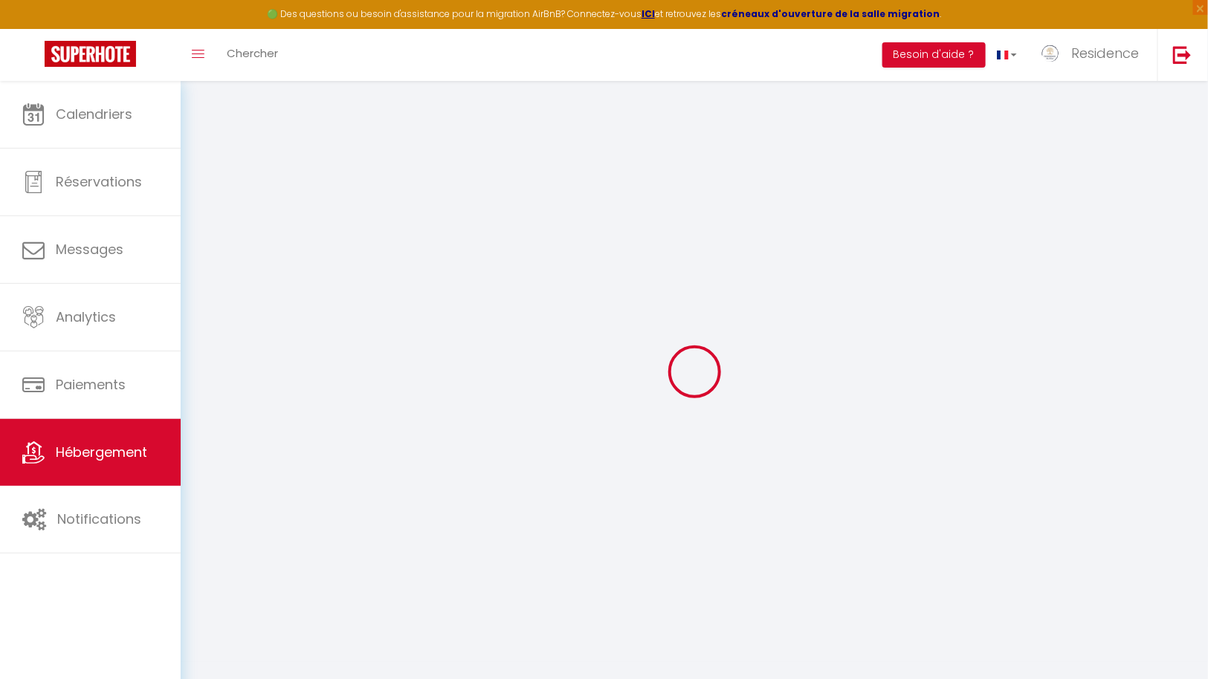
checkbox input "false"
select select "36"
type input "0"
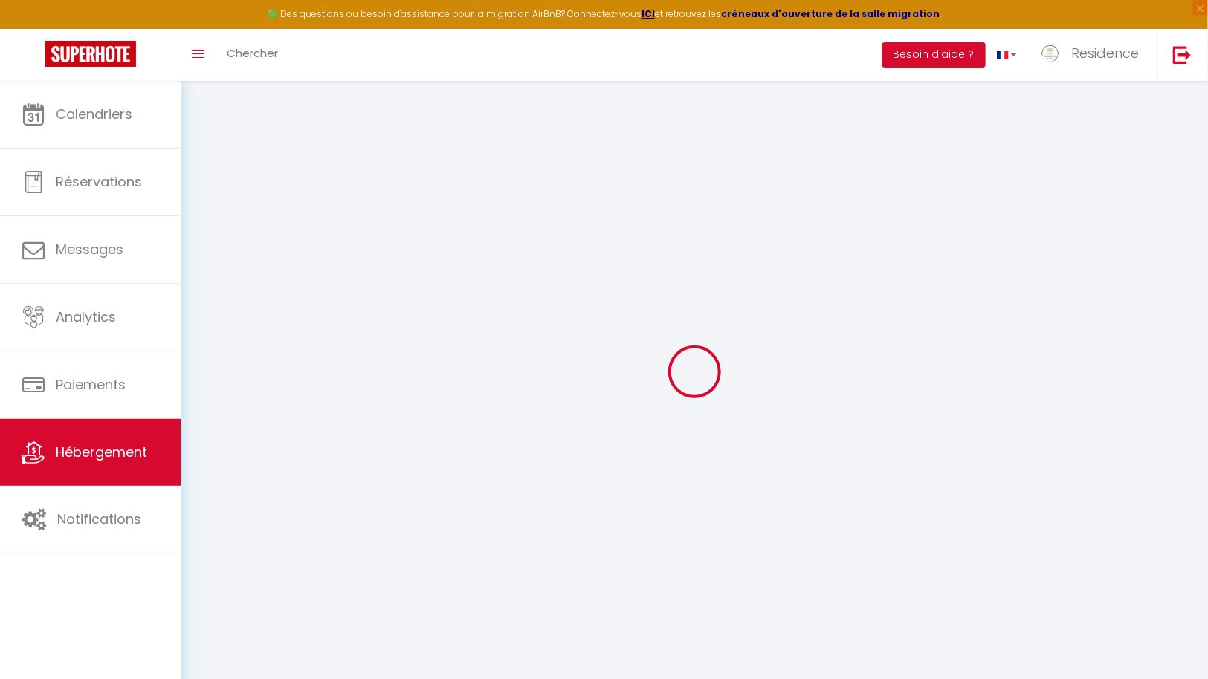
type input "0"
select select
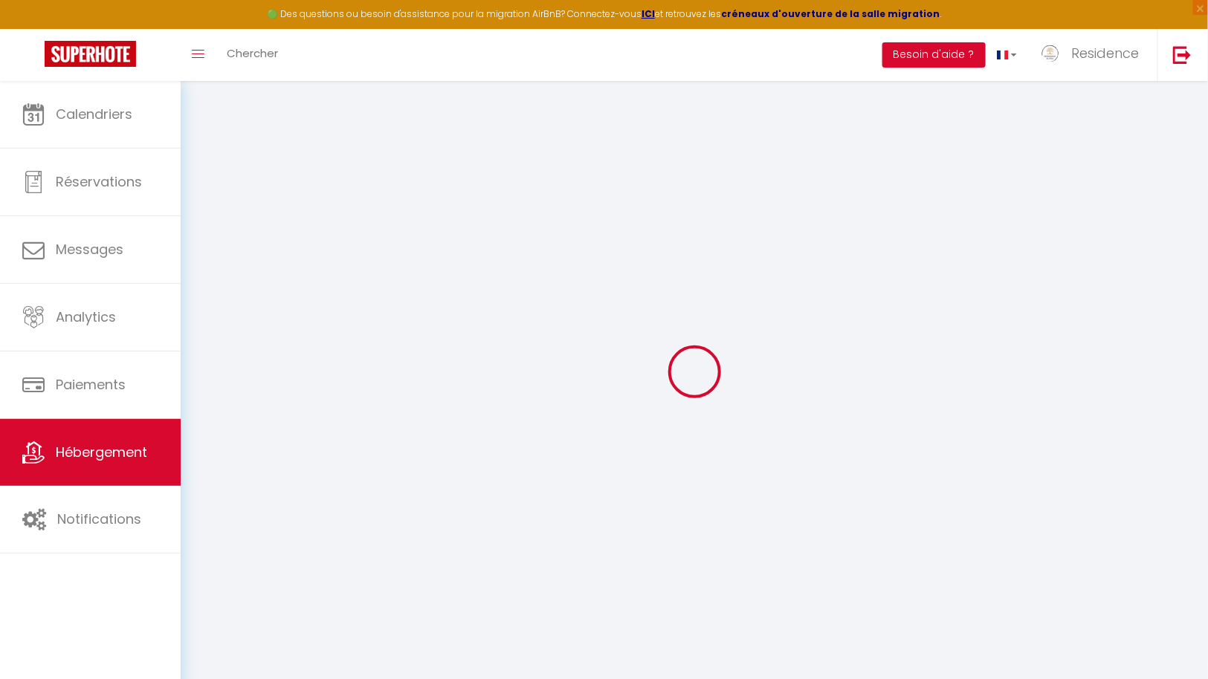
select select
checkbox input "false"
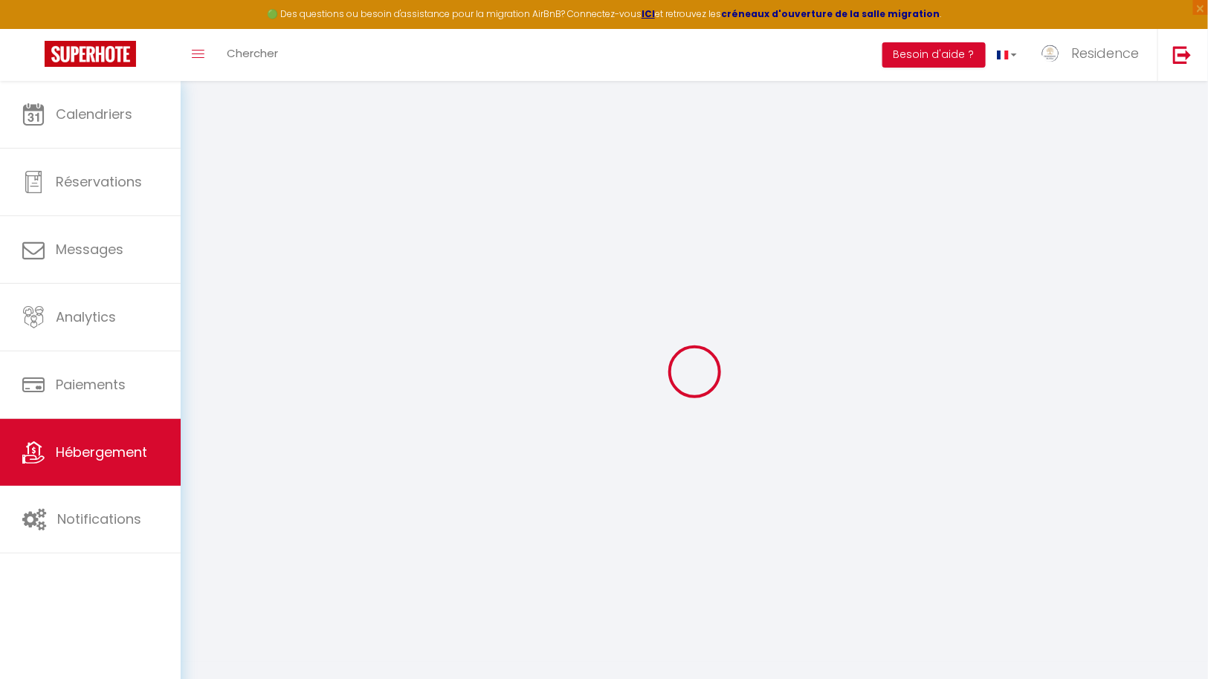
checkbox input "false"
select select
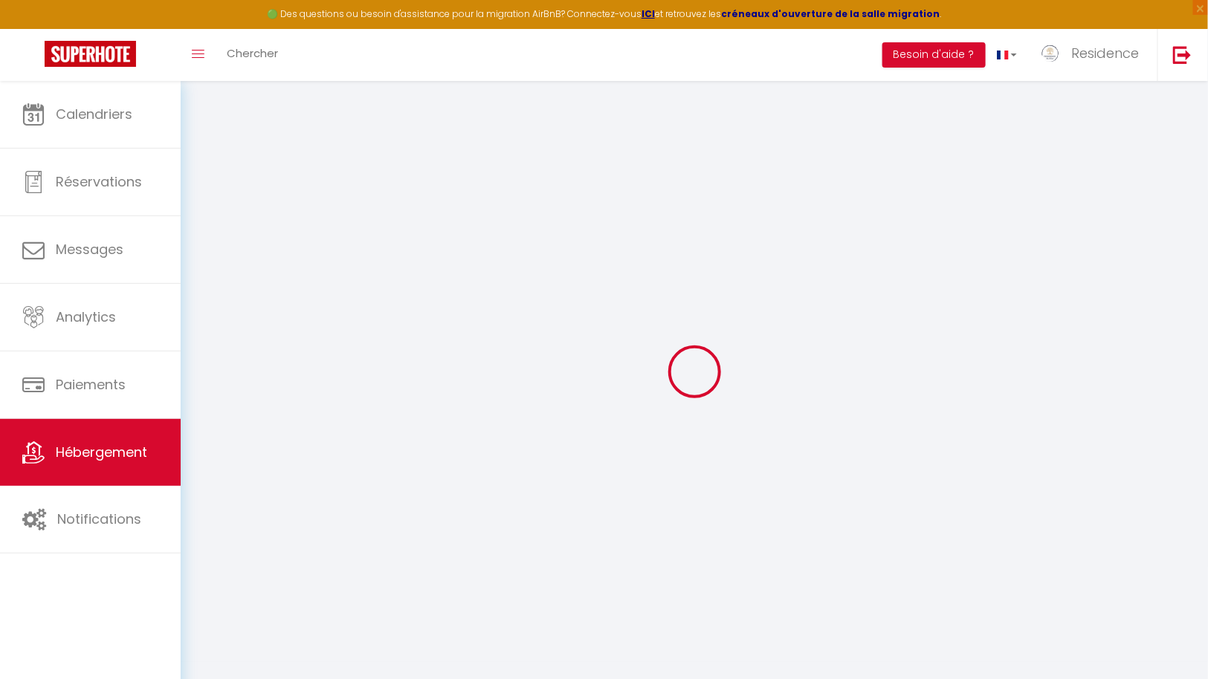
select select
checkbox input "false"
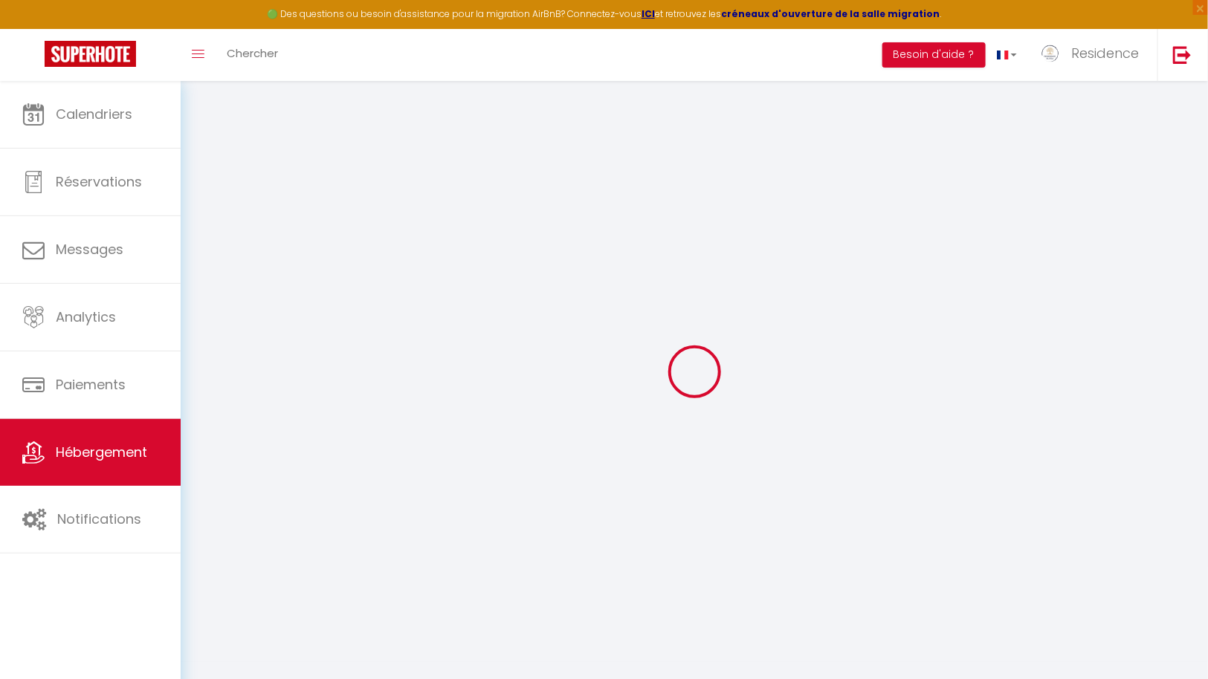
checkbox input "false"
select select "49419"
select select
checkbox input "false"
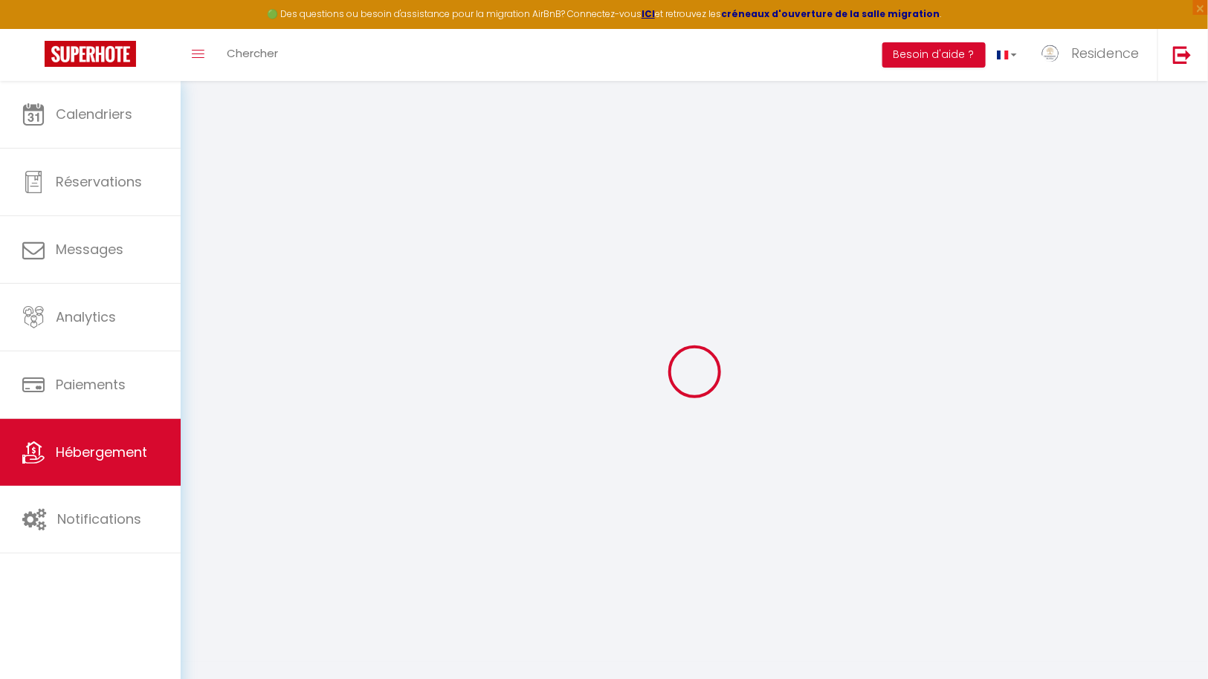
checkbox input "false"
select select
checkbox input "false"
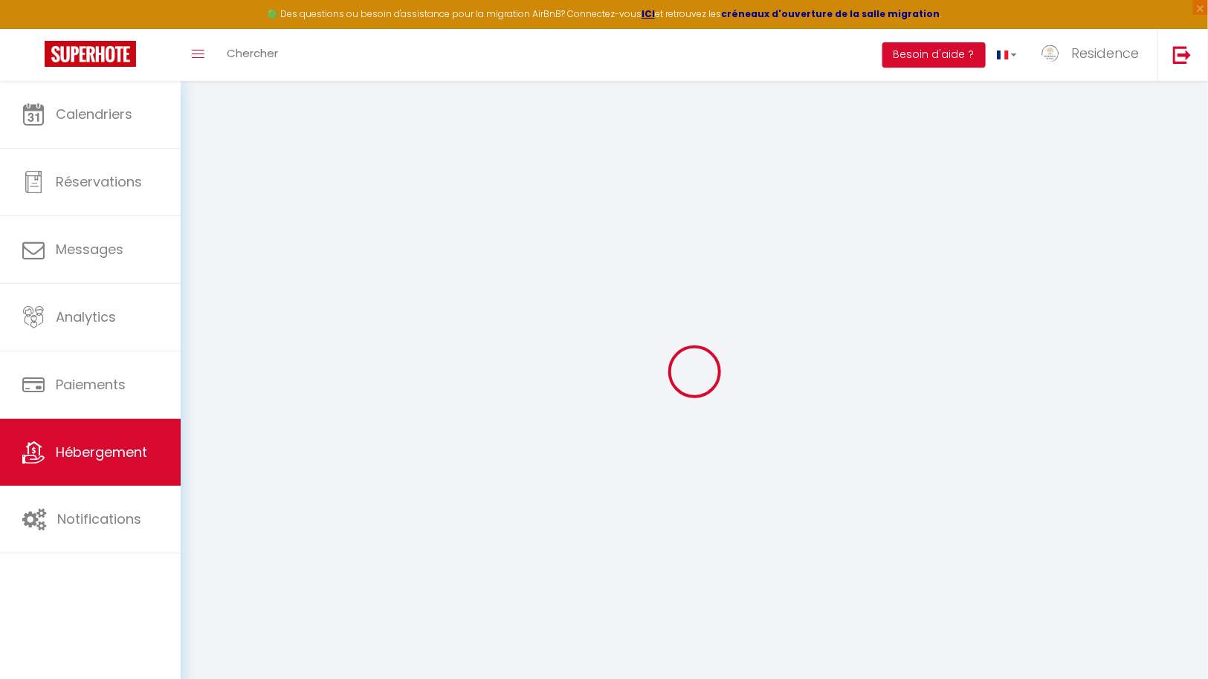
checkbox input "false"
select select
checkbox input "false"
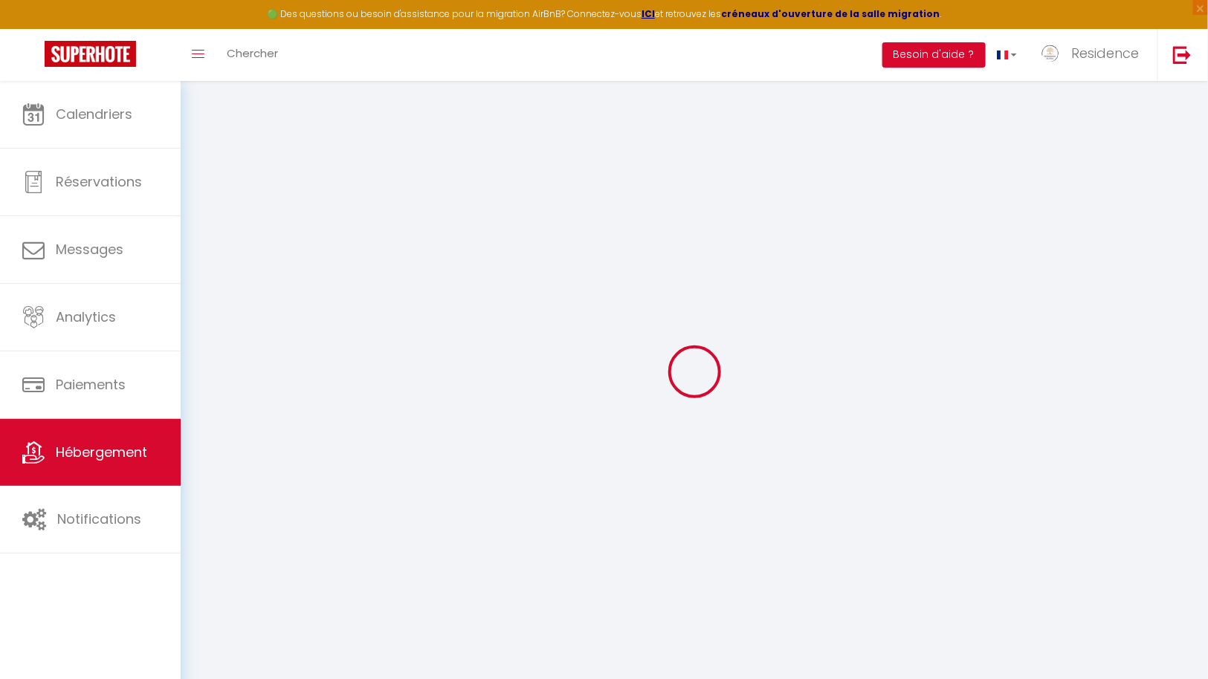
checkbox input "false"
select select "14:00"
select select
select select "11:00"
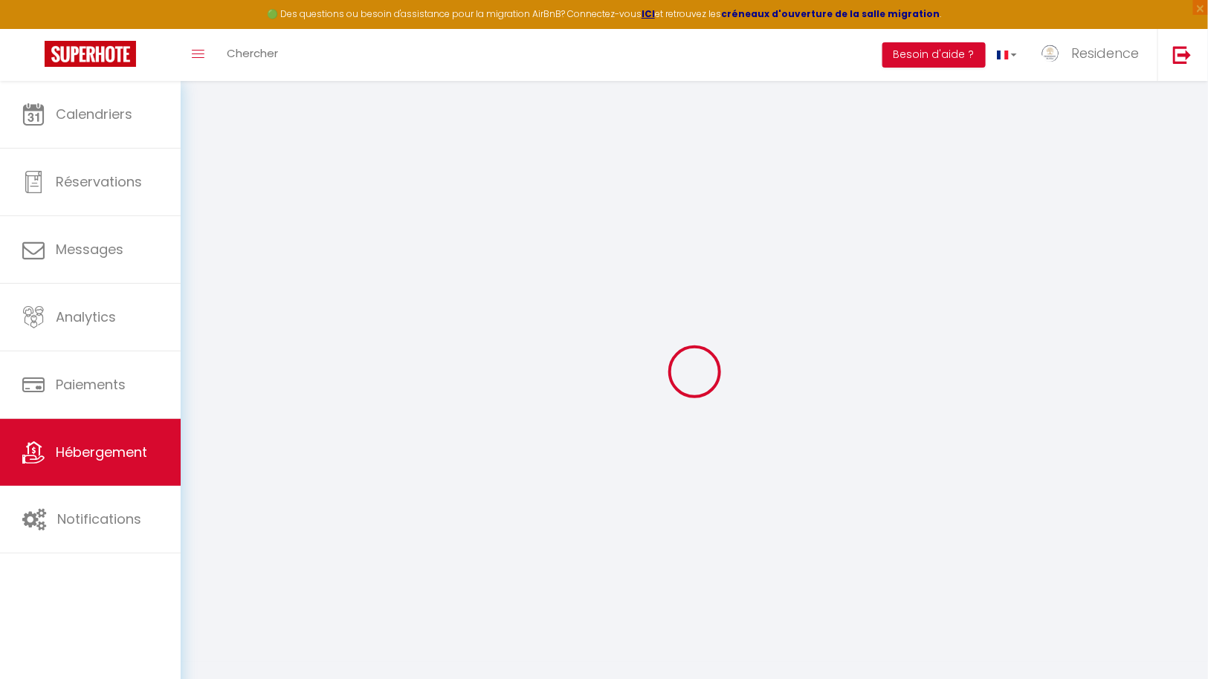
select select "30"
select select "120"
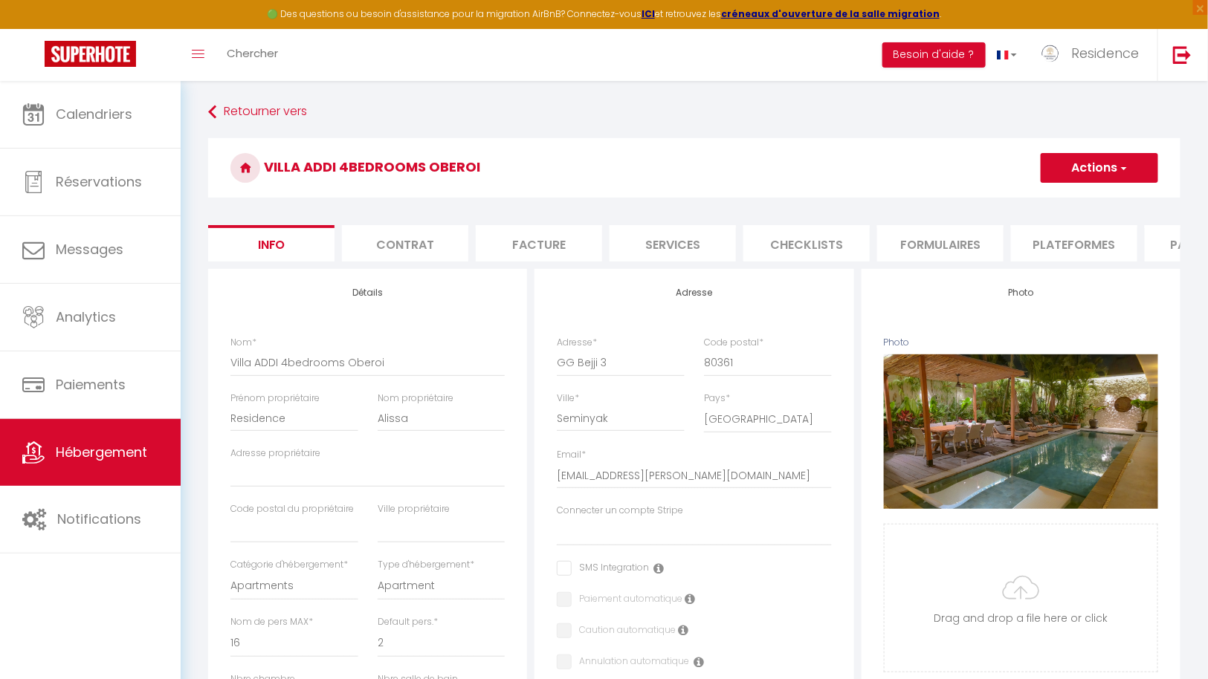
click at [1098, 242] on li "Plateformes" at bounding box center [1074, 243] width 126 height 36
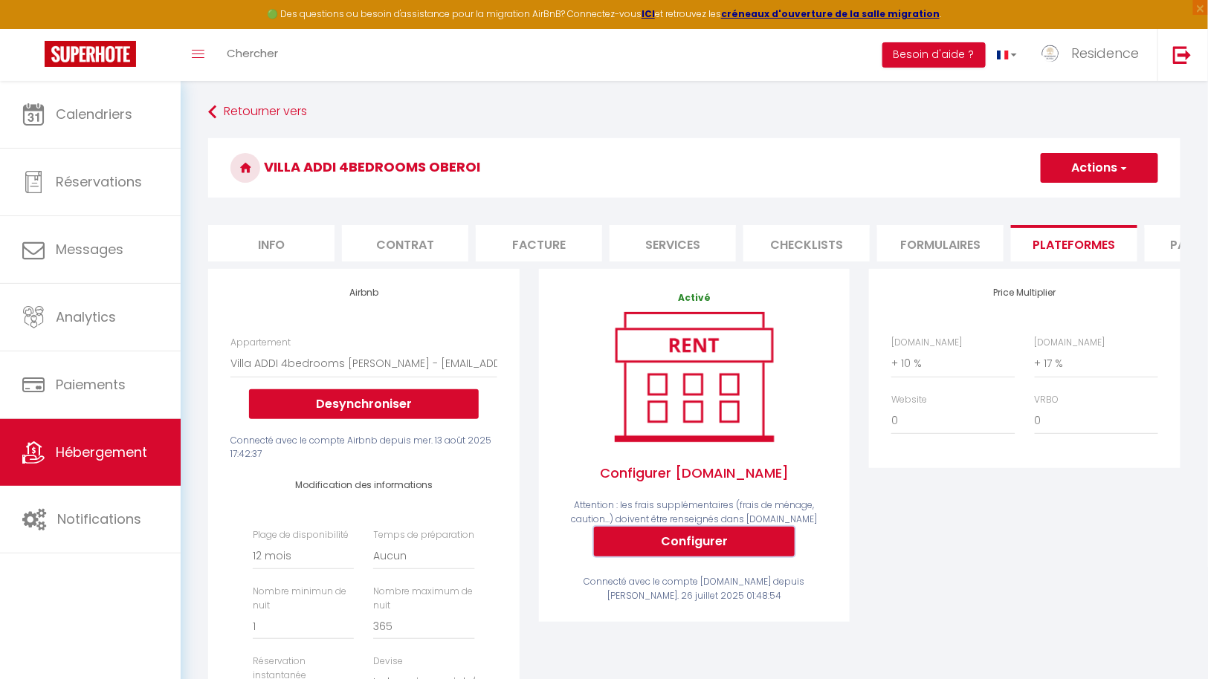
click at [703, 557] on button "Configurer" at bounding box center [694, 542] width 201 height 30
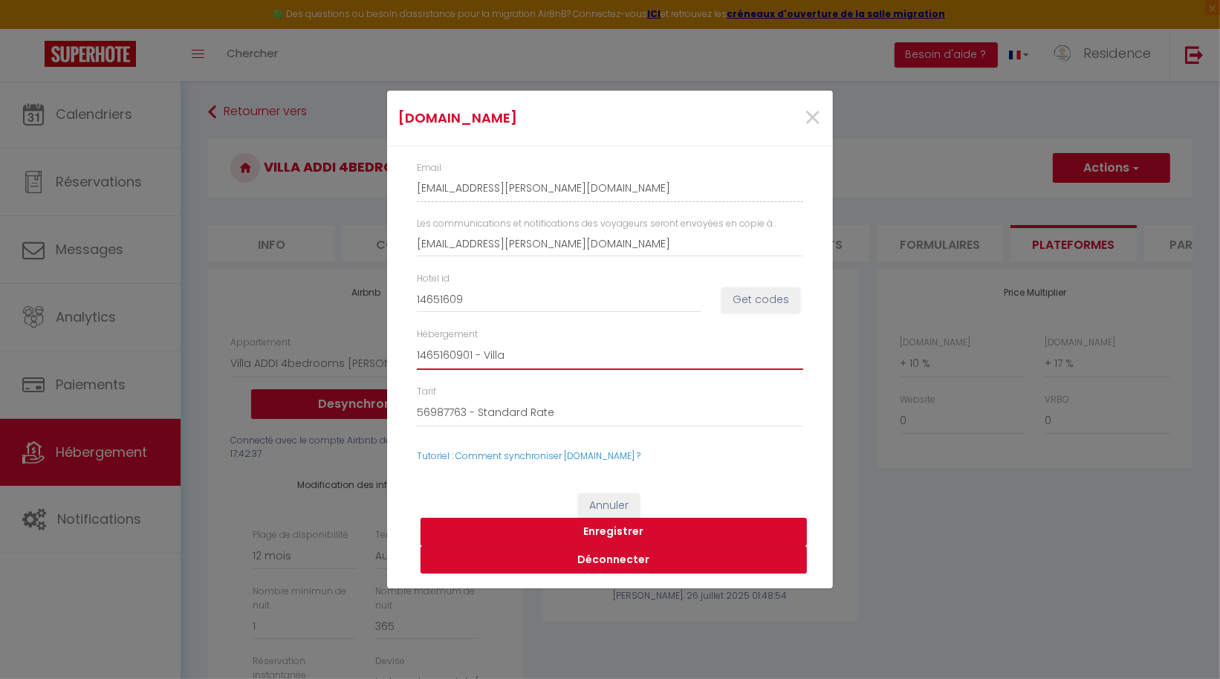
click at [547, 359] on select "1465160901 - Villa" at bounding box center [610, 356] width 386 height 28
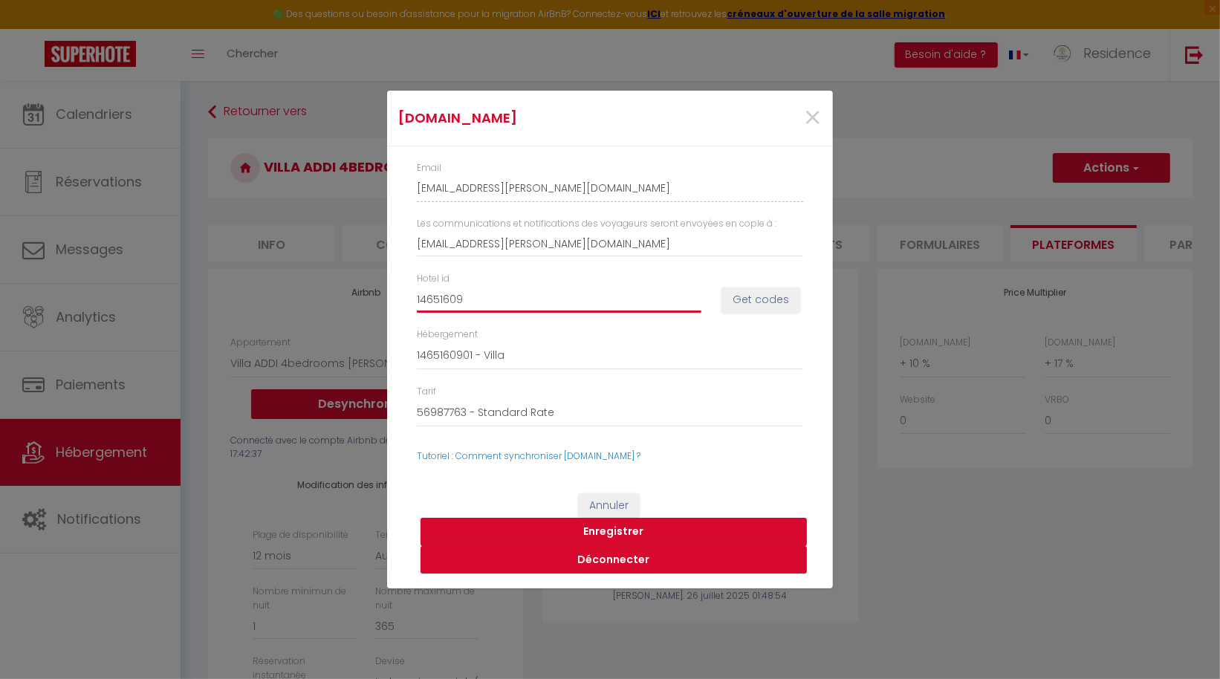
drag, startPoint x: 514, startPoint y: 304, endPoint x: 379, endPoint y: 289, distance: 135.3
click at [379, 289] on div "[DOMAIN_NAME] × Email [EMAIL_ADDRESS][PERSON_NAME][DOMAIN_NAME] Les communicati…" at bounding box center [610, 339] width 1220 height 679
click at [764, 302] on button "Get codes" at bounding box center [761, 300] width 79 height 25
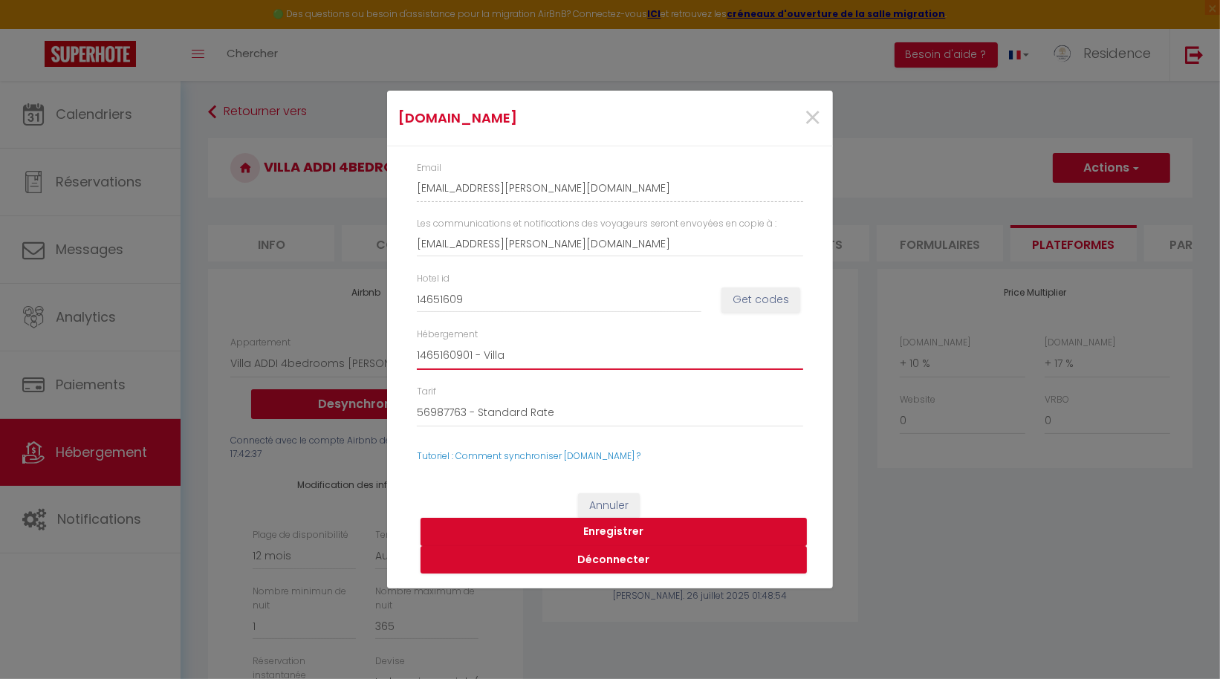
click at [603, 356] on select "1465160901 - Villa" at bounding box center [610, 356] width 386 height 28
click at [417, 342] on select "1465160901 - Villa" at bounding box center [610, 356] width 386 height 28
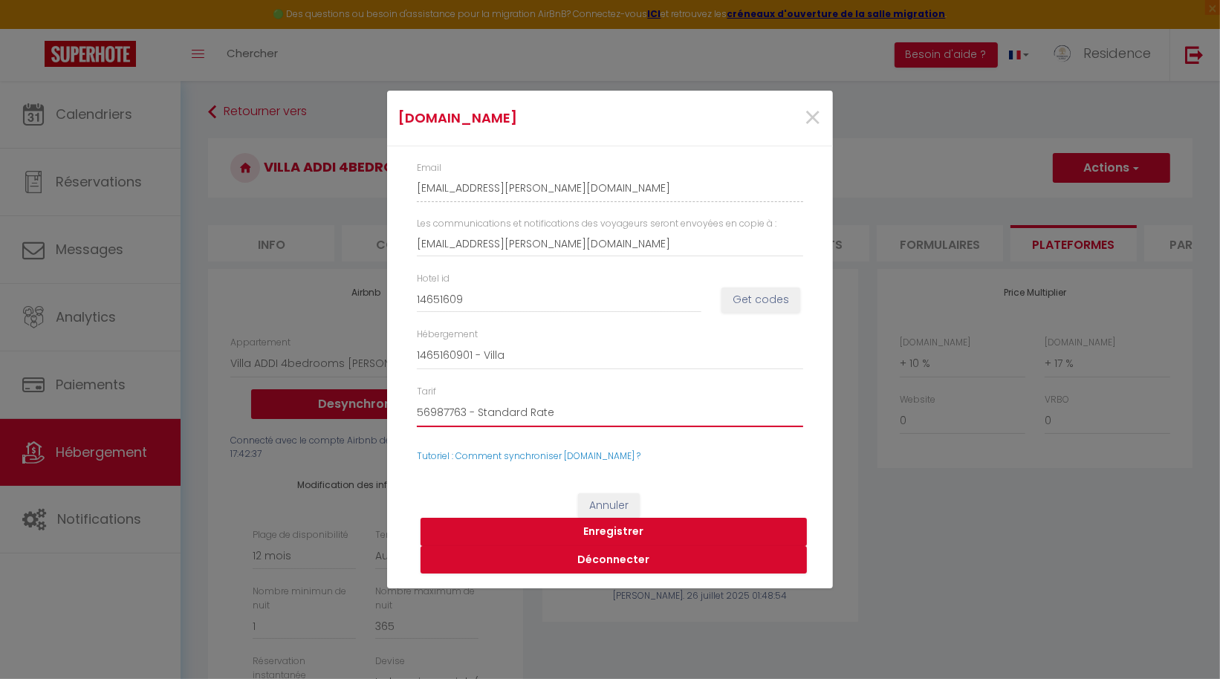
click at [577, 416] on select "56987763 - Standard Rate 56987765 - Non-refundable Rate-Villa-1465160901" at bounding box center [610, 413] width 386 height 28
click at [417, 399] on select "56987763 - Standard Rate 56987765 - Non-refundable Rate-Villa-1465160901" at bounding box center [610, 413] width 386 height 28
click at [623, 530] on button "Enregistrer" at bounding box center [614, 532] width 386 height 28
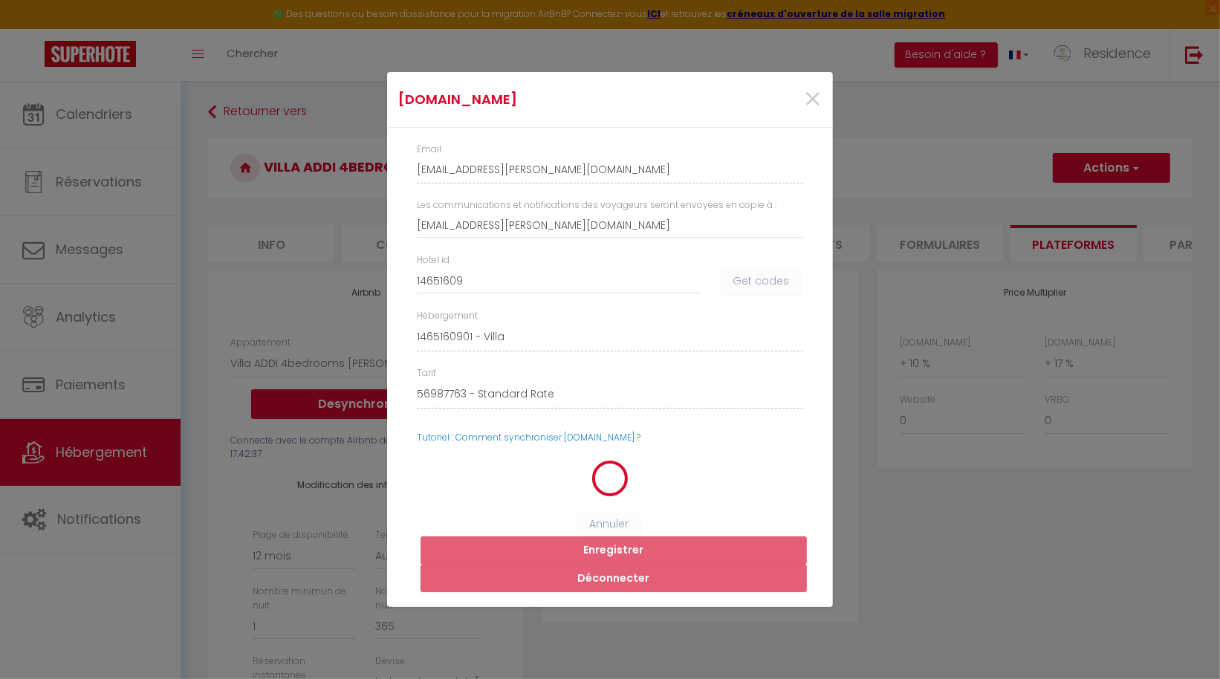
select select
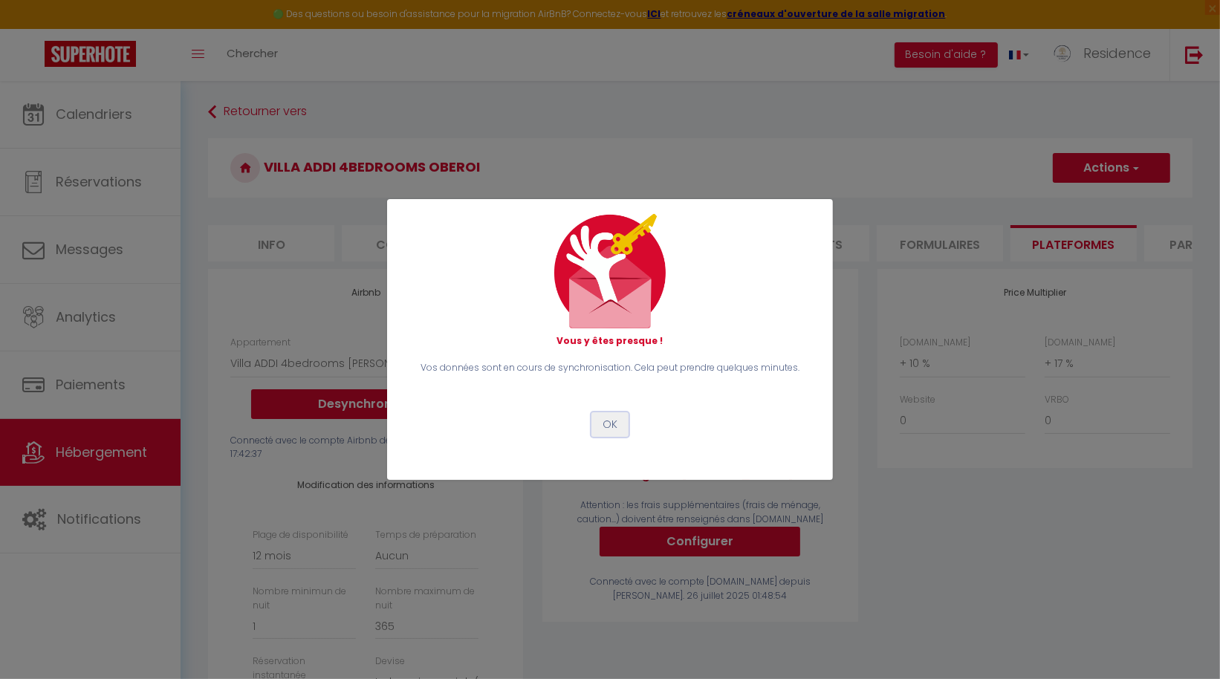
click at [611, 426] on button "OK" at bounding box center [610, 424] width 37 height 25
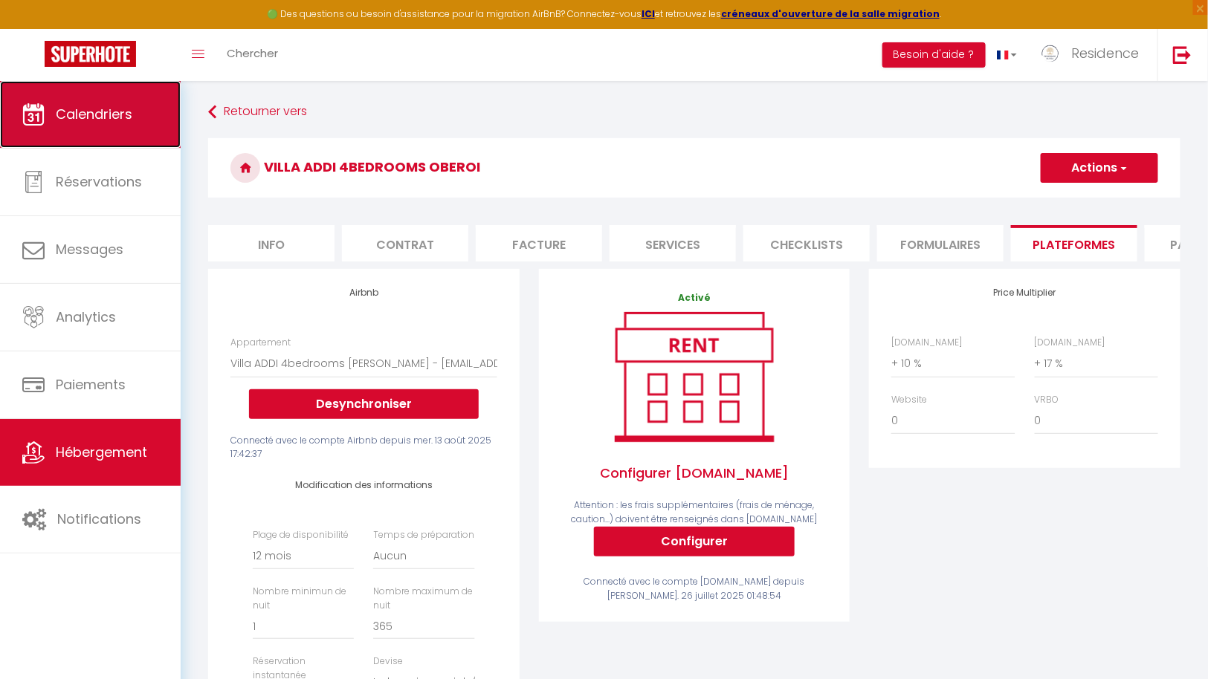
click at [117, 123] on span "Calendriers" at bounding box center [94, 114] width 77 height 19
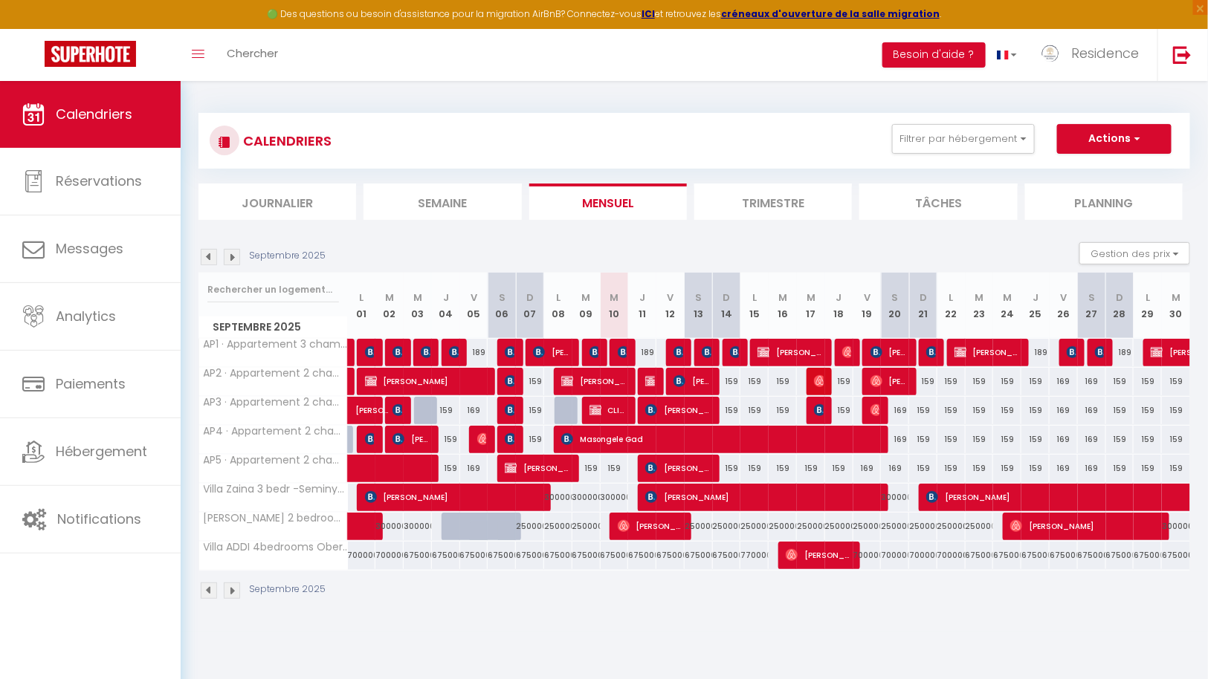
click at [233, 584] on img at bounding box center [232, 591] width 16 height 16
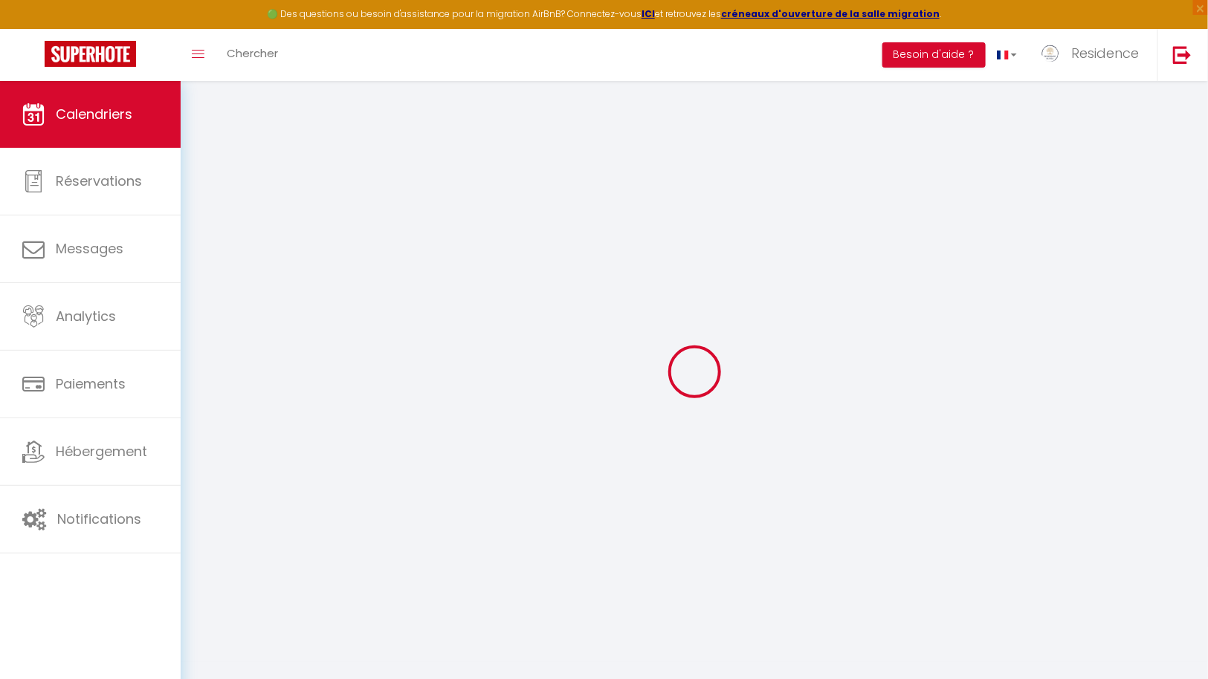
click at [233, 584] on div at bounding box center [693, 371] width 991 height 545
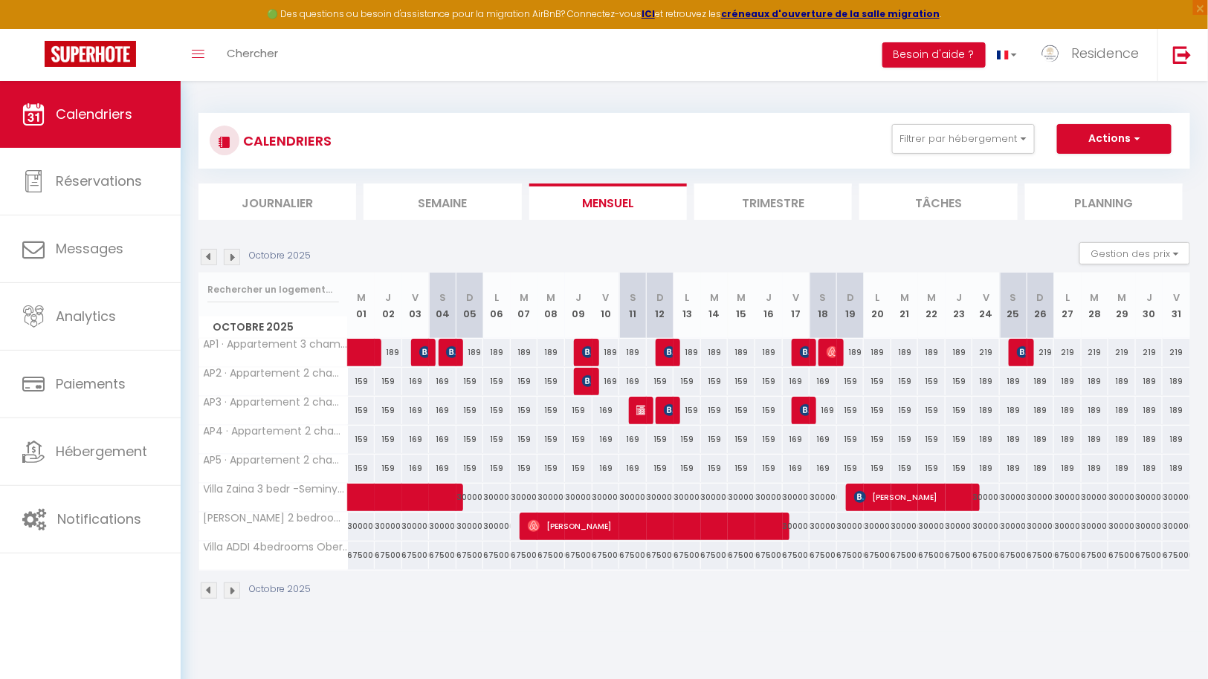
click at [233, 586] on img at bounding box center [232, 591] width 16 height 16
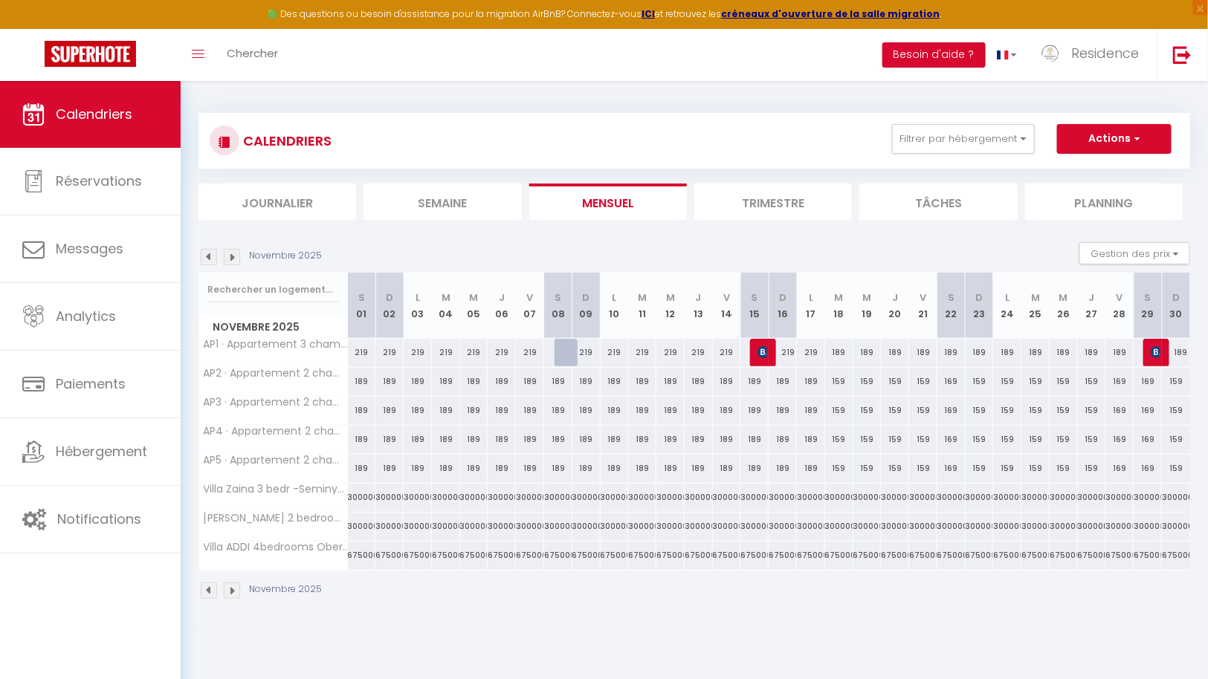
click at [233, 586] on img at bounding box center [232, 591] width 16 height 16
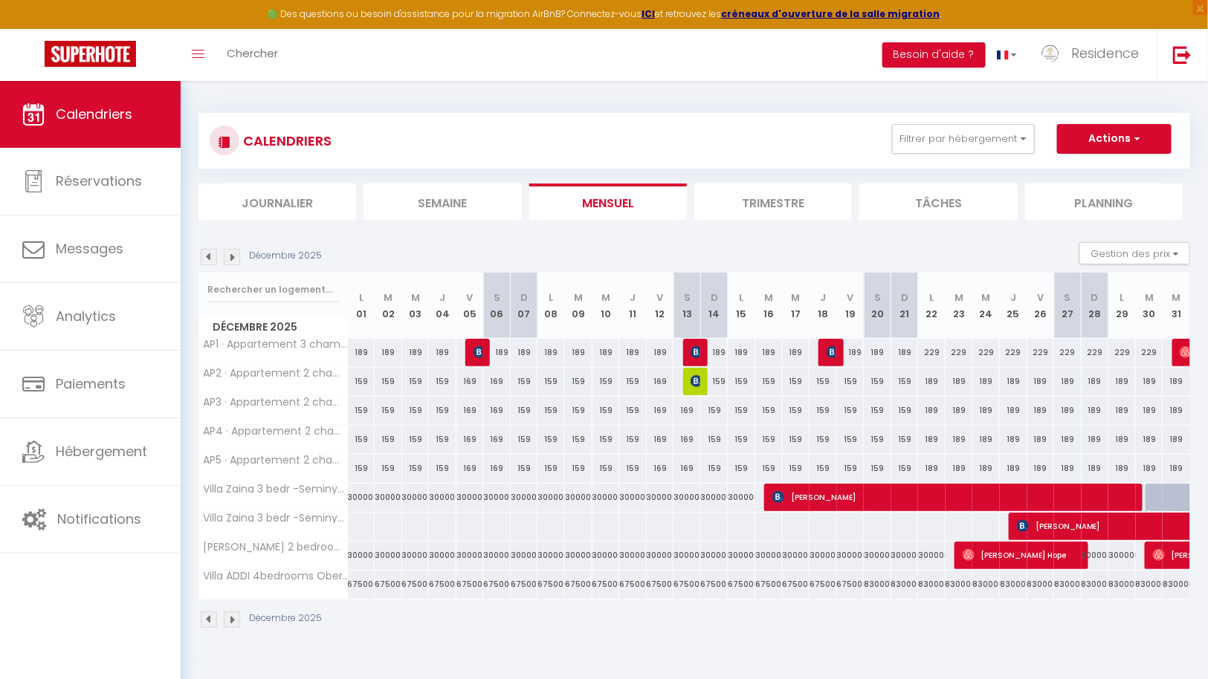
click at [230, 615] on img at bounding box center [232, 620] width 16 height 16
